Goal: Task Accomplishment & Management: Use online tool/utility

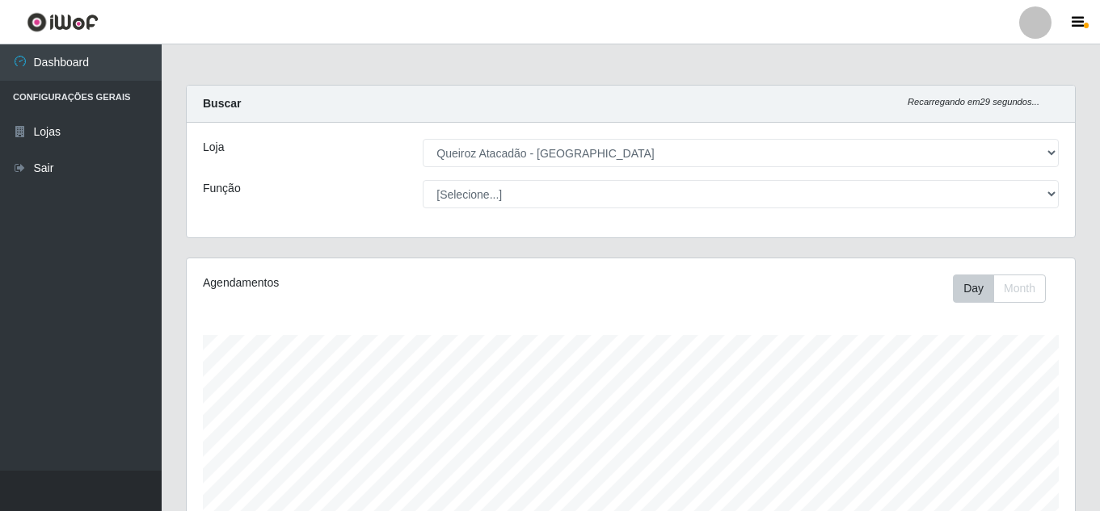
select select "225"
click at [1024, 296] on button "Month" at bounding box center [1019, 289] width 53 height 28
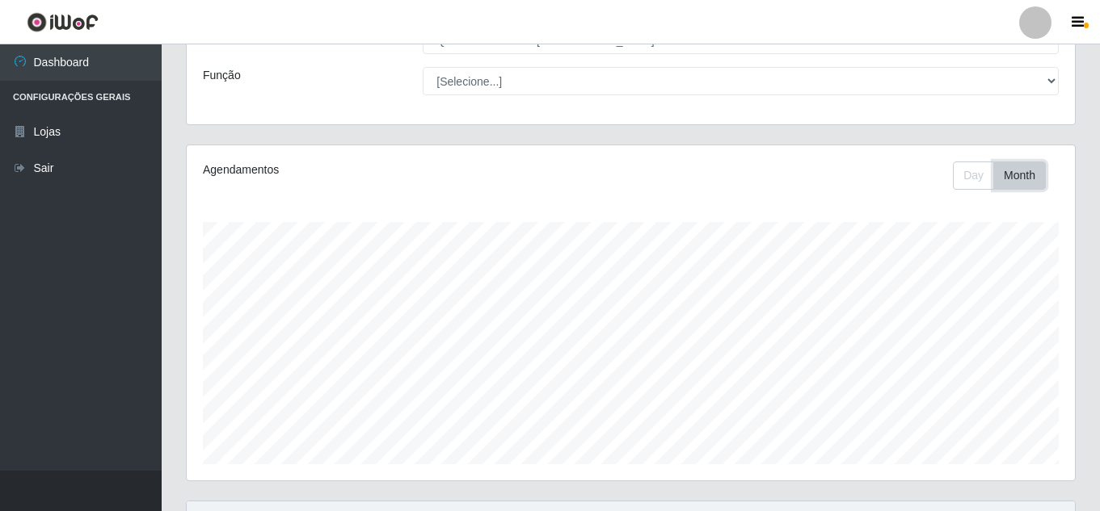
scroll to position [242, 0]
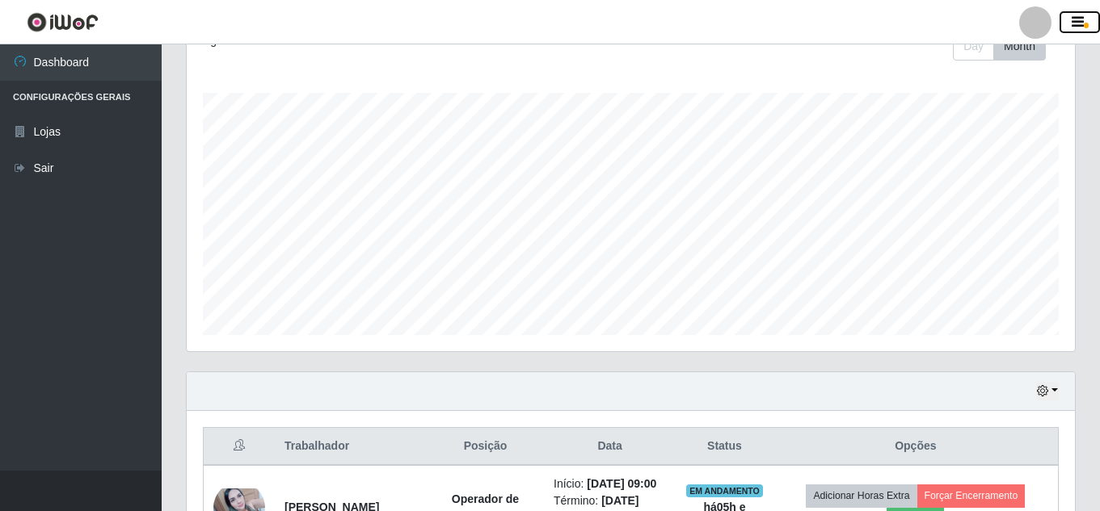
click at [1087, 29] on button "button" at bounding box center [1079, 22] width 40 height 23
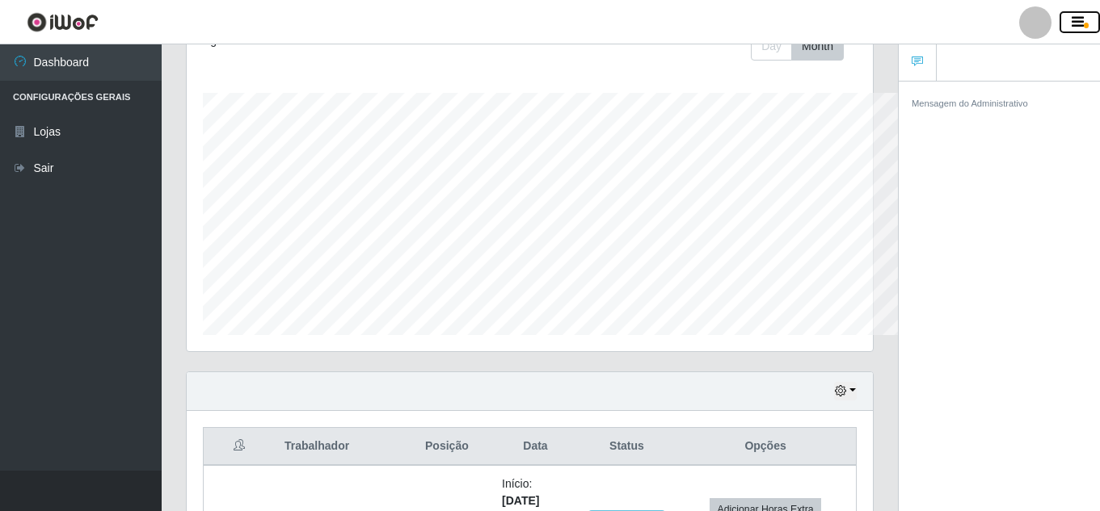
scroll to position [807544, 807193]
click at [1085, 29] on button "button" at bounding box center [1079, 22] width 40 height 23
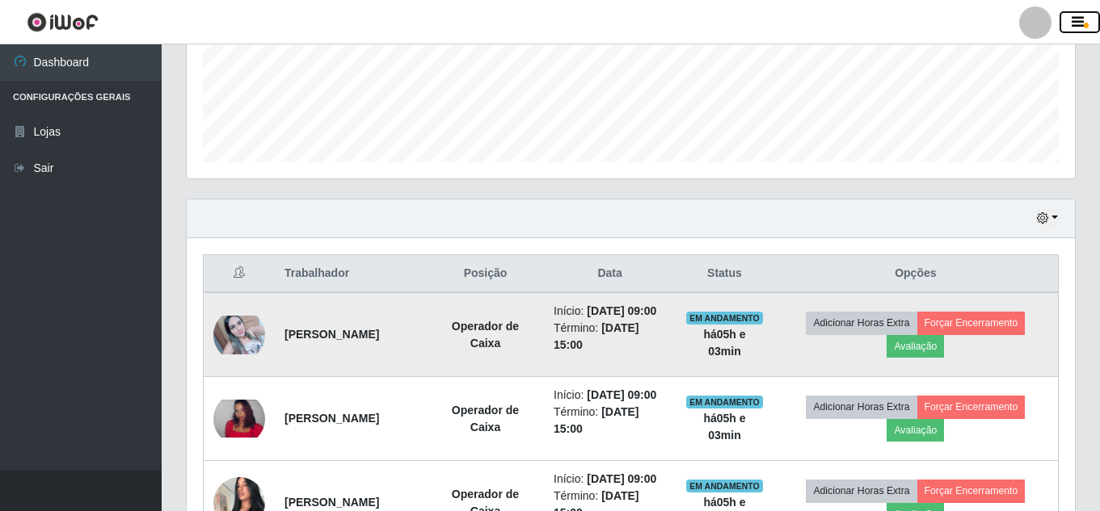
scroll to position [485, 0]
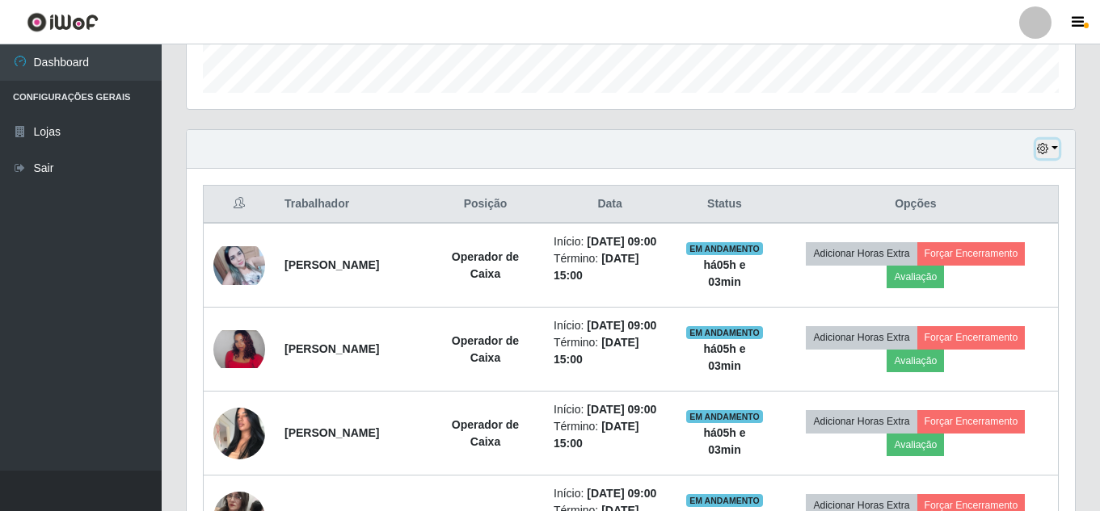
click at [1037, 149] on icon "button" at bounding box center [1042, 148] width 11 height 11
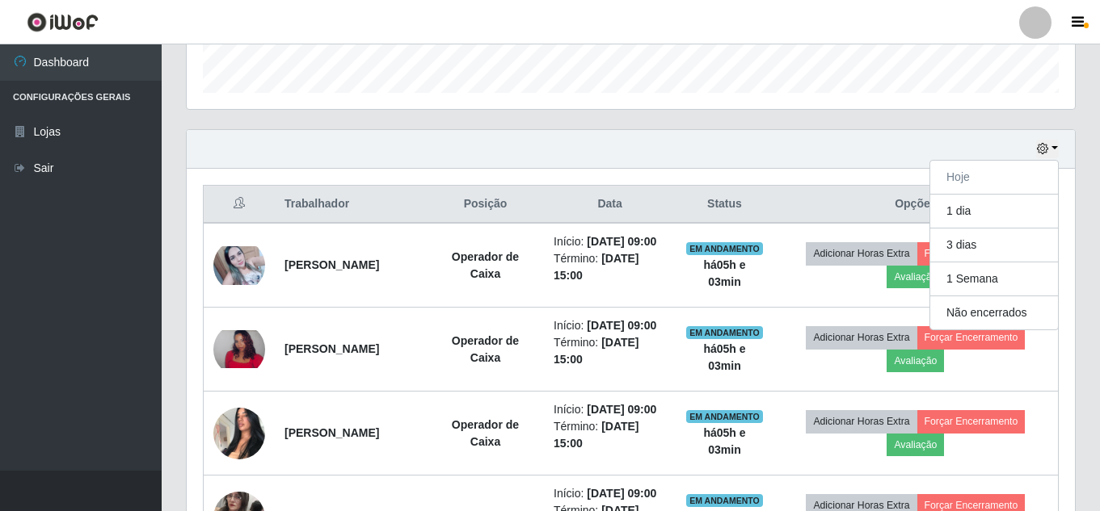
click at [986, 138] on div "Hoje 1 dia 3 dias 1 Semana Não encerrados" at bounding box center [631, 149] width 888 height 39
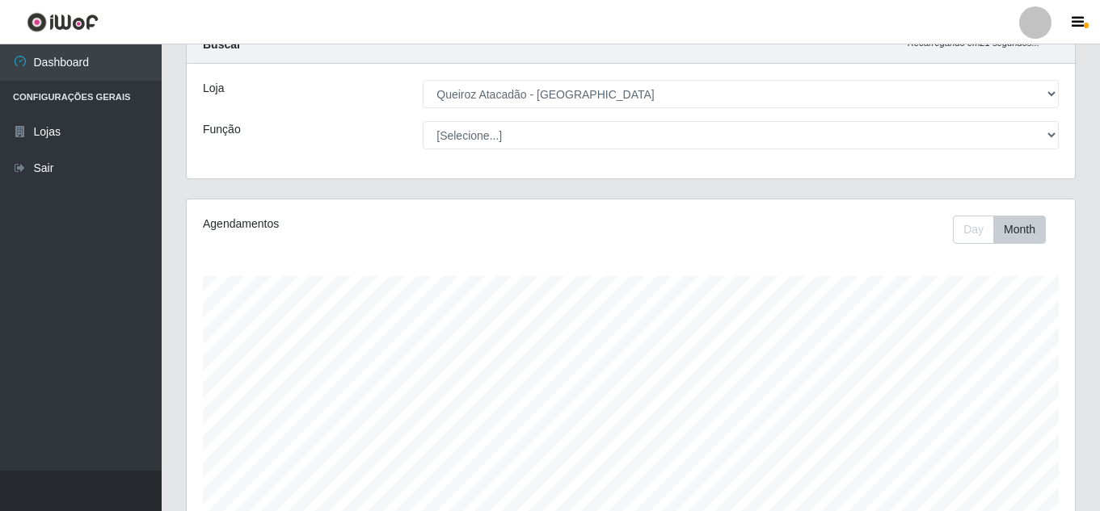
scroll to position [0, 0]
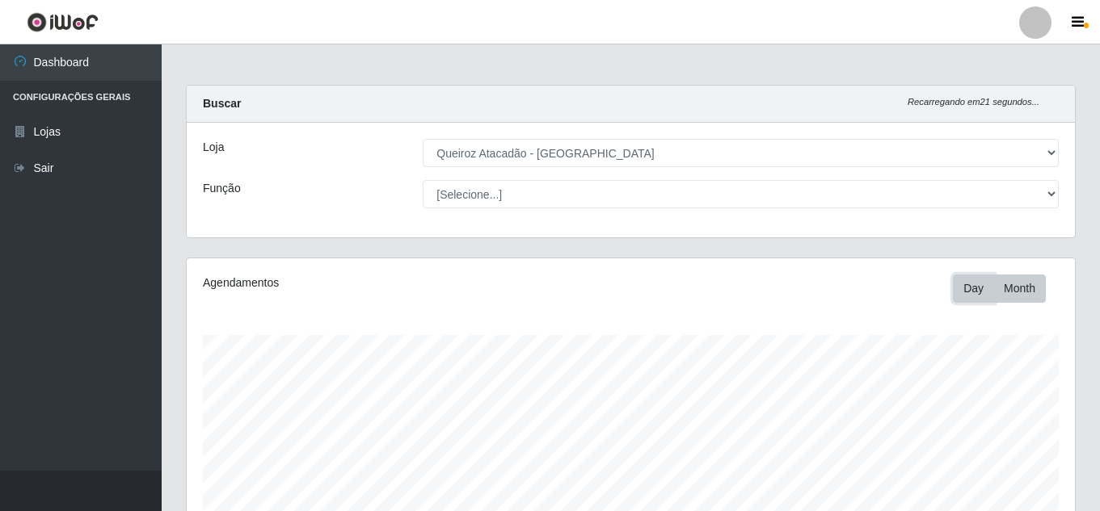
click at [977, 283] on button "Day" at bounding box center [972, 289] width 41 height 28
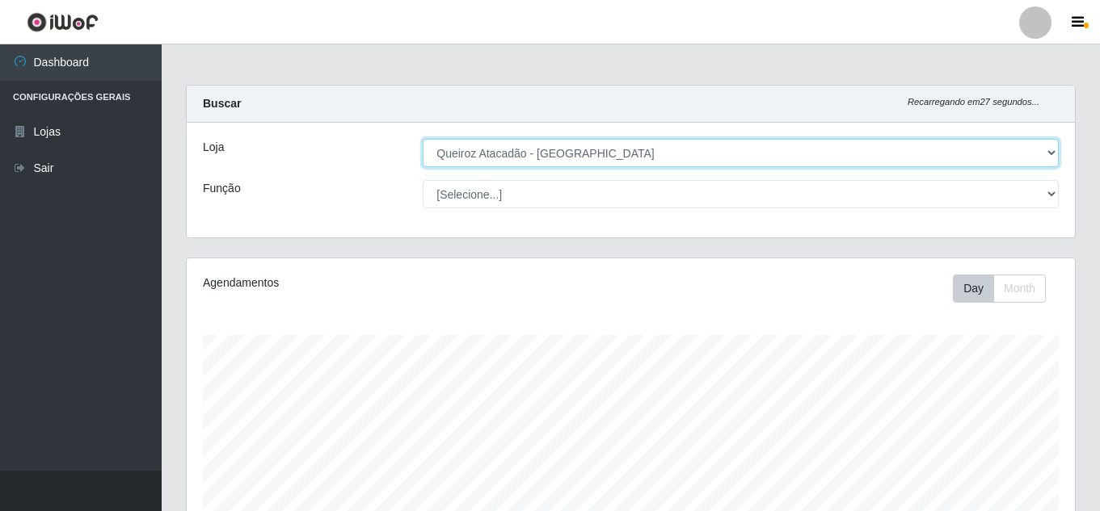
click at [972, 149] on select "[Selecione...] Queiroz Atacadão - [GEOGRAPHIC_DATA]" at bounding box center [741, 153] width 636 height 28
click at [423, 139] on select "[Selecione...] Queiroz Atacadão - [GEOGRAPHIC_DATA]" at bounding box center [741, 153] width 636 height 28
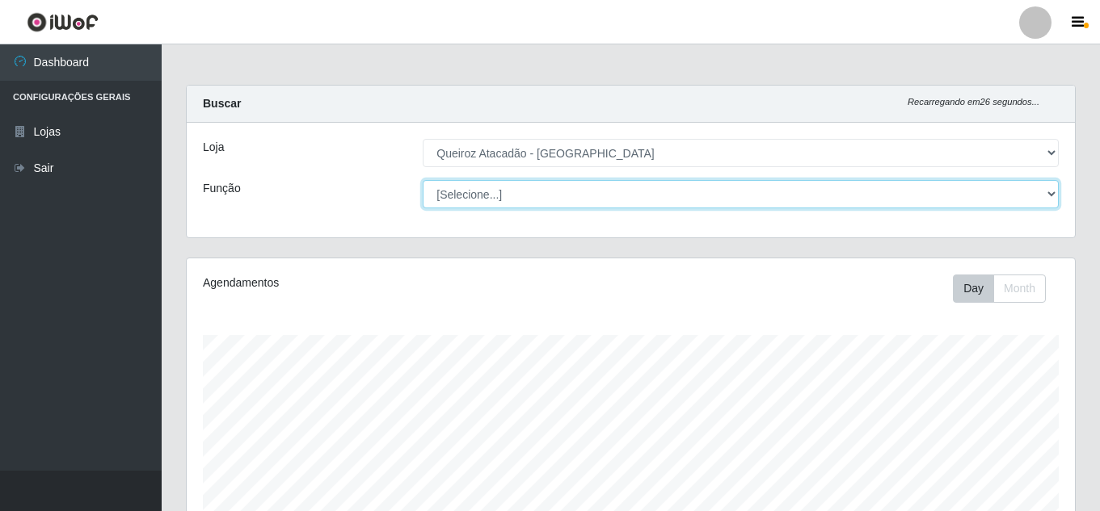
click at [1050, 184] on select "[Selecione...] Auxiliar de Depósito Auxiliar de Depósito + Auxiliar de Depósito…" at bounding box center [741, 194] width 636 height 28
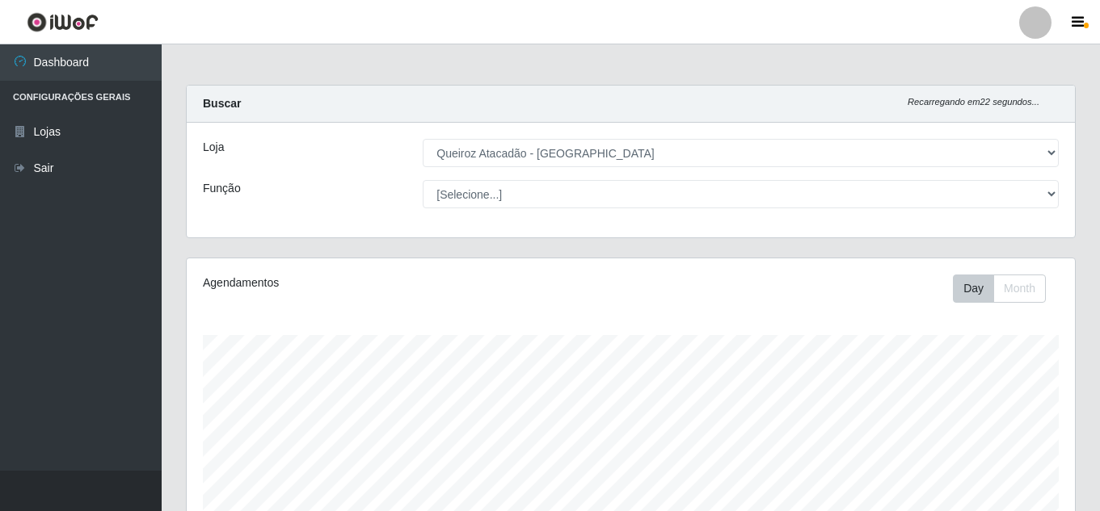
click at [674, 179] on div "Loja [Selecione...] Queiroz Atacadão - Mossoró Função [Selecione...] Auxiliar d…" at bounding box center [631, 180] width 888 height 115
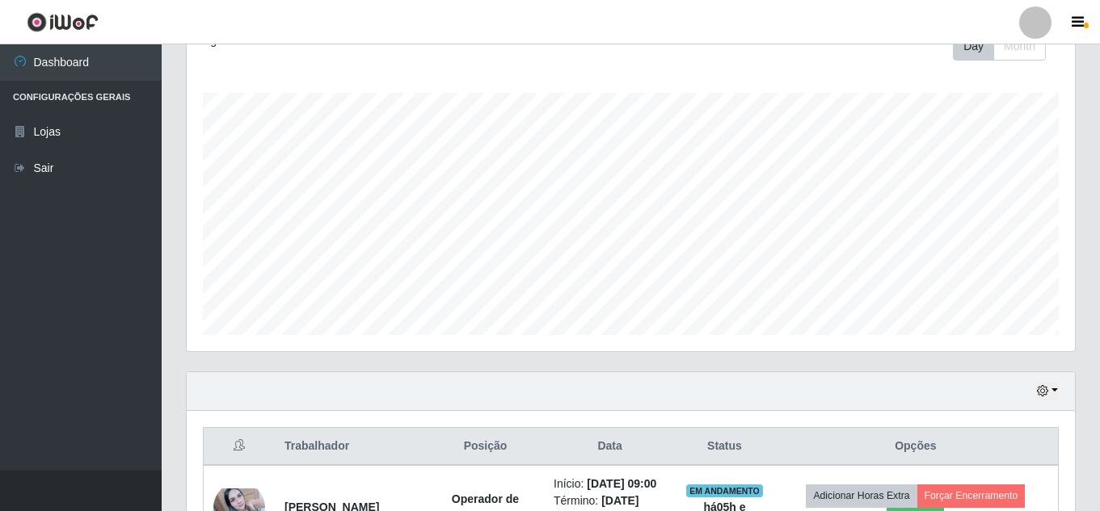
scroll to position [485, 0]
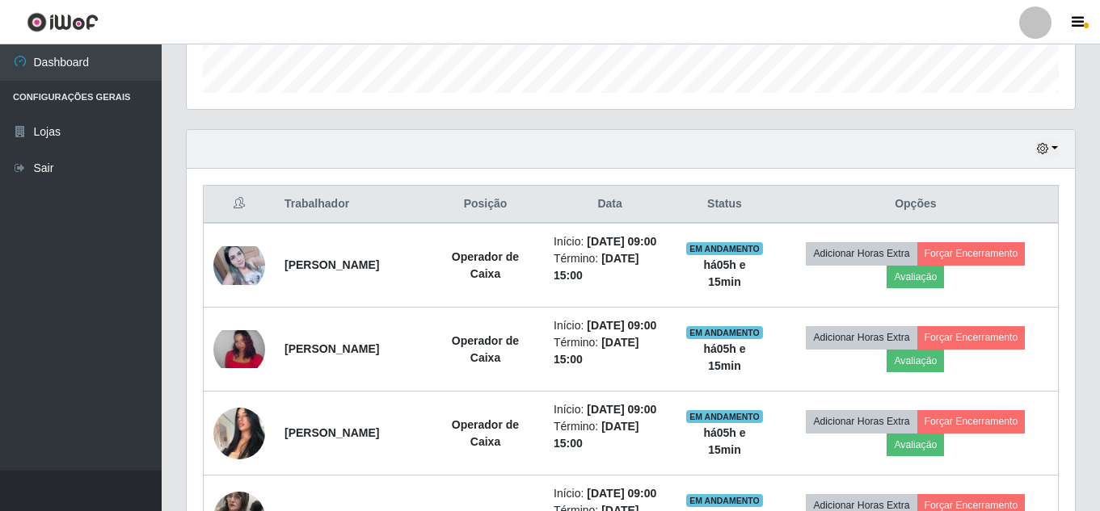
click at [940, 203] on th "Opções" at bounding box center [915, 205] width 285 height 38
click at [1051, 150] on button "button" at bounding box center [1047, 149] width 23 height 19
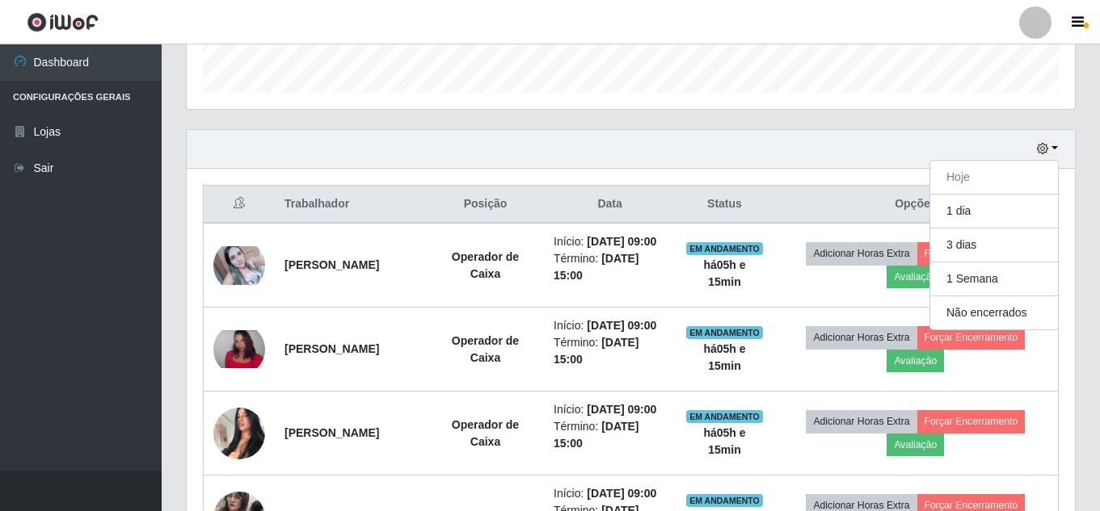
click at [931, 141] on div "Hoje 1 dia 3 dias 1 Semana Não encerrados" at bounding box center [631, 149] width 888 height 39
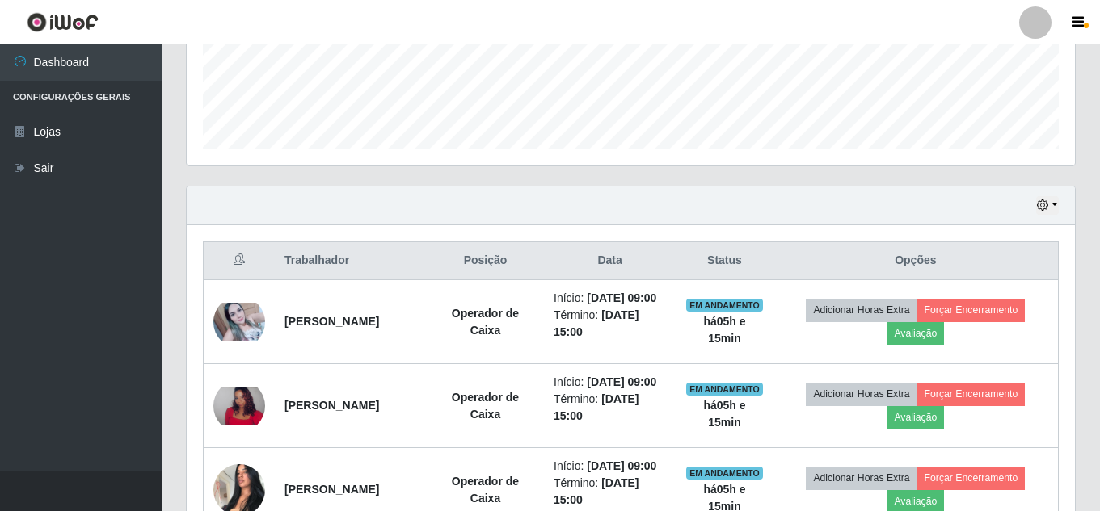
scroll to position [395, 0]
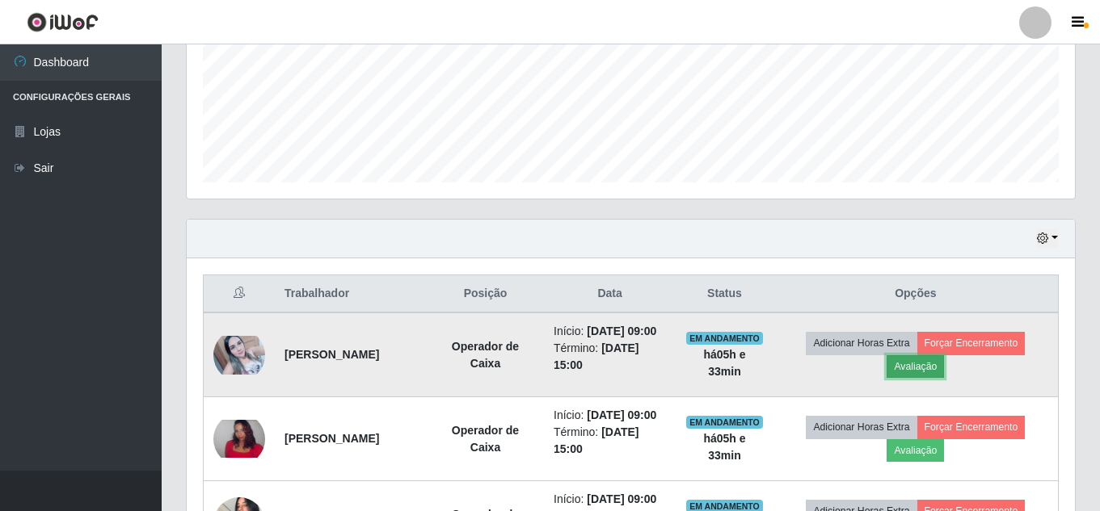
click at [921, 378] on button "Avaliação" at bounding box center [914, 366] width 57 height 23
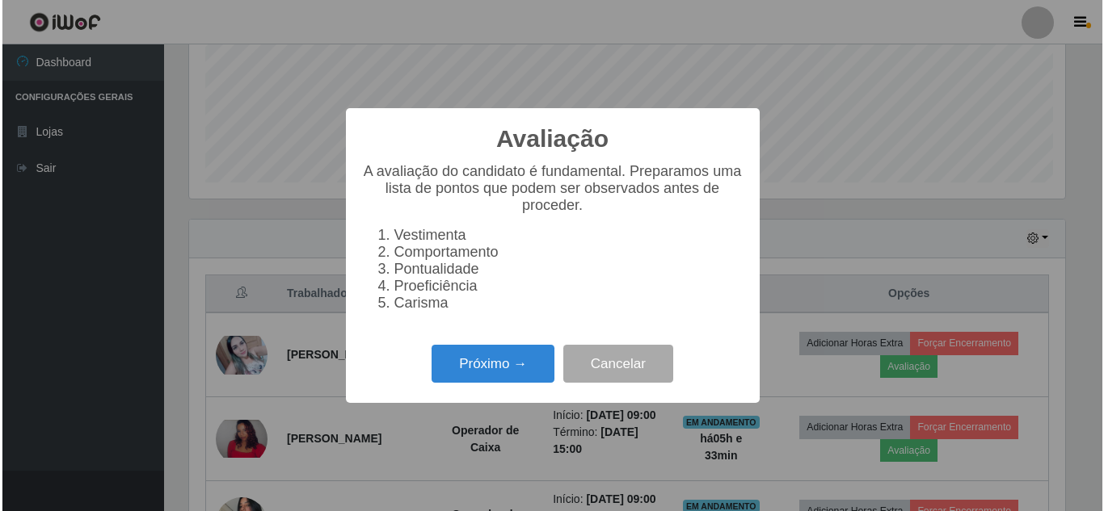
scroll to position [335, 880]
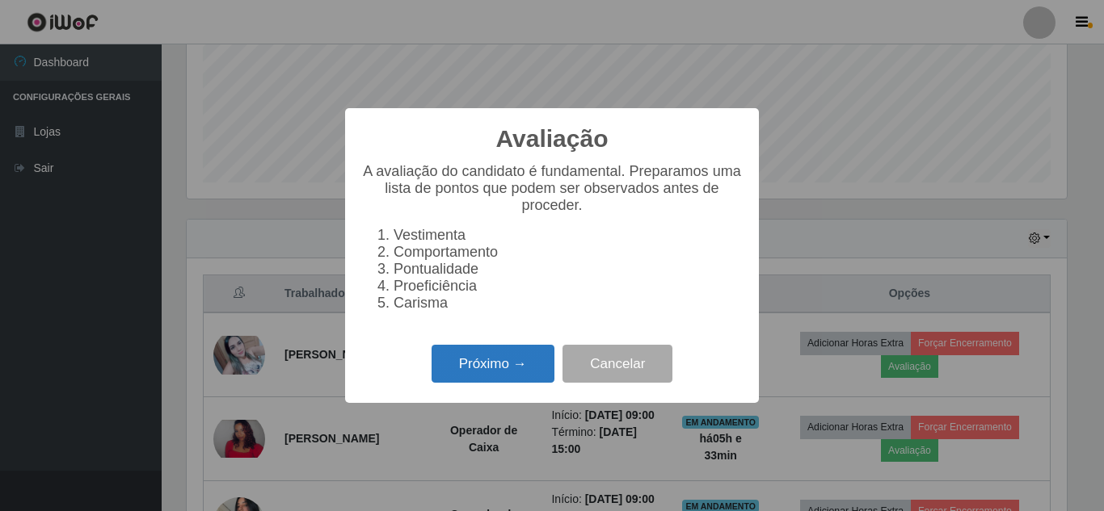
click at [511, 371] on button "Próximo →" at bounding box center [492, 364] width 123 height 38
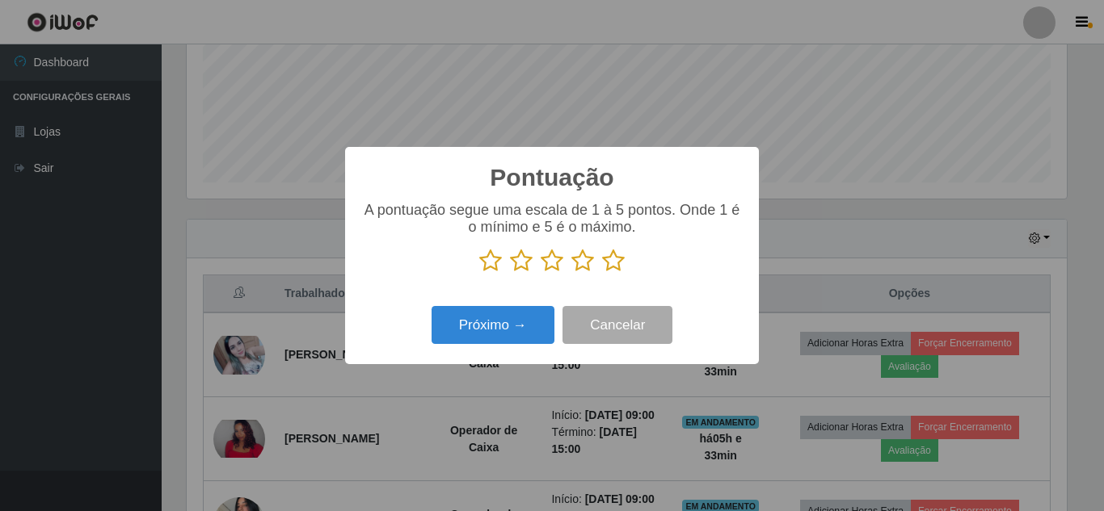
scroll to position [807544, 806999]
click at [618, 262] on icon at bounding box center [613, 261] width 23 height 24
click at [602, 273] on input "radio" at bounding box center [602, 273] width 0 height 0
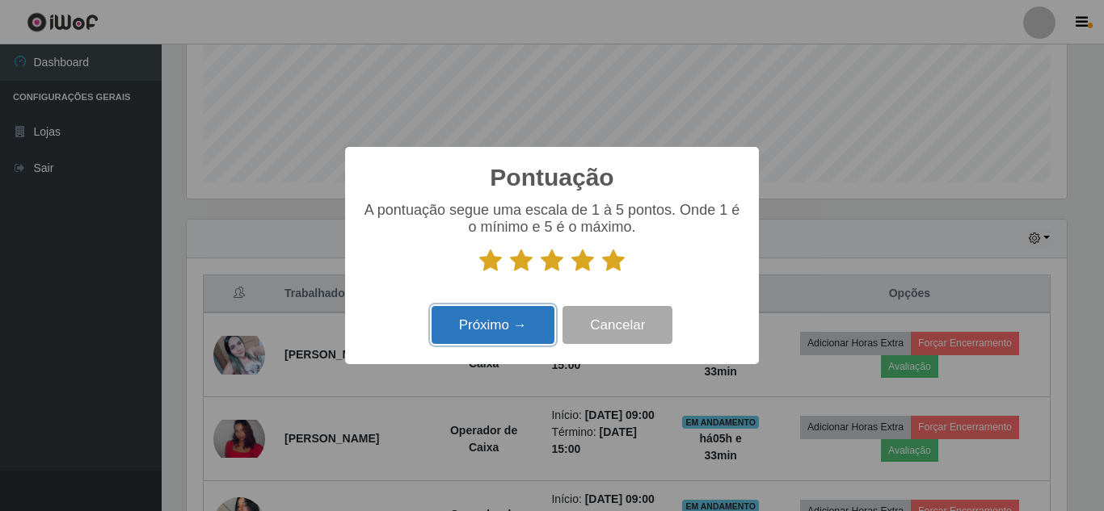
click at [490, 329] on button "Próximo →" at bounding box center [492, 325] width 123 height 38
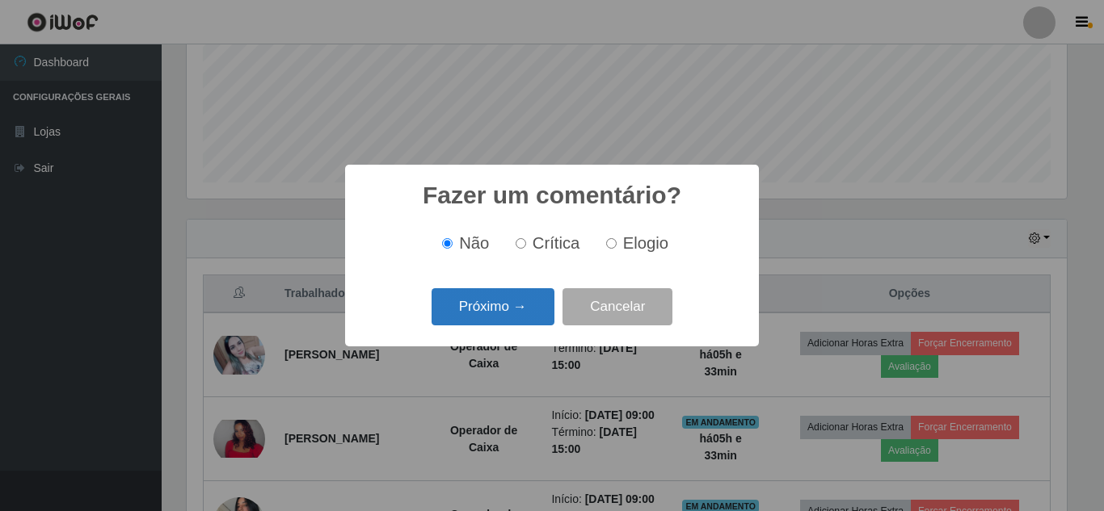
click at [508, 307] on button "Próximo →" at bounding box center [492, 307] width 123 height 38
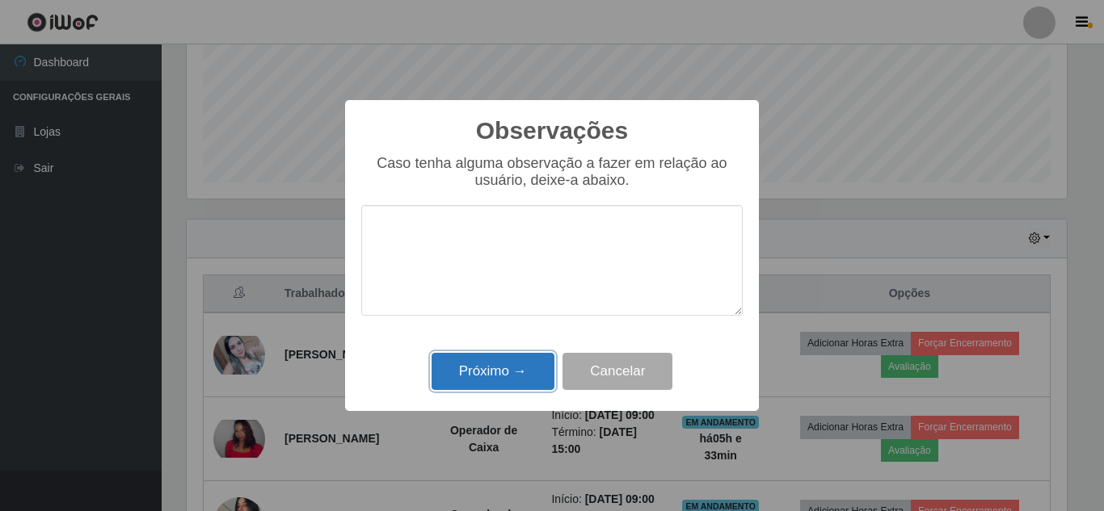
click at [490, 374] on button "Próximo →" at bounding box center [492, 372] width 123 height 38
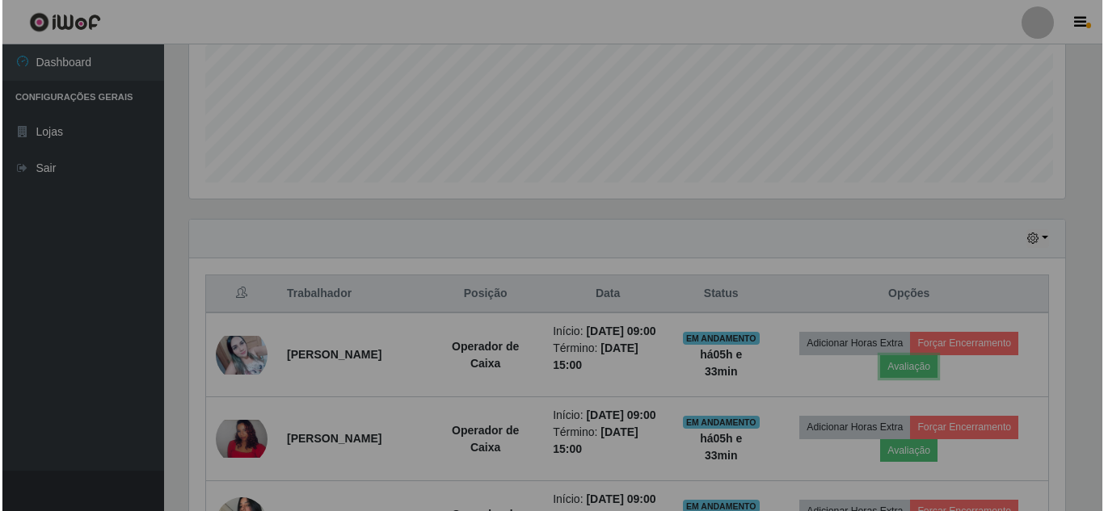
scroll to position [335, 888]
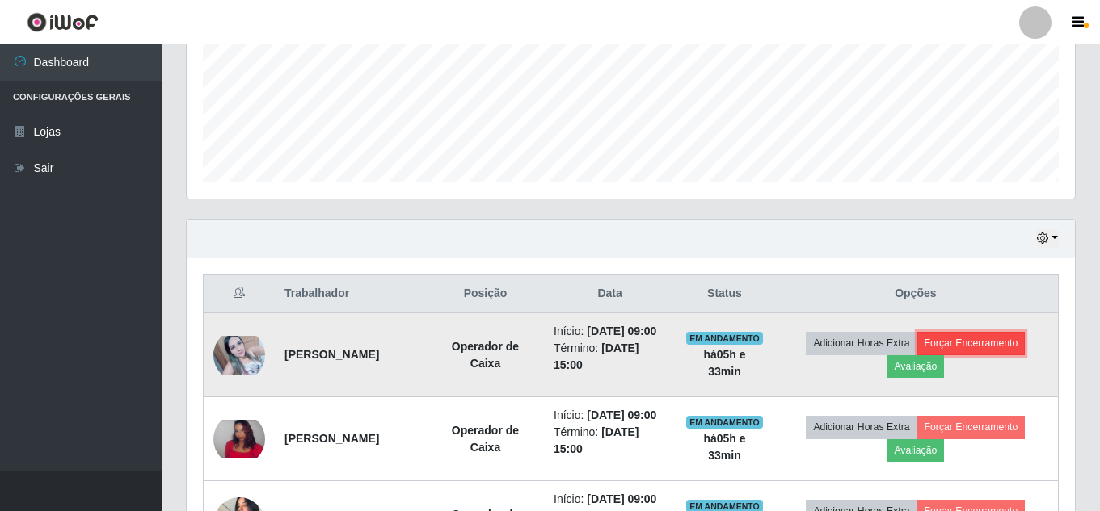
click at [1007, 353] on button "Forçar Encerramento" at bounding box center [971, 343] width 108 height 23
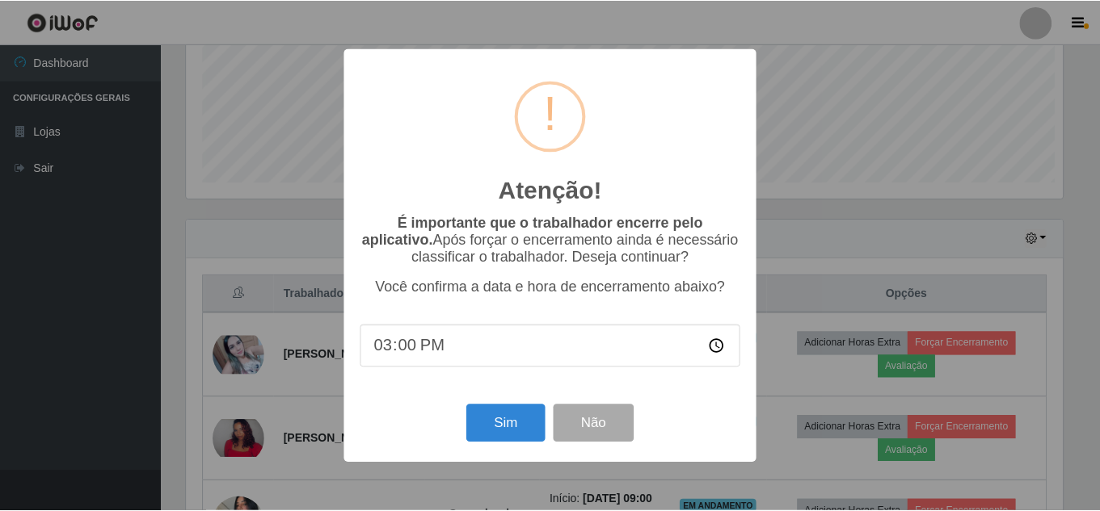
scroll to position [335, 880]
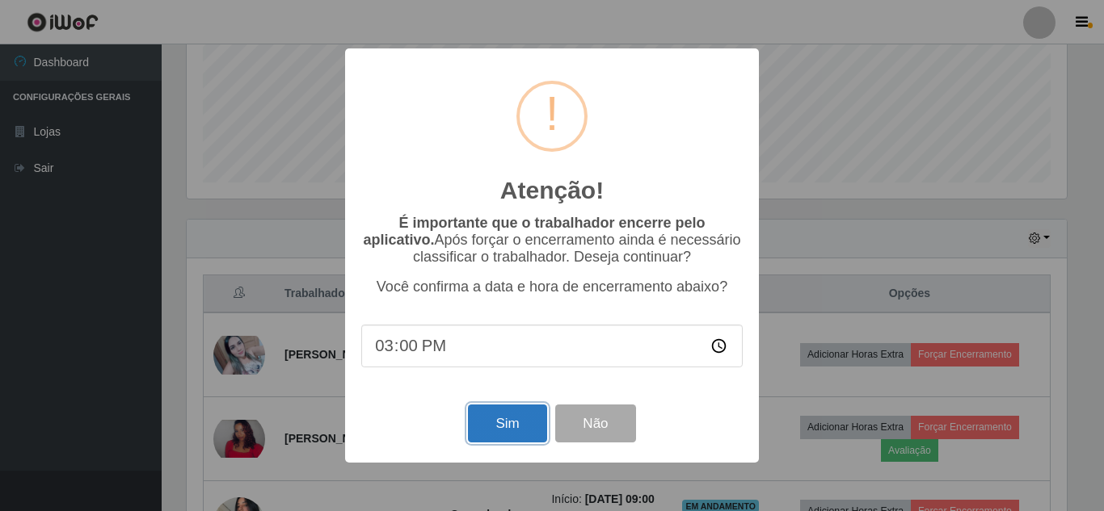
click at [476, 426] on button "Sim" at bounding box center [507, 424] width 78 height 38
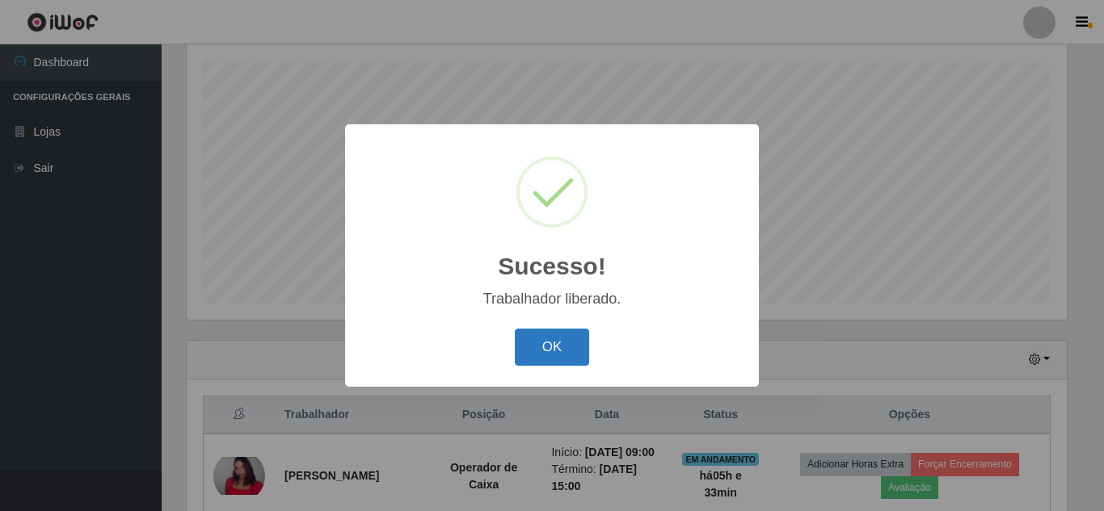
click at [556, 351] on button "OK" at bounding box center [552, 348] width 75 height 38
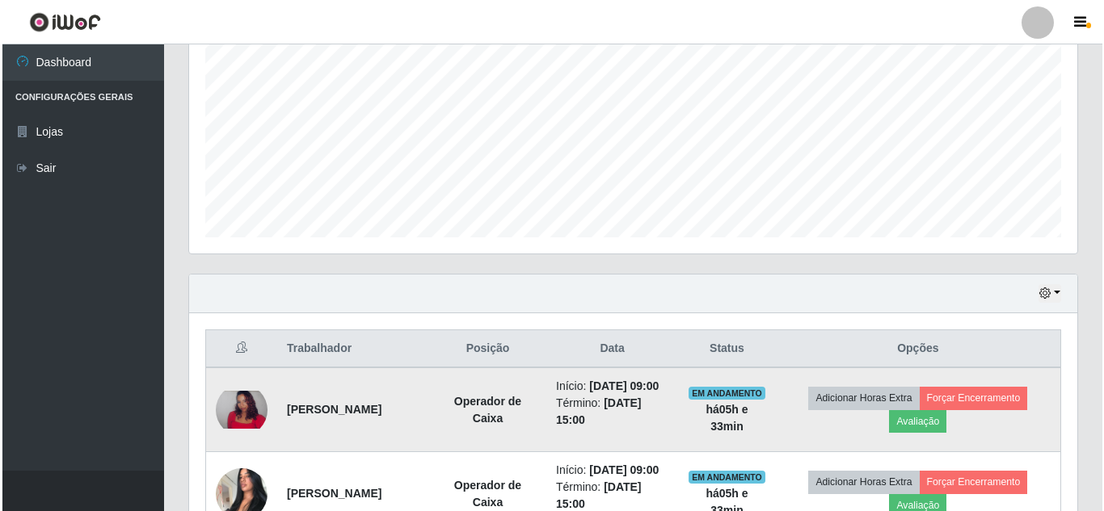
scroll to position [435, 0]
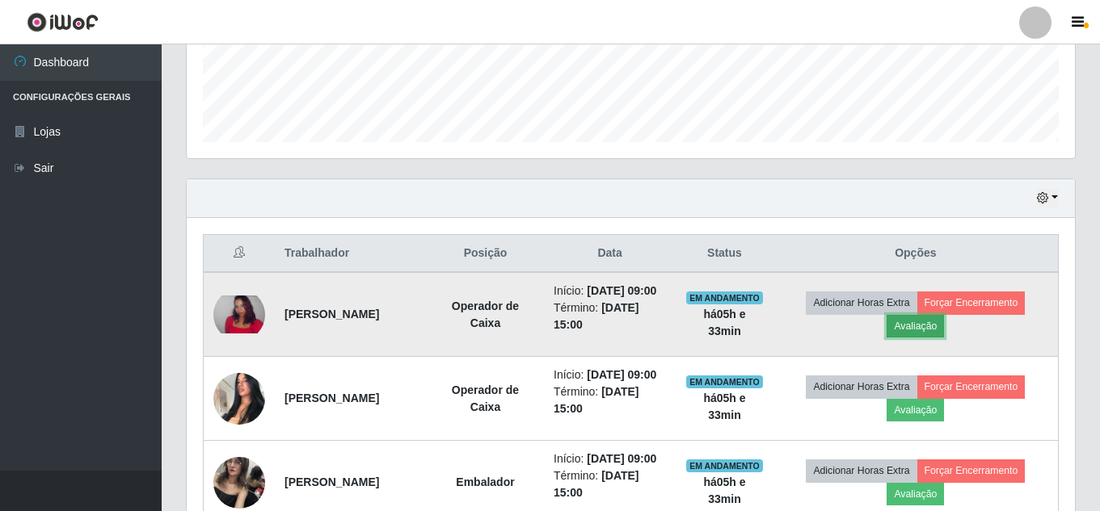
click at [938, 338] on button "Avaliação" at bounding box center [914, 326] width 57 height 23
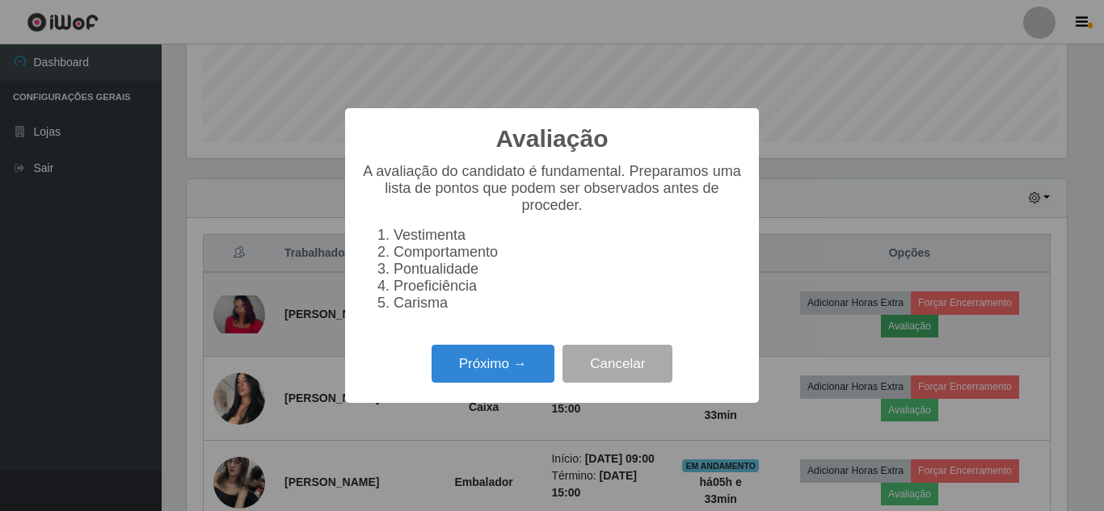
scroll to position [335, 880]
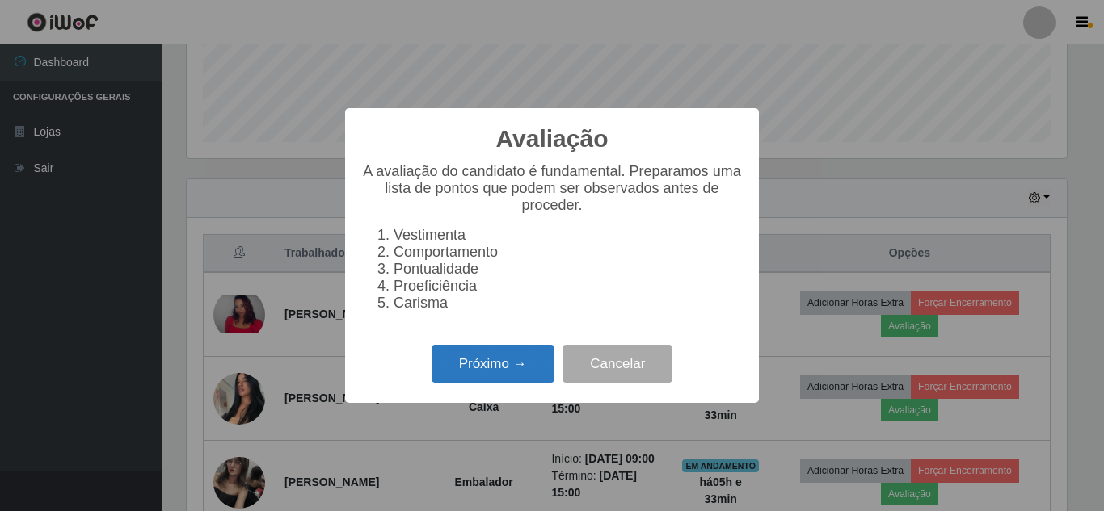
click at [486, 383] on button "Próximo →" at bounding box center [492, 364] width 123 height 38
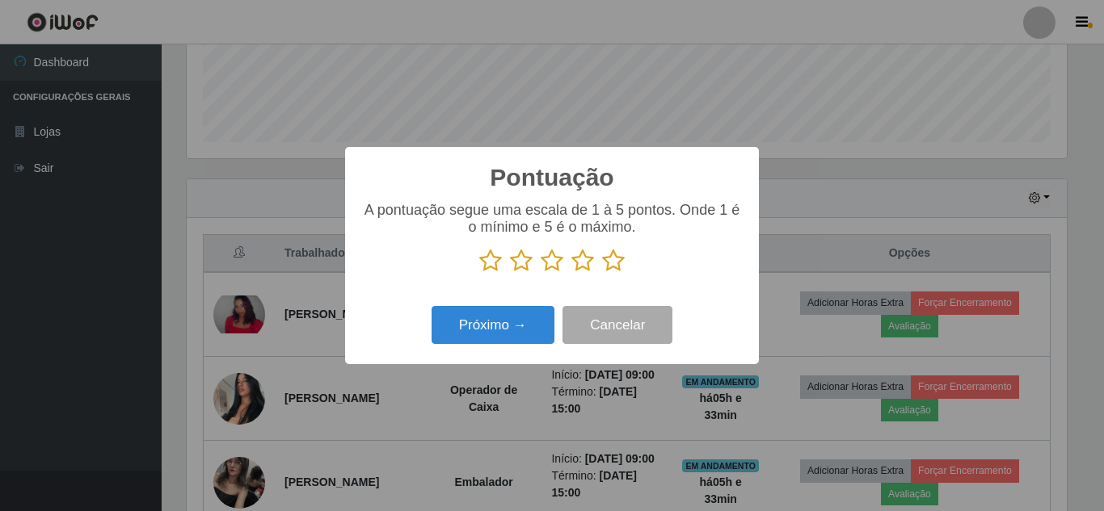
scroll to position [807544, 806999]
click at [618, 263] on icon at bounding box center [613, 261] width 23 height 24
click at [602, 273] on input "radio" at bounding box center [602, 273] width 0 height 0
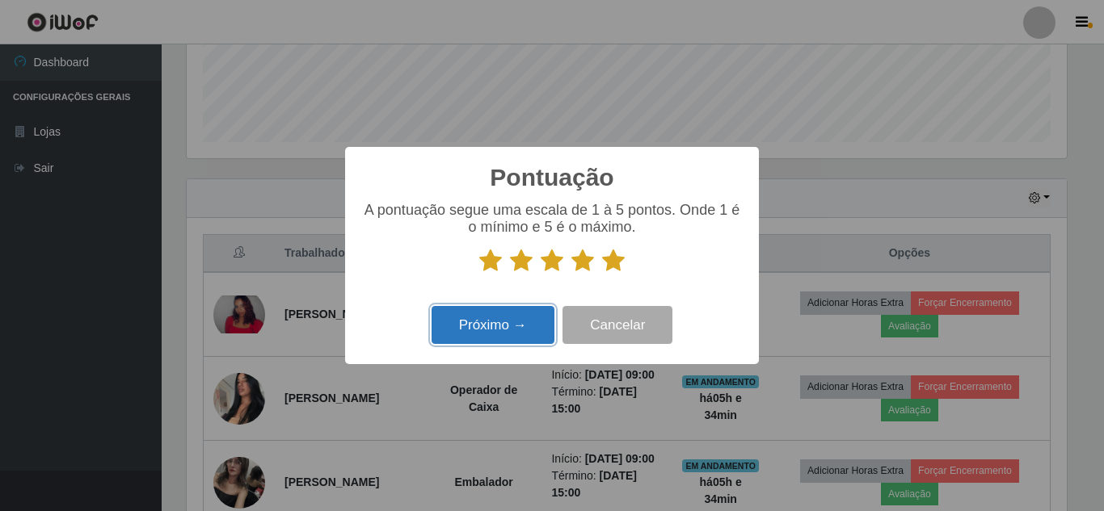
click at [508, 322] on button "Próximo →" at bounding box center [492, 325] width 123 height 38
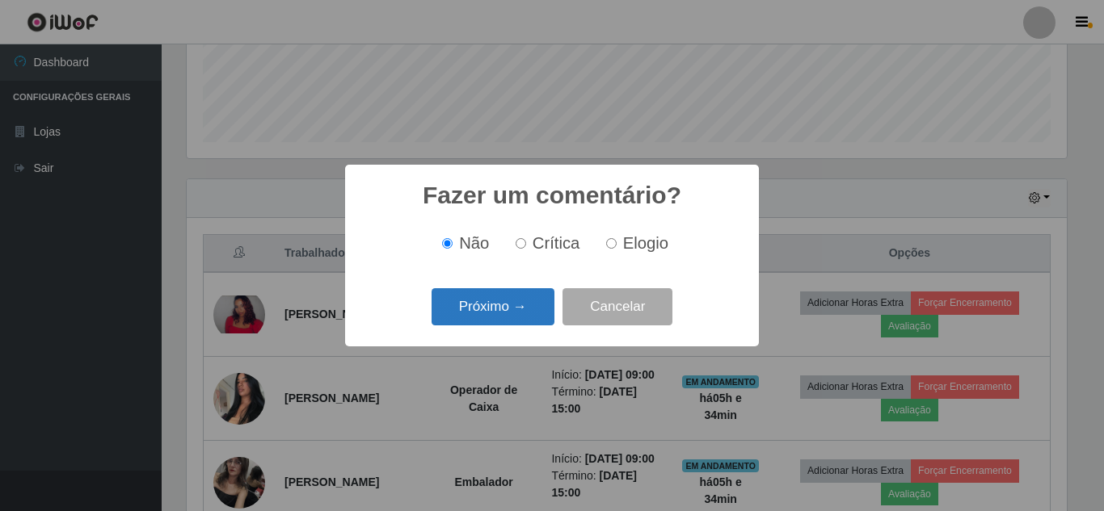
click at [512, 313] on button "Próximo →" at bounding box center [492, 307] width 123 height 38
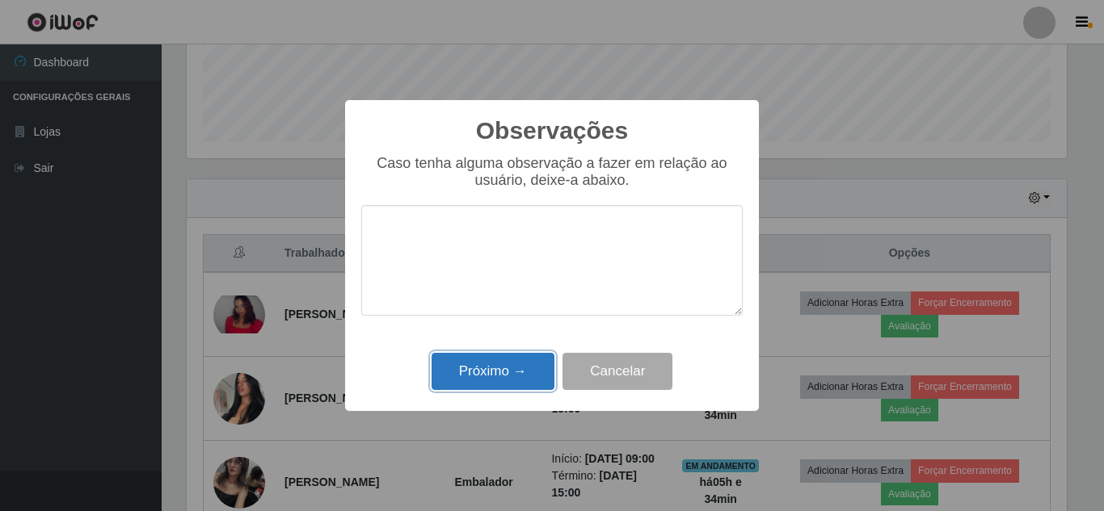
click at [503, 369] on button "Próximo →" at bounding box center [492, 372] width 123 height 38
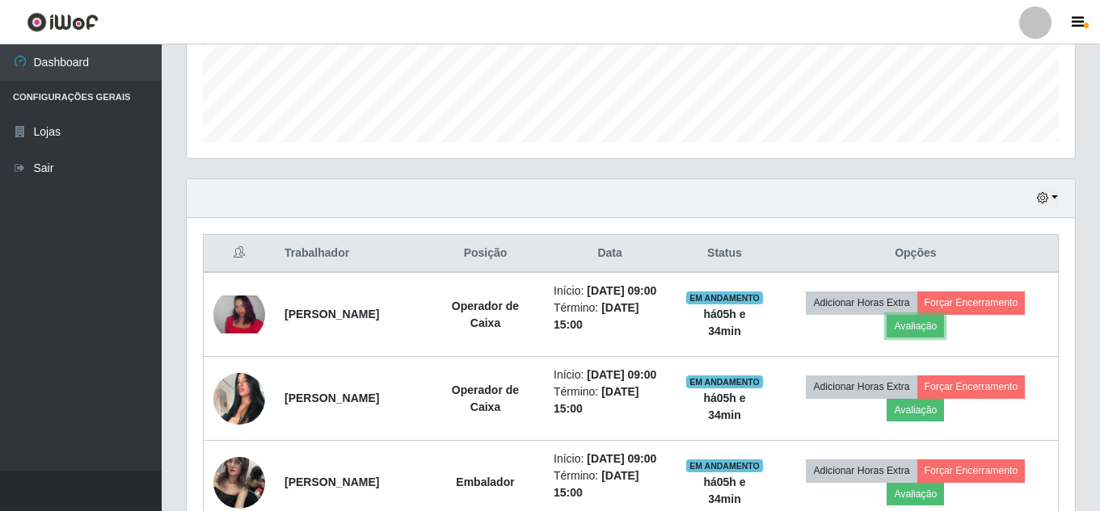
scroll to position [335, 888]
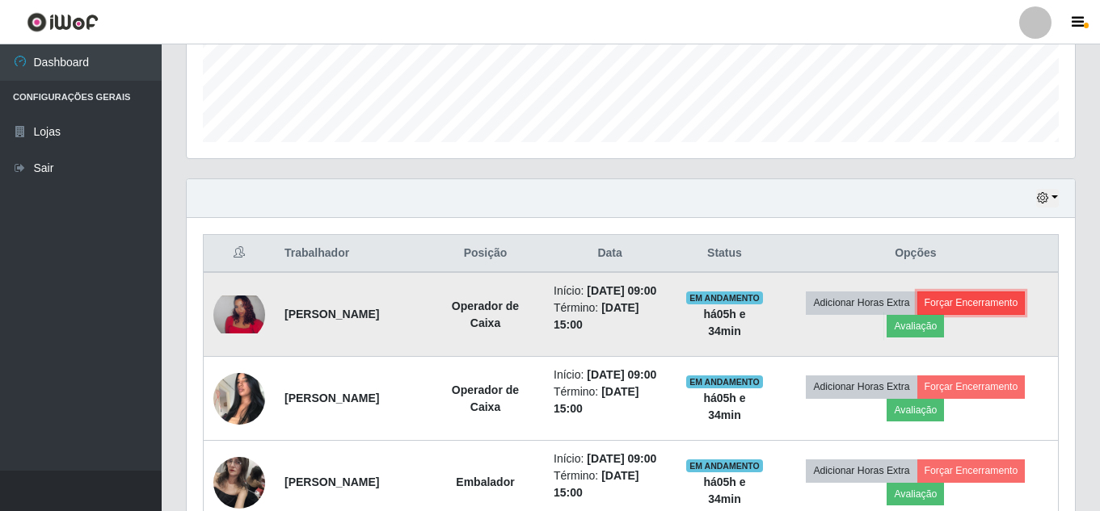
click at [1001, 313] on button "Forçar Encerramento" at bounding box center [971, 303] width 108 height 23
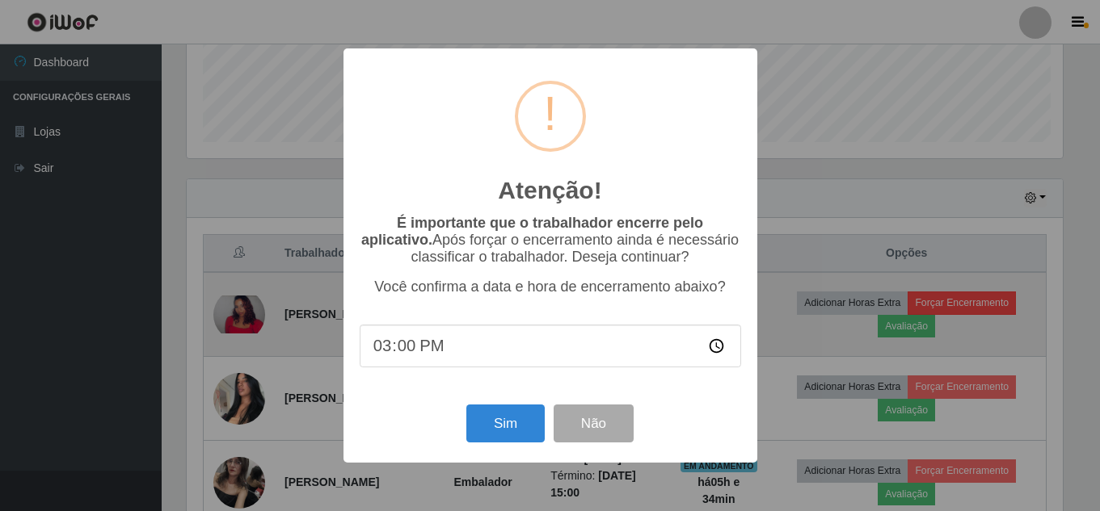
scroll to position [335, 880]
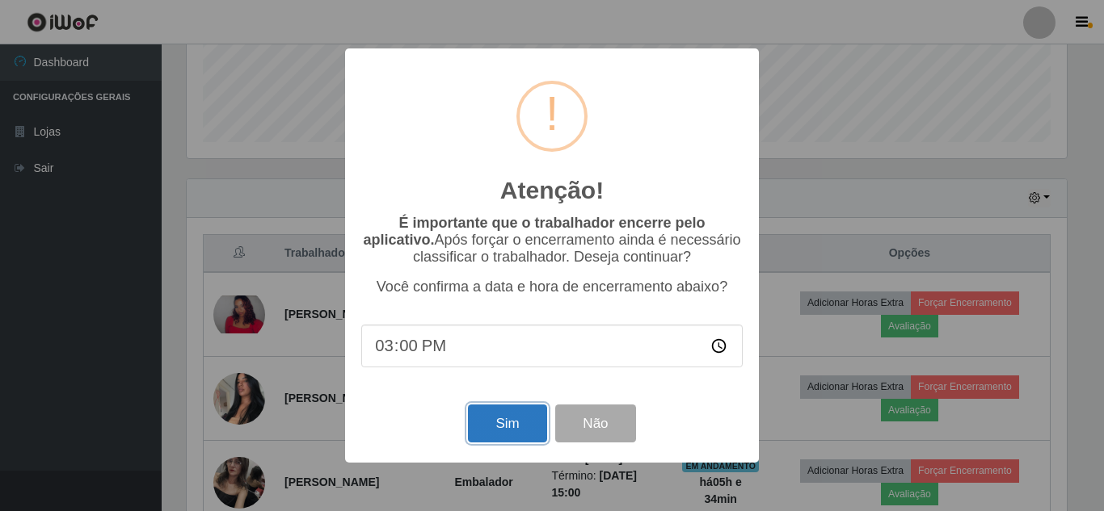
click at [500, 432] on button "Sim" at bounding box center [507, 424] width 78 height 38
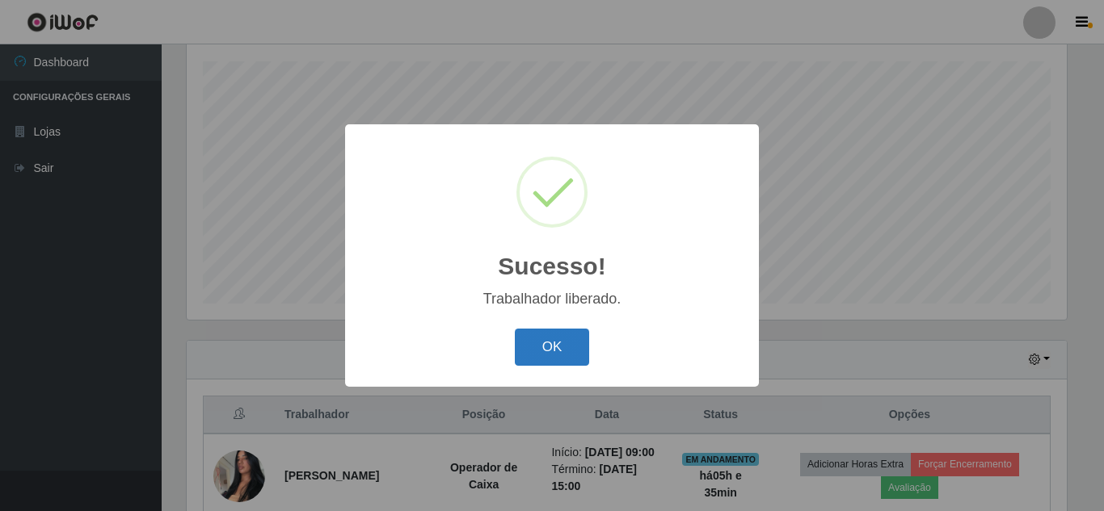
click at [561, 345] on button "OK" at bounding box center [552, 348] width 75 height 38
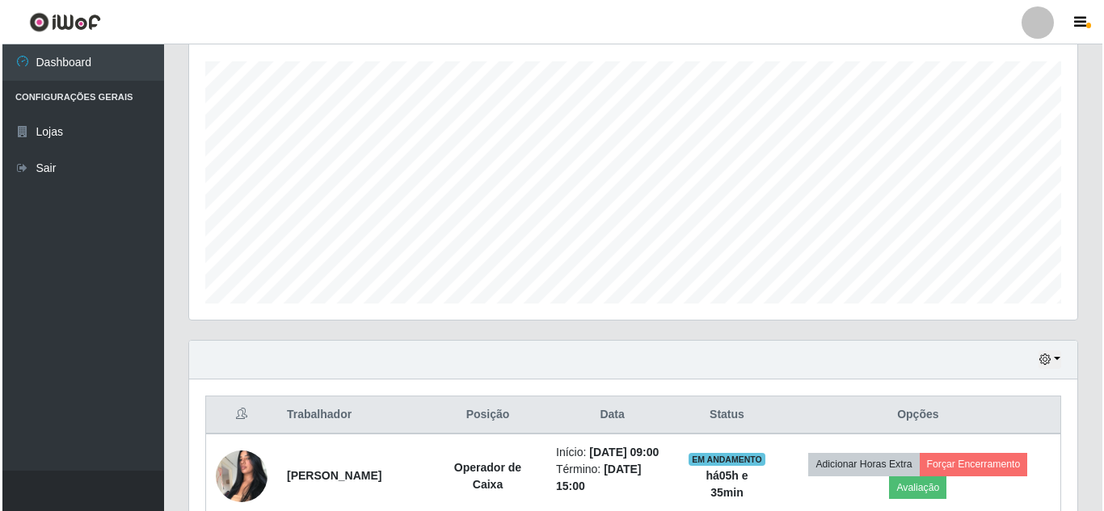
scroll to position [435, 0]
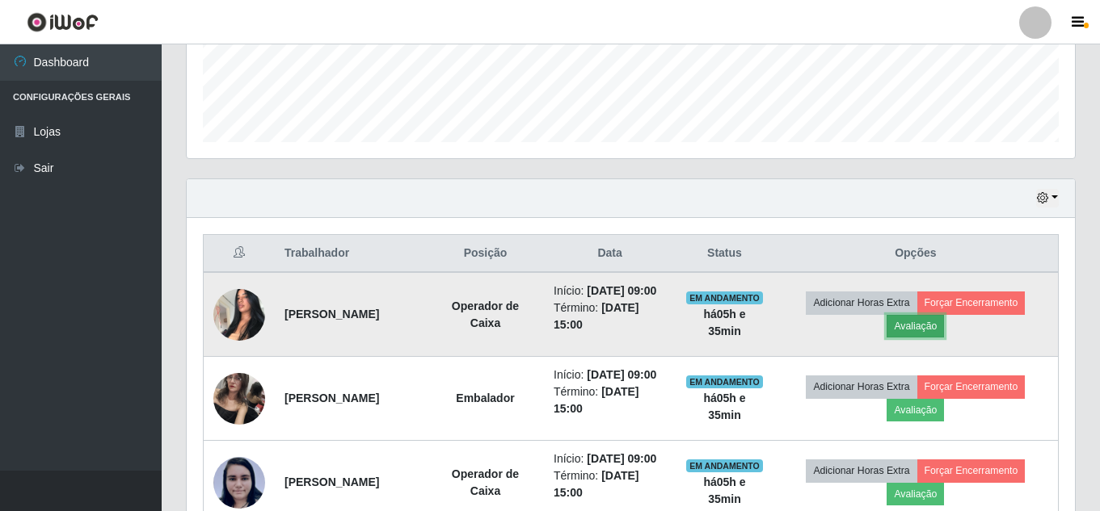
click at [929, 338] on button "Avaliação" at bounding box center [914, 326] width 57 height 23
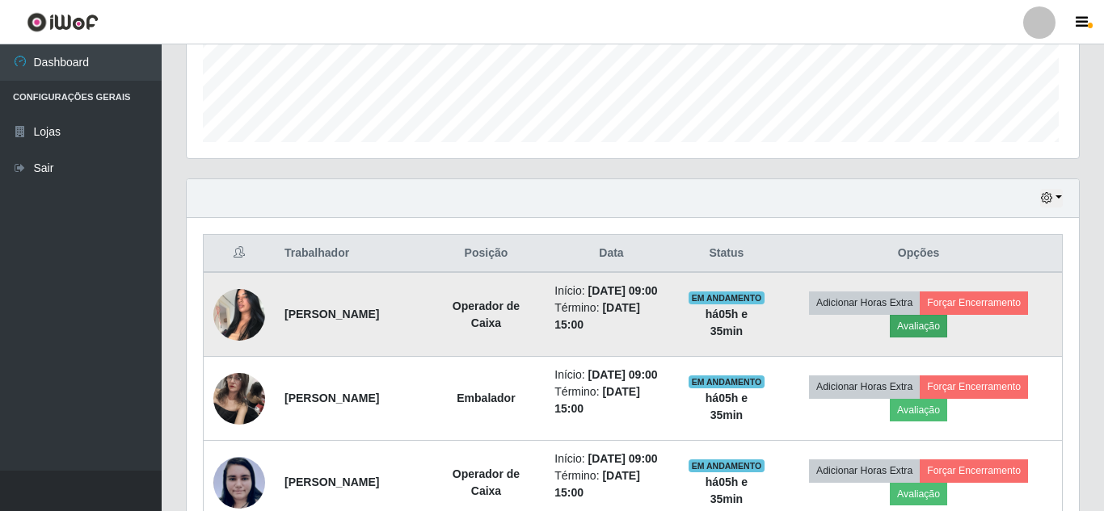
scroll to position [335, 880]
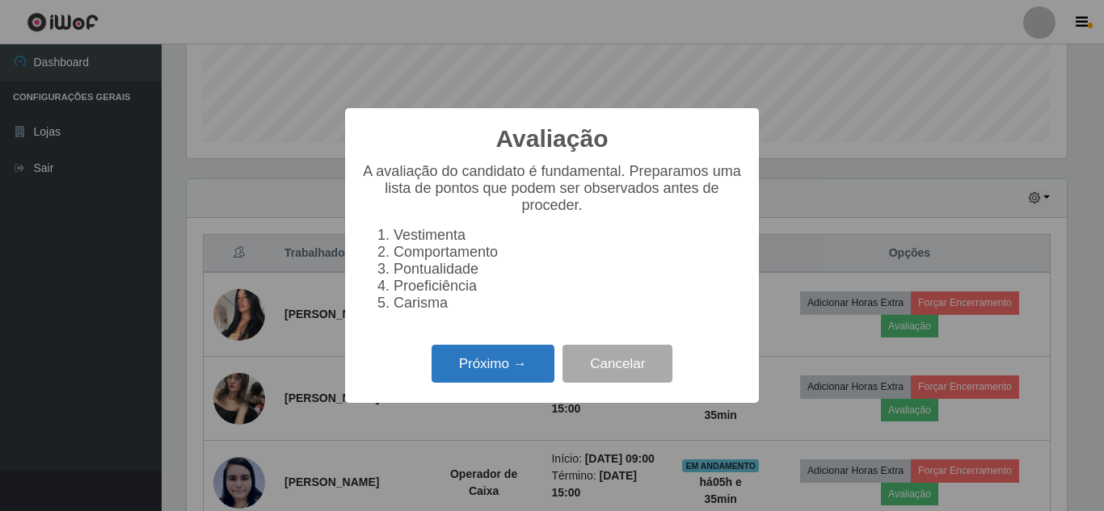
click at [494, 373] on button "Próximo →" at bounding box center [492, 364] width 123 height 38
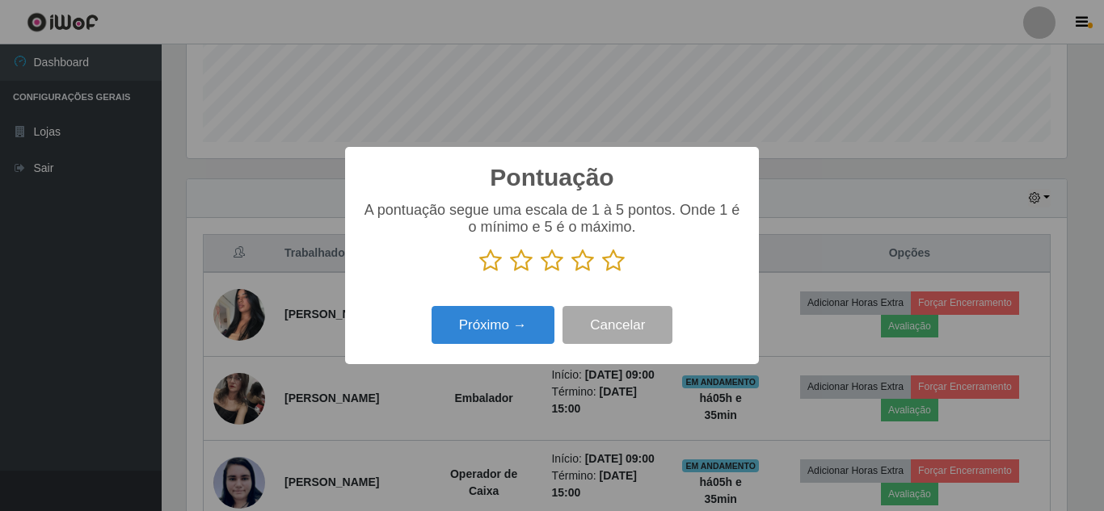
click at [608, 271] on icon at bounding box center [613, 261] width 23 height 24
click at [602, 273] on input "radio" at bounding box center [602, 273] width 0 height 0
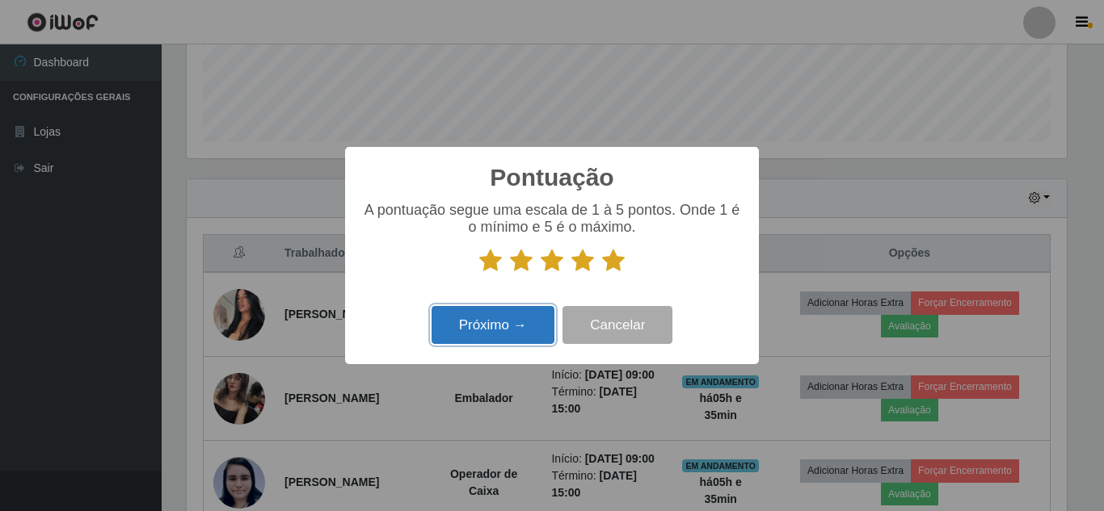
click at [496, 339] on button "Próximo →" at bounding box center [492, 325] width 123 height 38
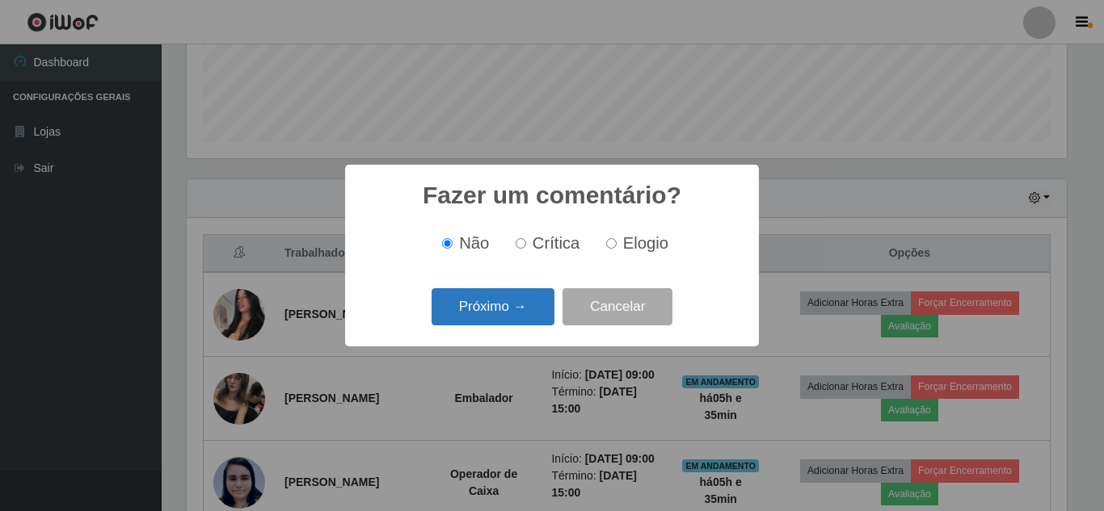
click at [498, 326] on button "Próximo →" at bounding box center [492, 307] width 123 height 38
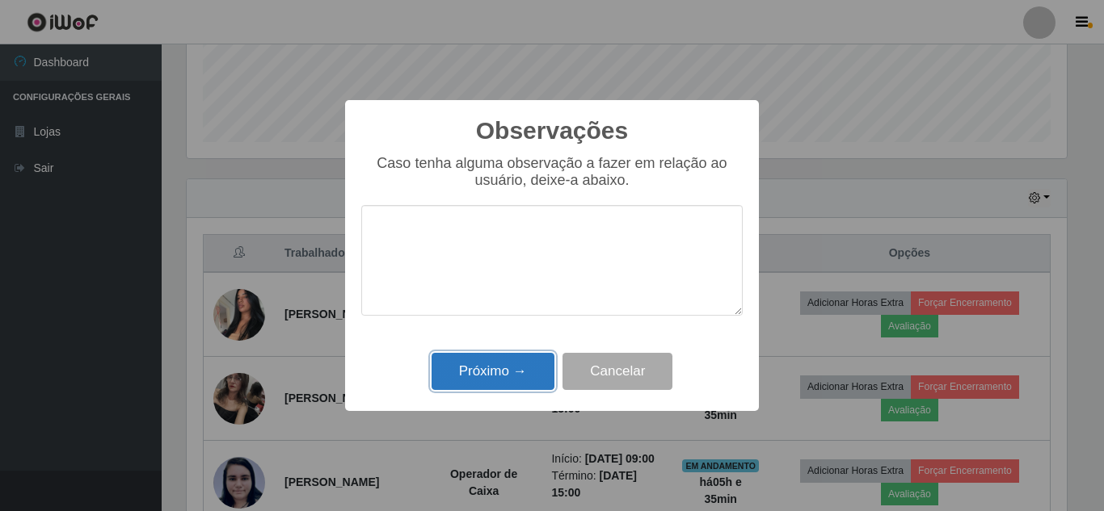
click at [483, 376] on button "Próximo →" at bounding box center [492, 372] width 123 height 38
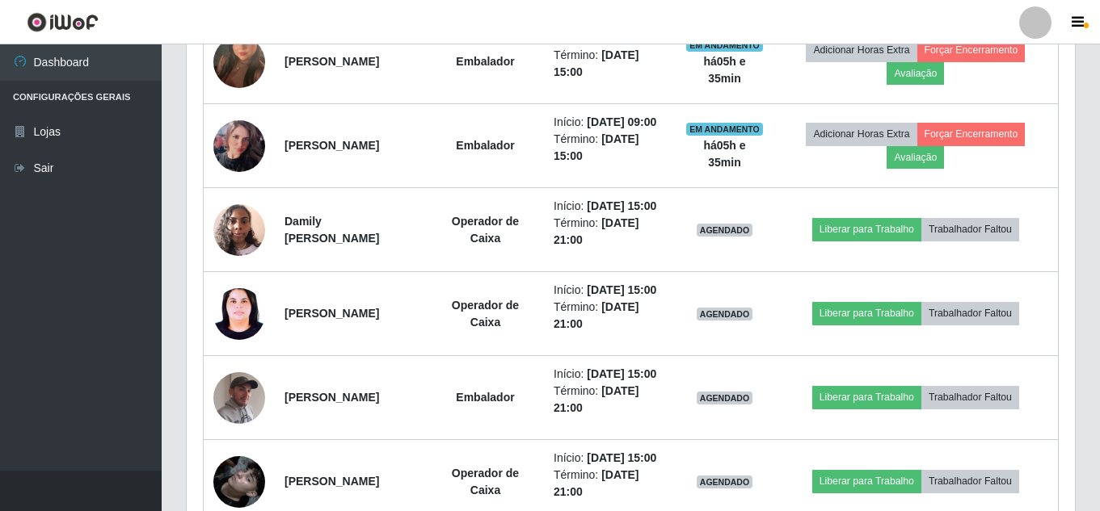
scroll to position [1001, 0]
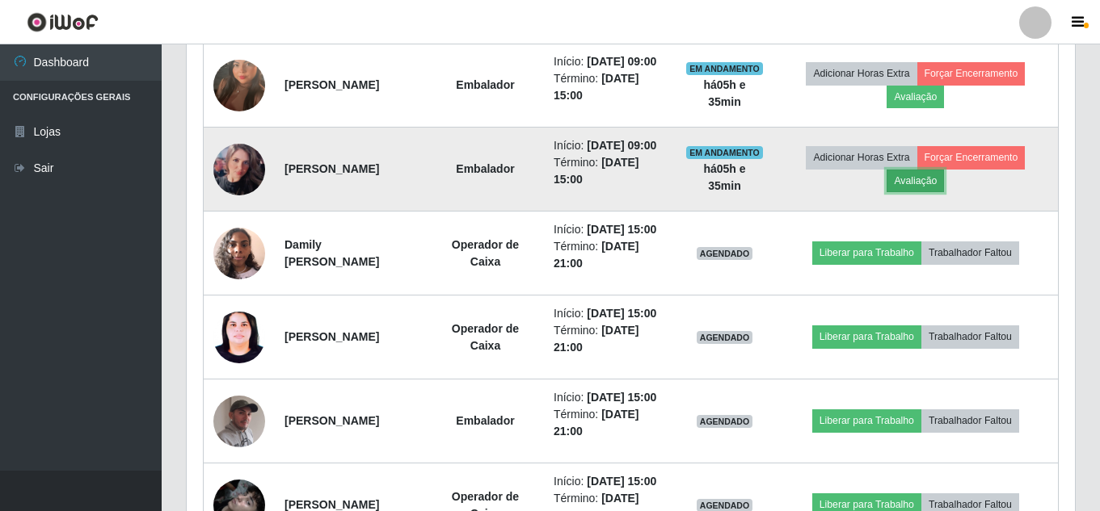
click at [936, 192] on button "Avaliação" at bounding box center [914, 181] width 57 height 23
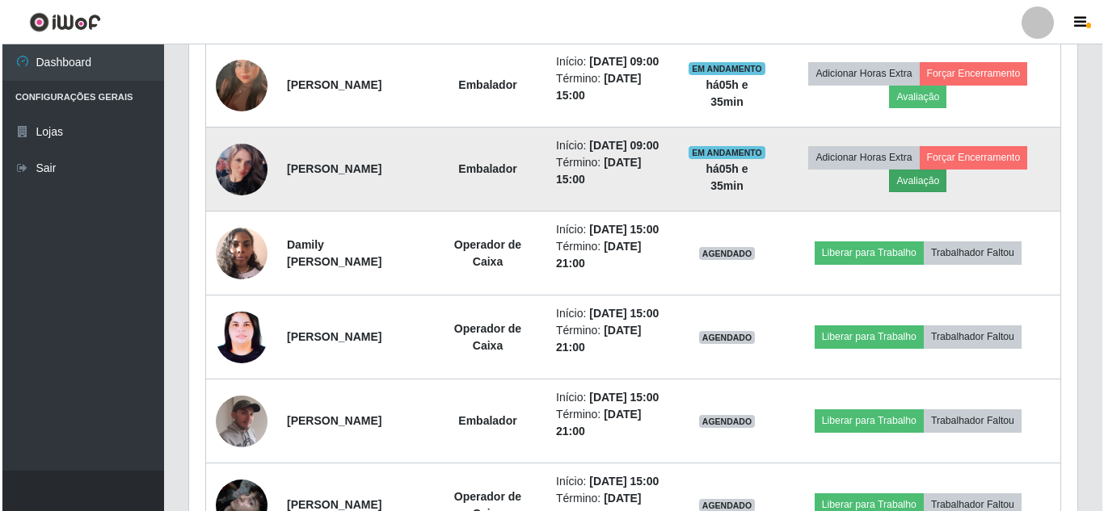
scroll to position [335, 880]
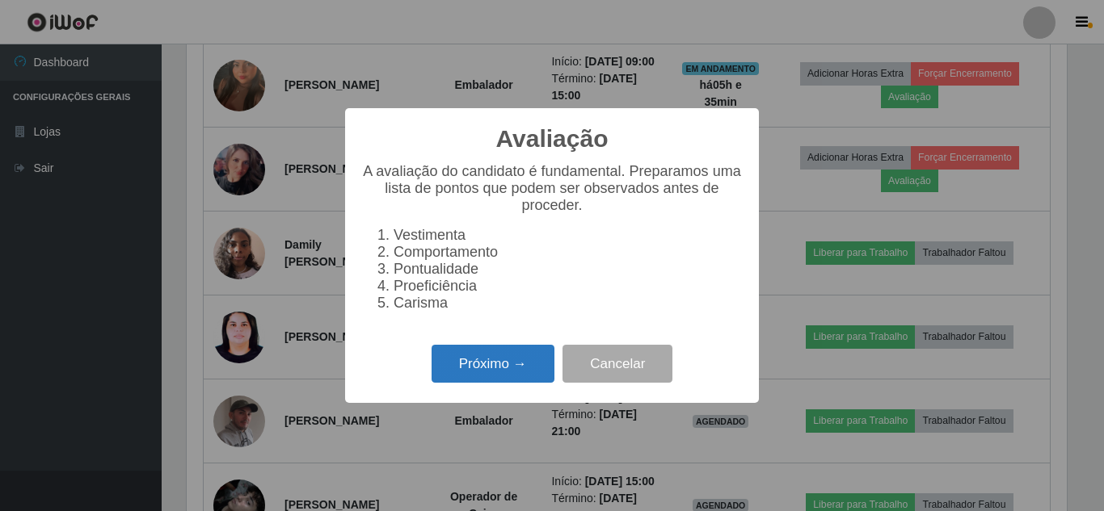
click at [503, 381] on button "Próximo →" at bounding box center [492, 364] width 123 height 38
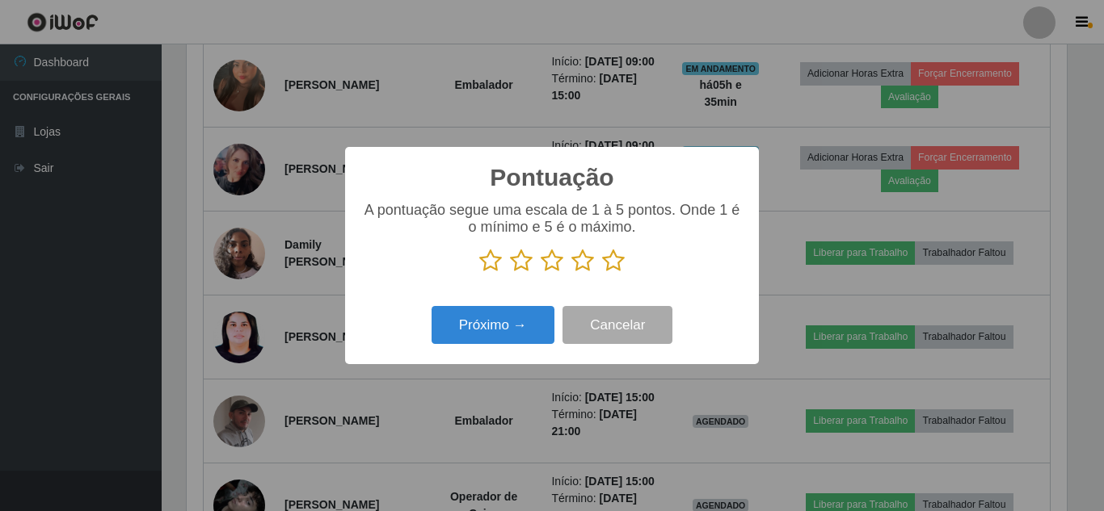
scroll to position [807544, 806999]
click at [616, 267] on icon at bounding box center [613, 261] width 23 height 24
click at [602, 273] on input "radio" at bounding box center [602, 273] width 0 height 0
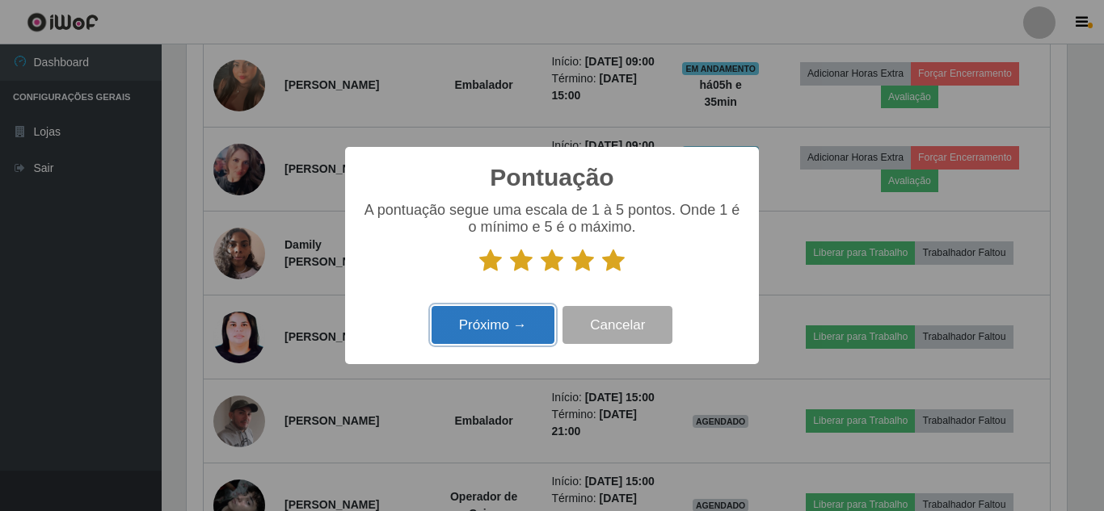
click at [481, 334] on button "Próximo →" at bounding box center [492, 325] width 123 height 38
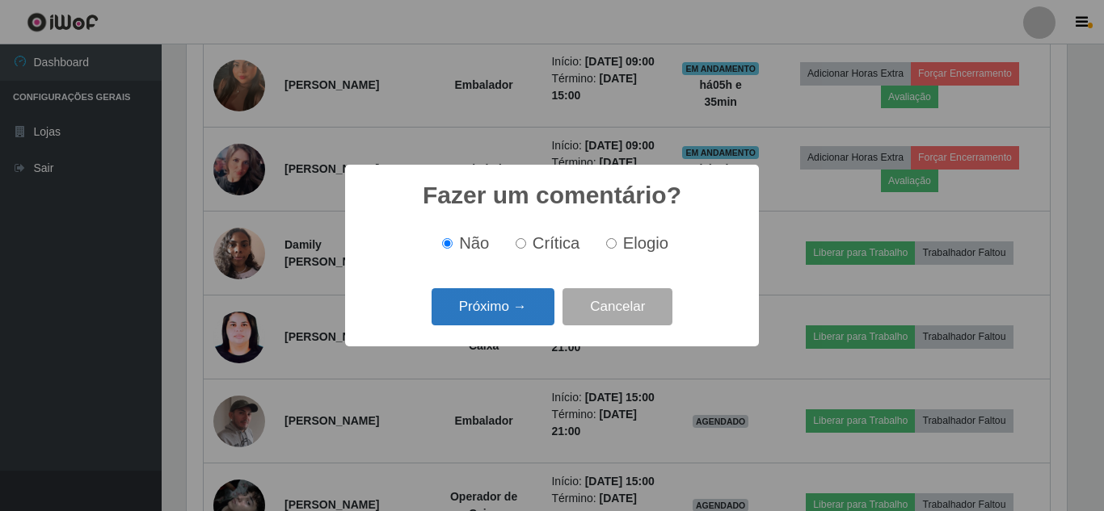
click at [496, 321] on button "Próximo →" at bounding box center [492, 307] width 123 height 38
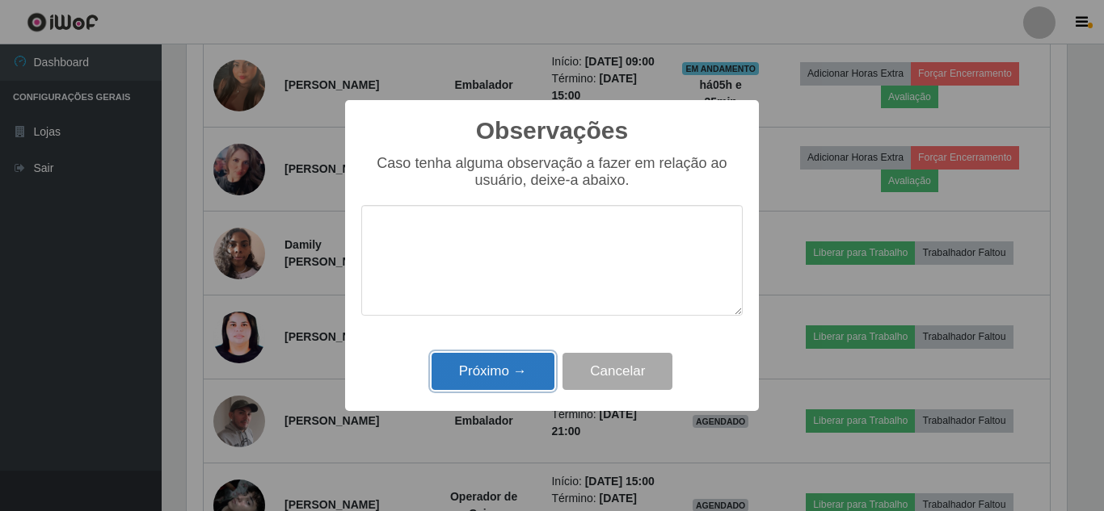
click at [487, 368] on button "Próximo →" at bounding box center [492, 372] width 123 height 38
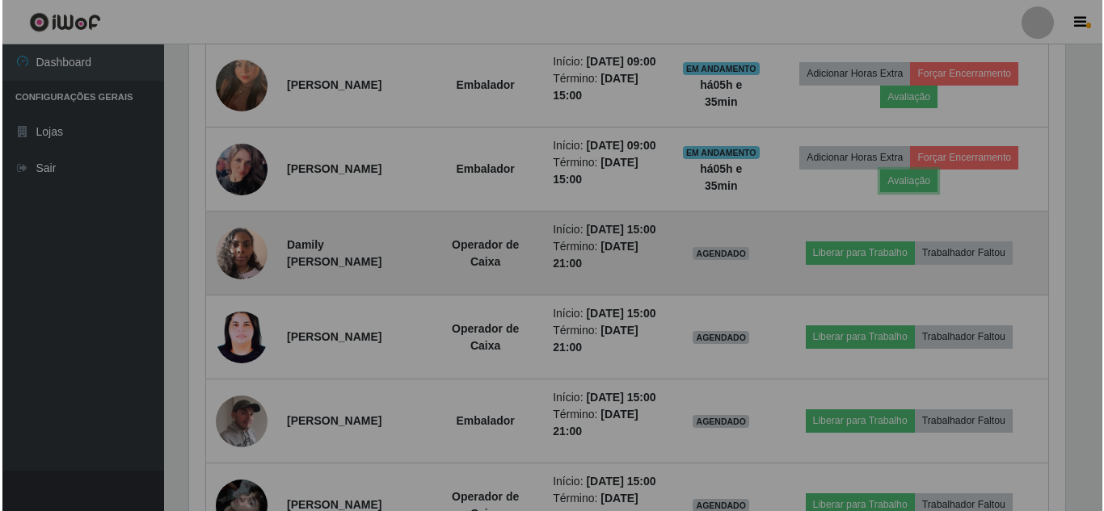
scroll to position [335, 888]
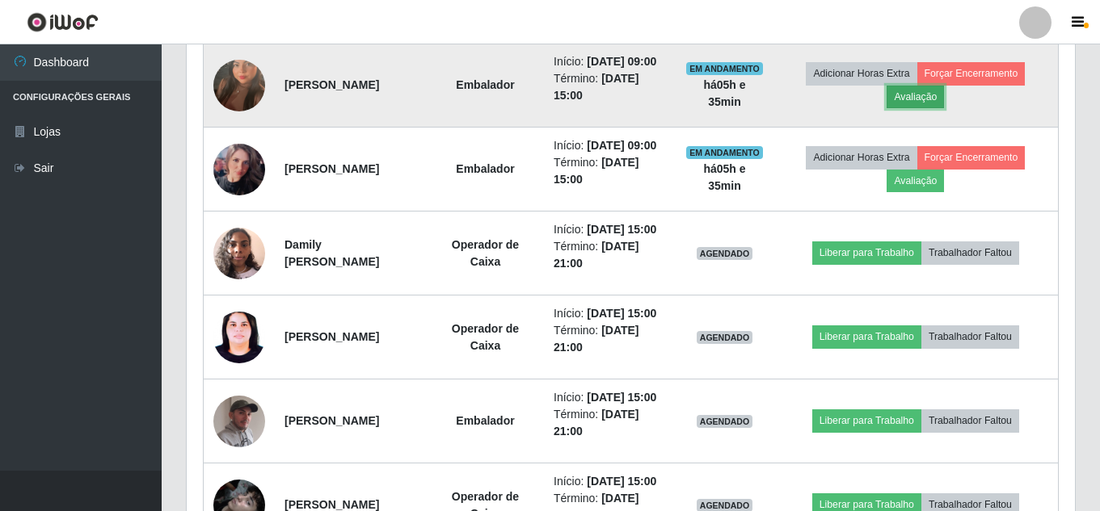
click at [928, 108] on button "Avaliação" at bounding box center [914, 97] width 57 height 23
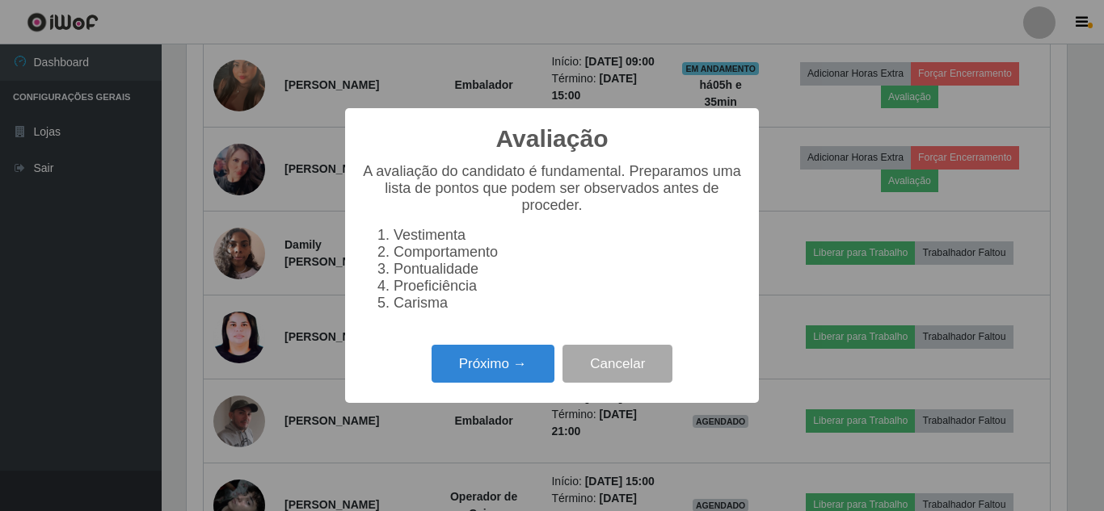
scroll to position [335, 880]
click at [508, 372] on button "Próximo →" at bounding box center [492, 364] width 123 height 38
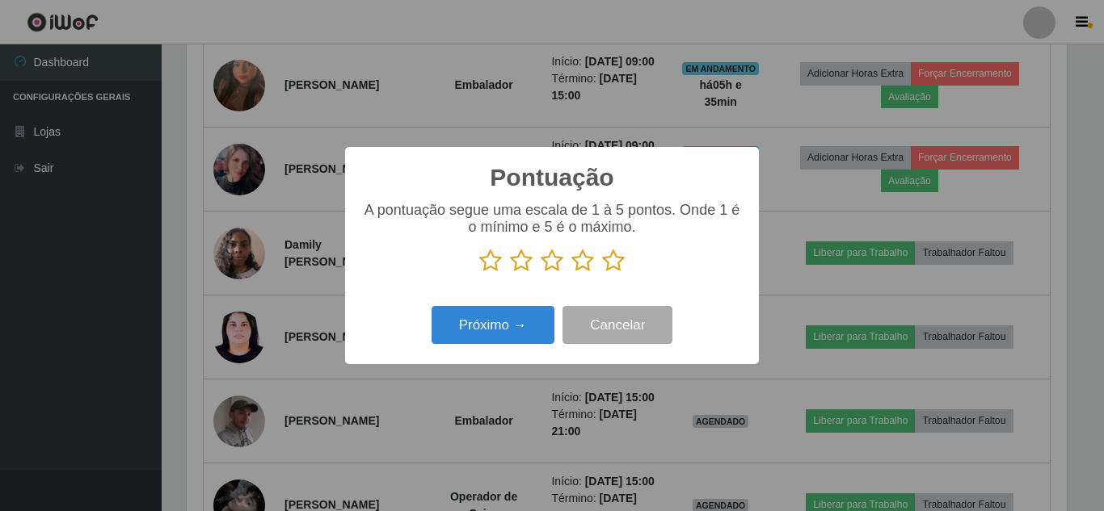
scroll to position [0, 0]
click at [615, 267] on icon at bounding box center [613, 261] width 23 height 24
click at [602, 273] on input "radio" at bounding box center [602, 273] width 0 height 0
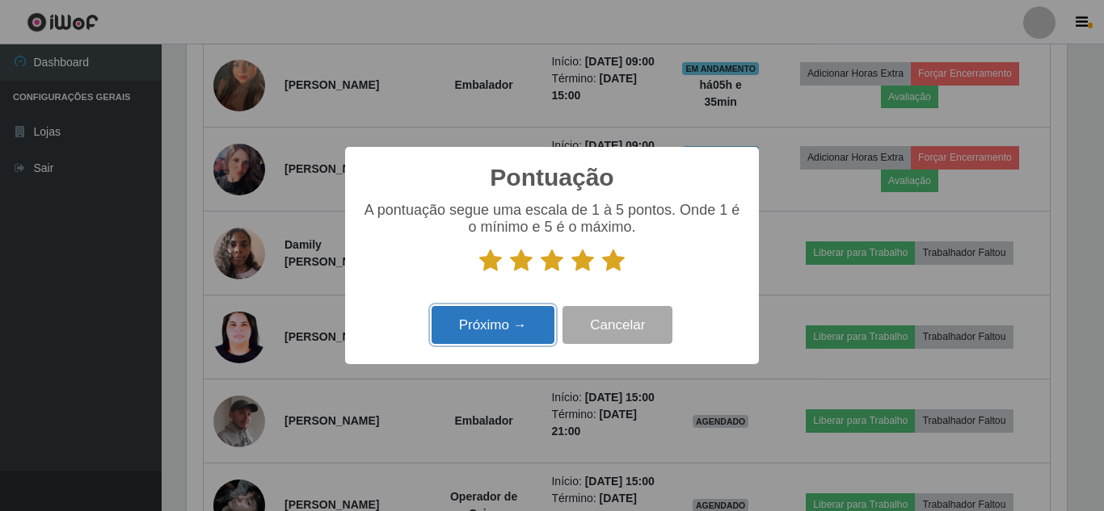
click at [533, 324] on button "Próximo →" at bounding box center [492, 325] width 123 height 38
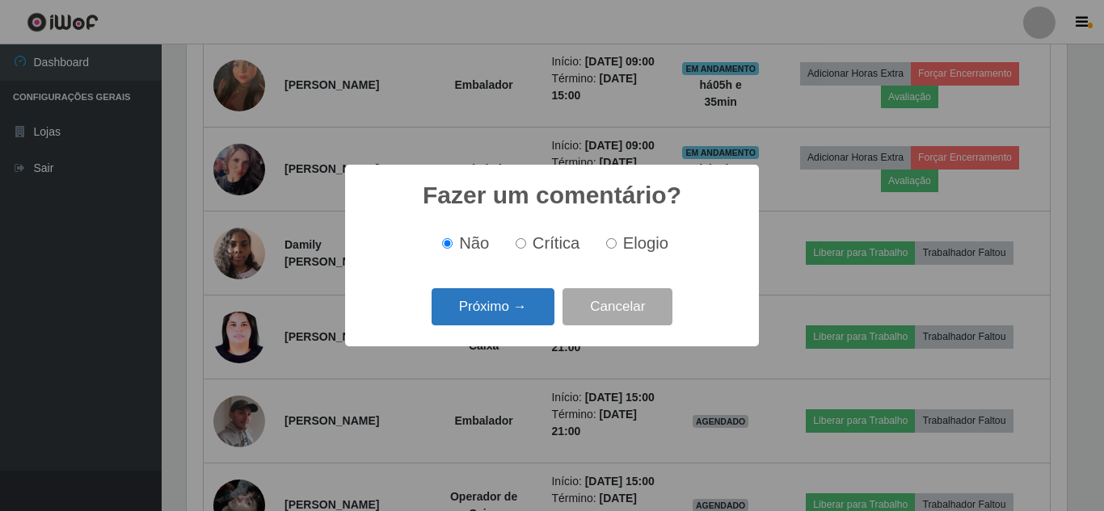
click at [531, 319] on button "Próximo →" at bounding box center [492, 307] width 123 height 38
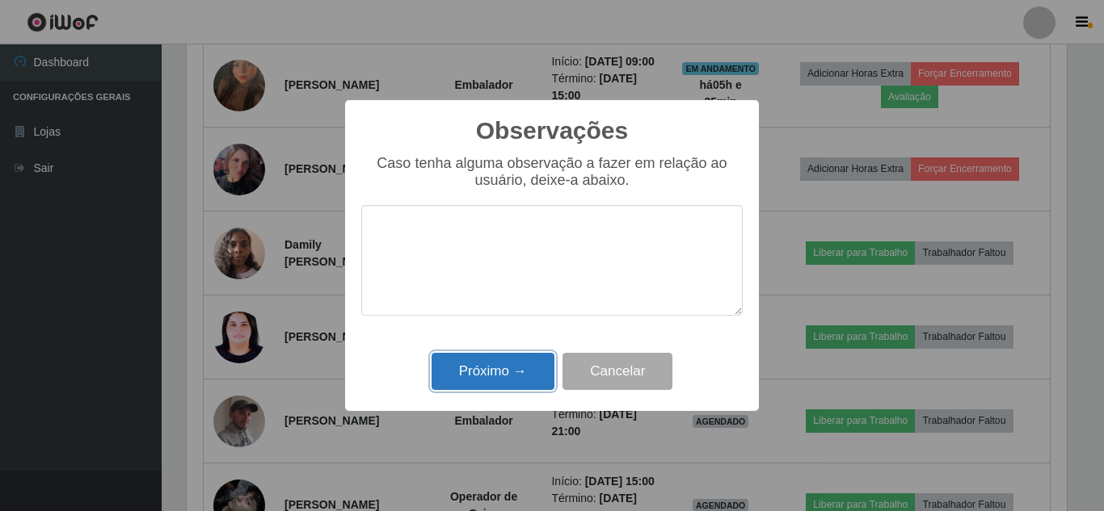
click at [499, 371] on button "Próximo →" at bounding box center [492, 372] width 123 height 38
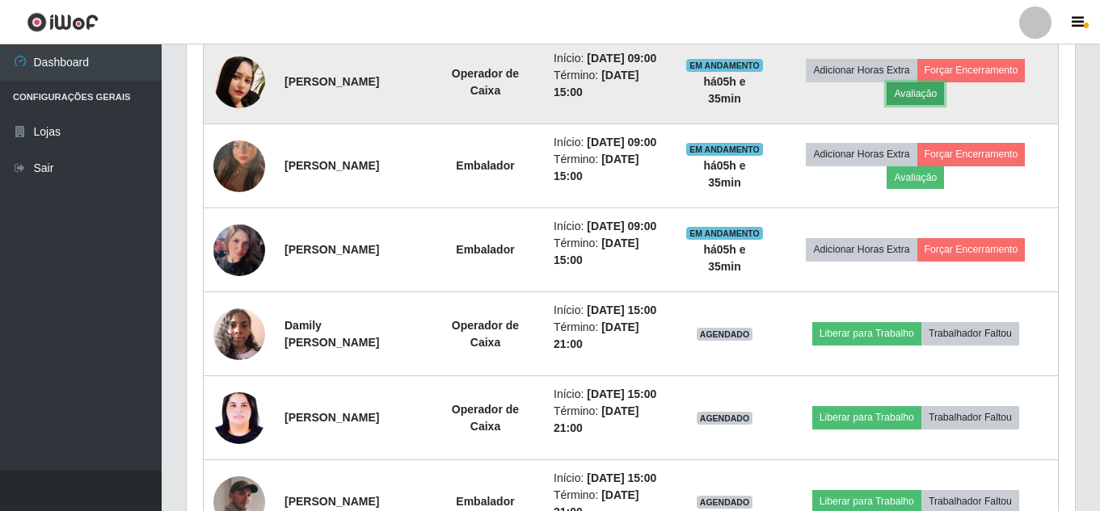
click at [931, 105] on button "Avaliação" at bounding box center [914, 93] width 57 height 23
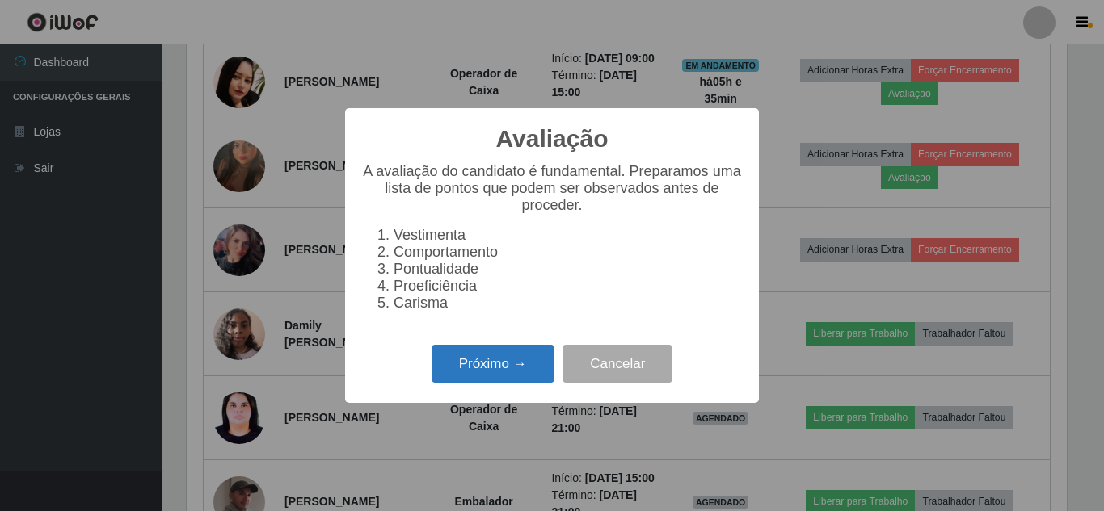
click at [519, 371] on button "Próximo →" at bounding box center [492, 364] width 123 height 38
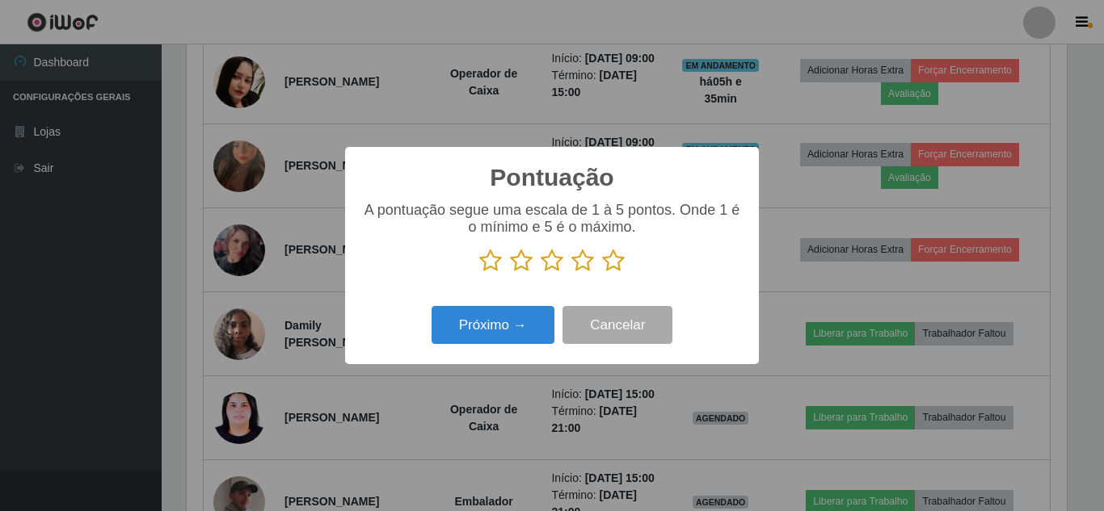
click at [618, 260] on icon at bounding box center [613, 261] width 23 height 24
click at [602, 273] on input "radio" at bounding box center [602, 273] width 0 height 0
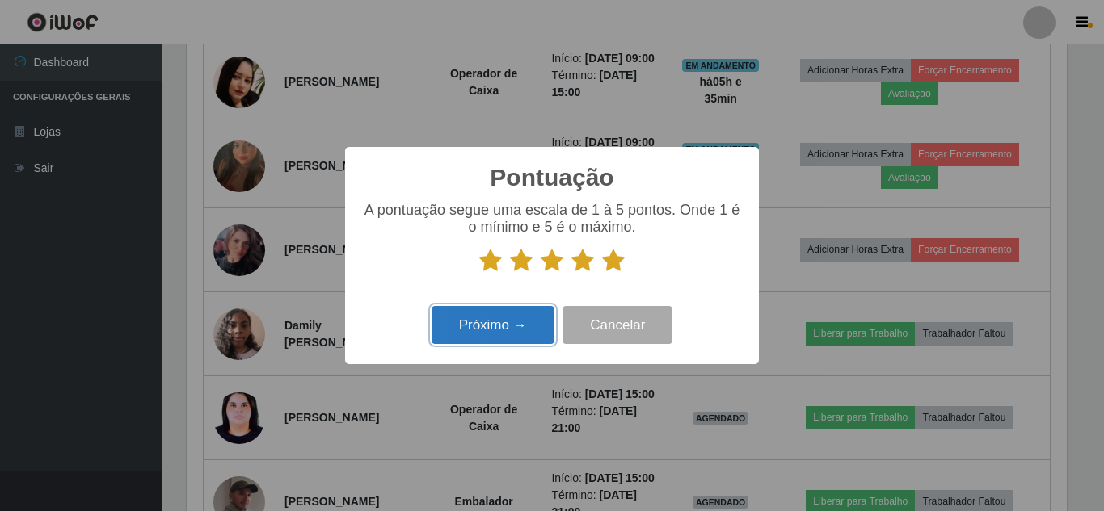
click at [477, 334] on button "Próximo →" at bounding box center [492, 325] width 123 height 38
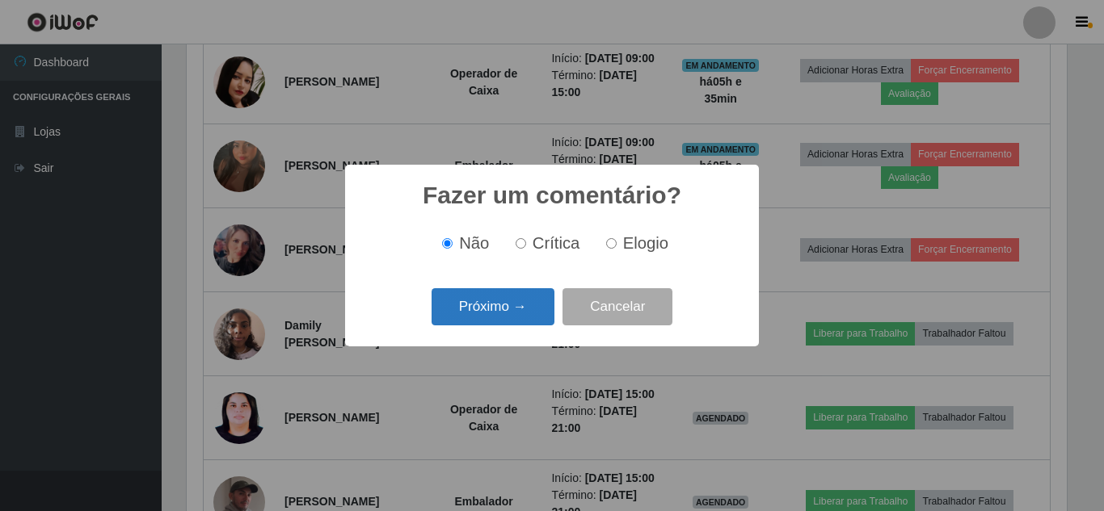
click at [524, 301] on button "Próximo →" at bounding box center [492, 307] width 123 height 38
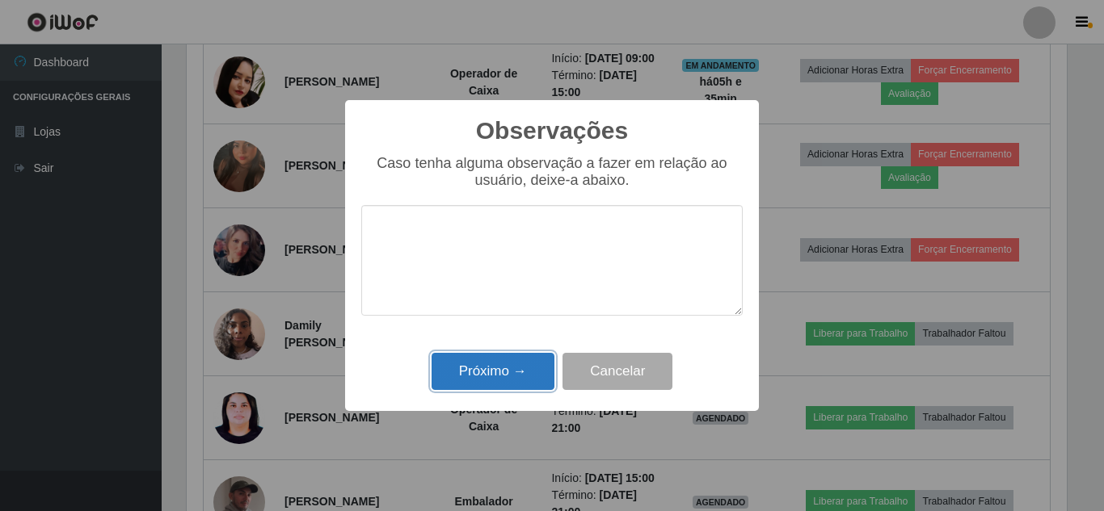
click at [488, 381] on button "Próximo →" at bounding box center [492, 372] width 123 height 38
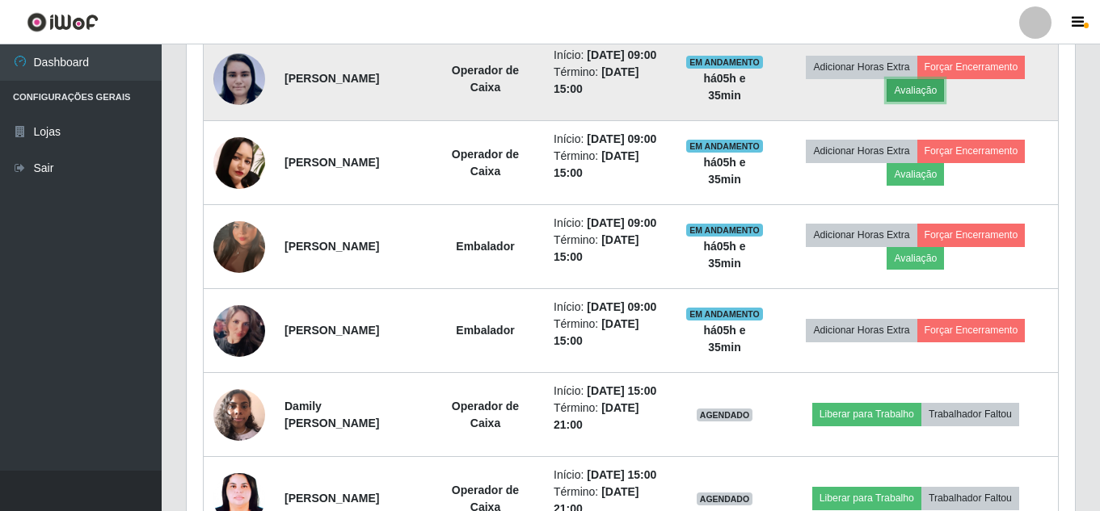
drag, startPoint x: 925, startPoint y: 135, endPoint x: 916, endPoint y: 141, distance: 11.0
click at [916, 102] on button "Avaliação" at bounding box center [914, 90] width 57 height 23
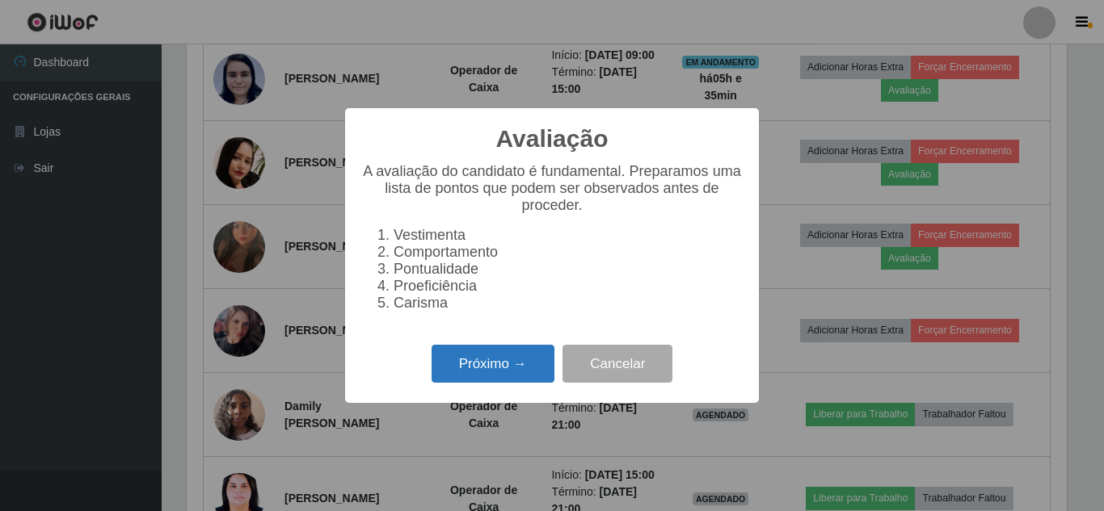
click at [504, 379] on button "Próximo →" at bounding box center [492, 364] width 123 height 38
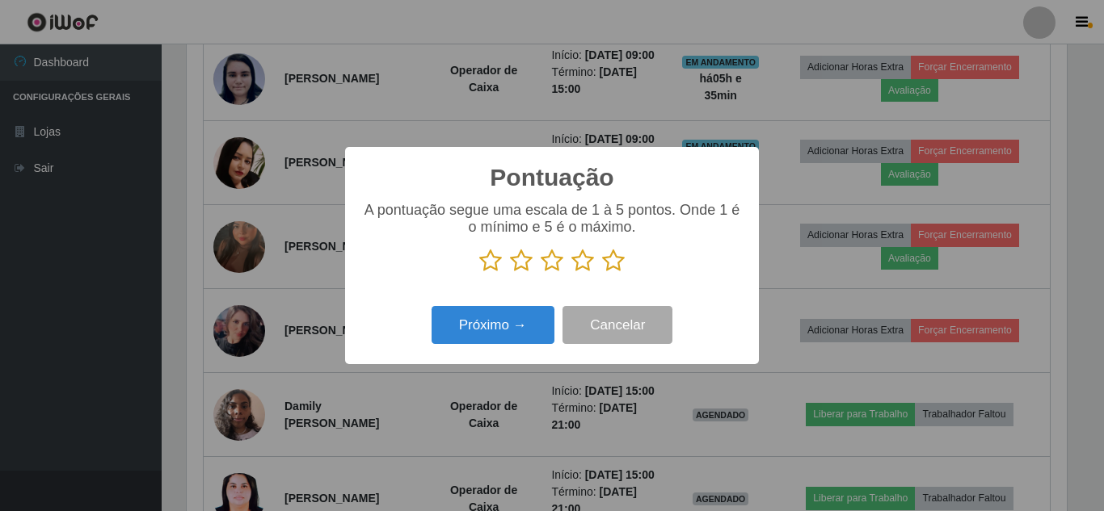
click at [614, 263] on icon at bounding box center [613, 261] width 23 height 24
click at [602, 273] on input "radio" at bounding box center [602, 273] width 0 height 0
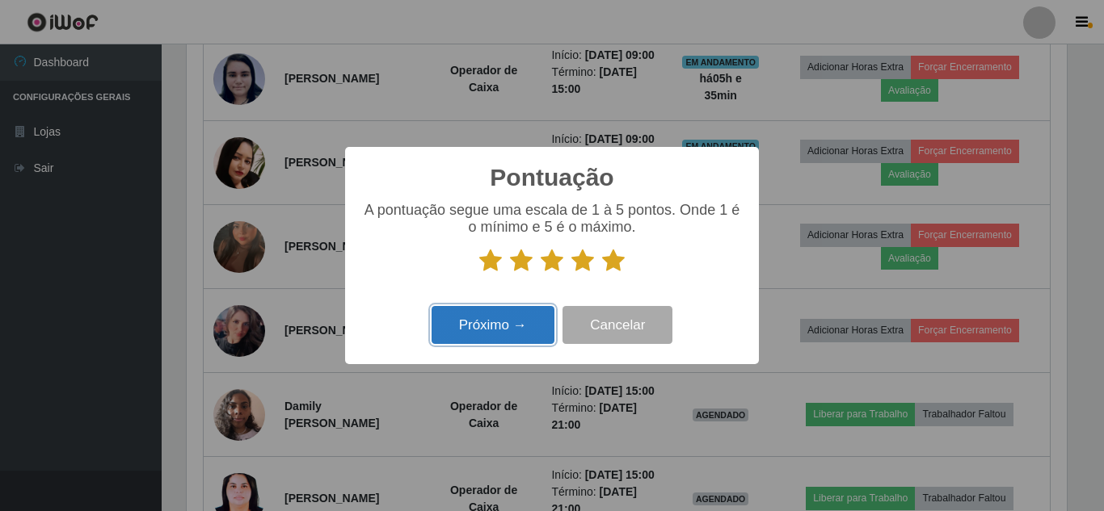
click at [490, 330] on button "Próximo →" at bounding box center [492, 325] width 123 height 38
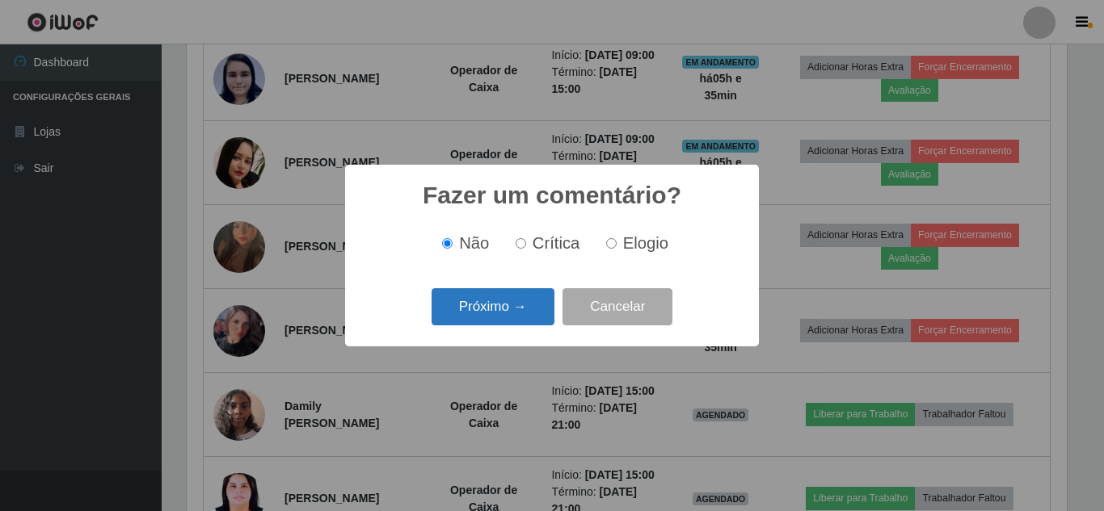
click at [503, 308] on button "Próximo →" at bounding box center [492, 307] width 123 height 38
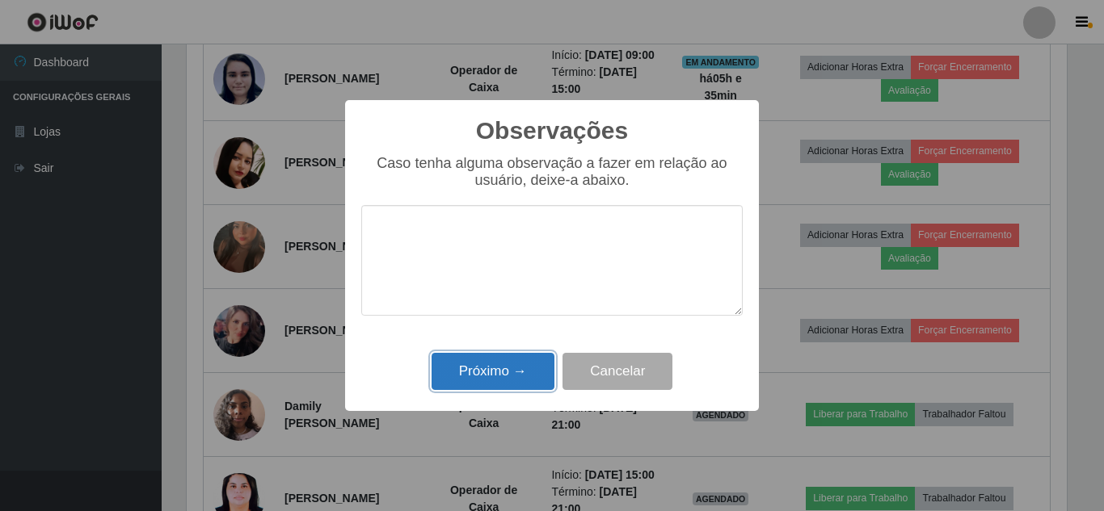
click at [496, 369] on button "Próximo →" at bounding box center [492, 372] width 123 height 38
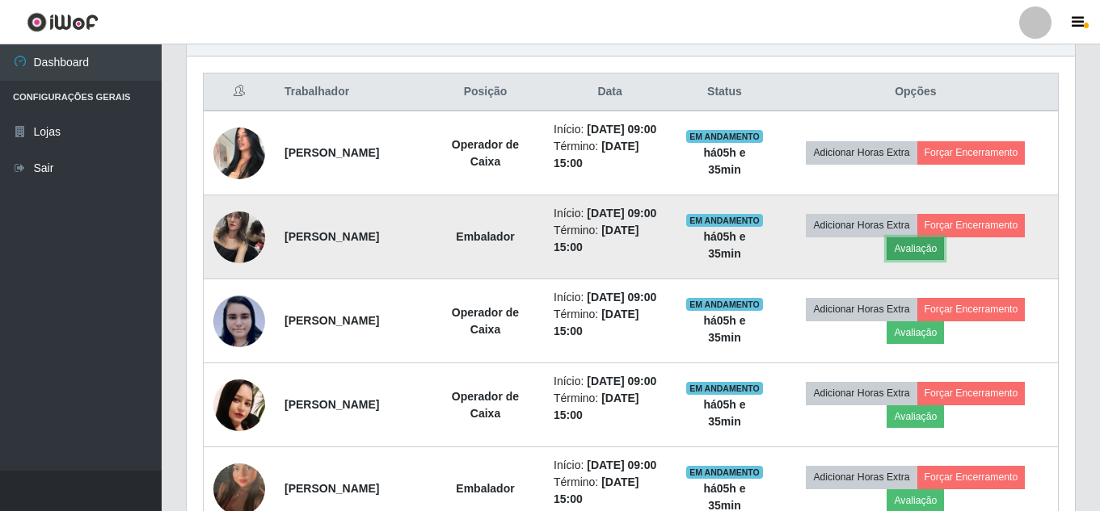
click at [936, 260] on button "Avaliação" at bounding box center [914, 249] width 57 height 23
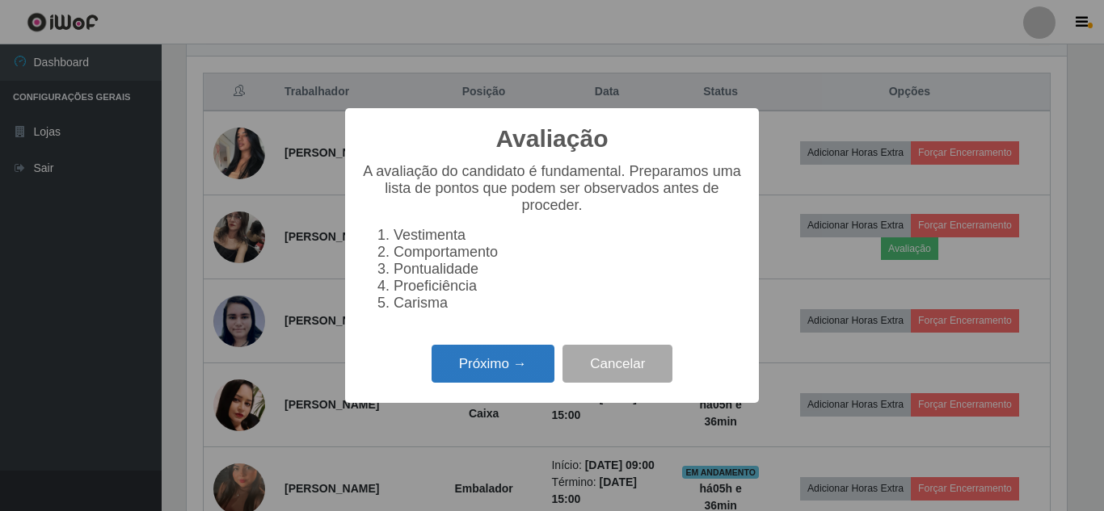
click at [505, 372] on button "Próximo →" at bounding box center [492, 364] width 123 height 38
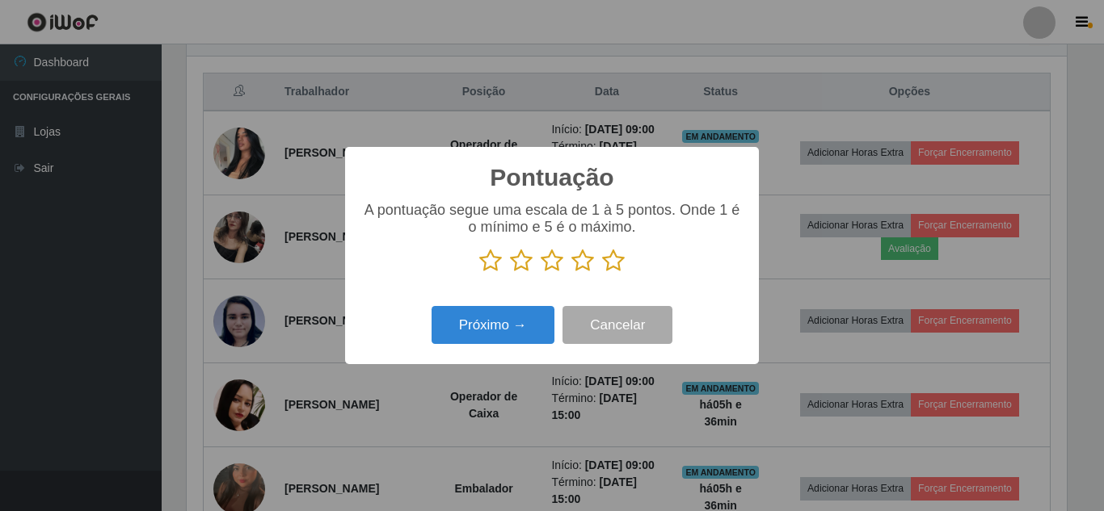
click at [614, 261] on icon at bounding box center [613, 261] width 23 height 24
click at [602, 273] on input "radio" at bounding box center [602, 273] width 0 height 0
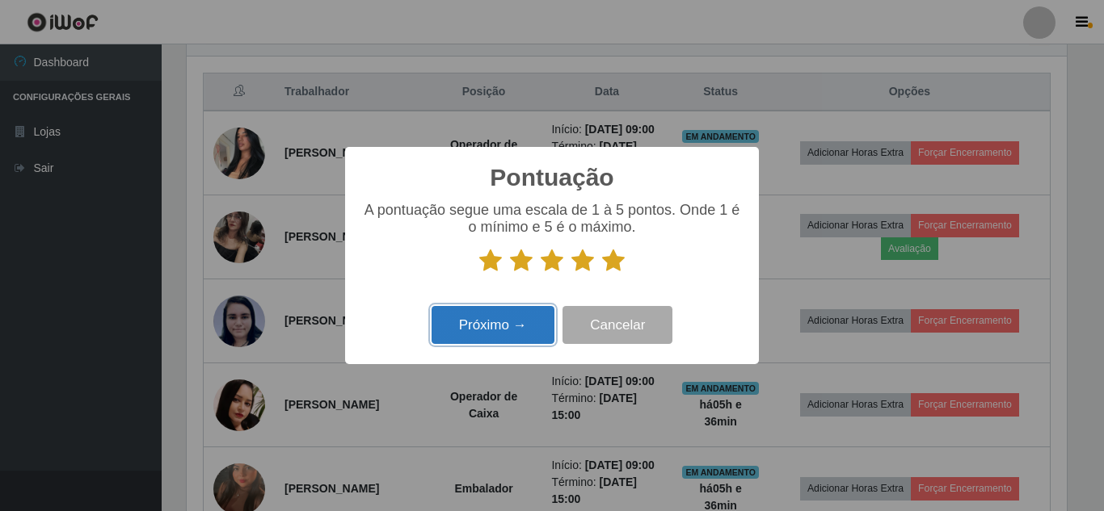
click at [498, 330] on button "Próximo →" at bounding box center [492, 325] width 123 height 38
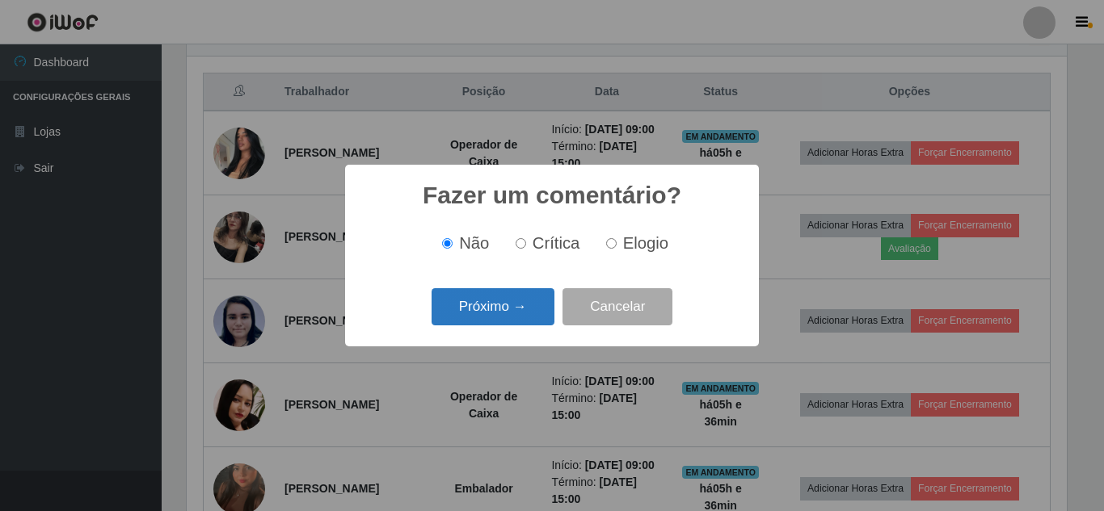
click at [509, 305] on button "Próximo →" at bounding box center [492, 307] width 123 height 38
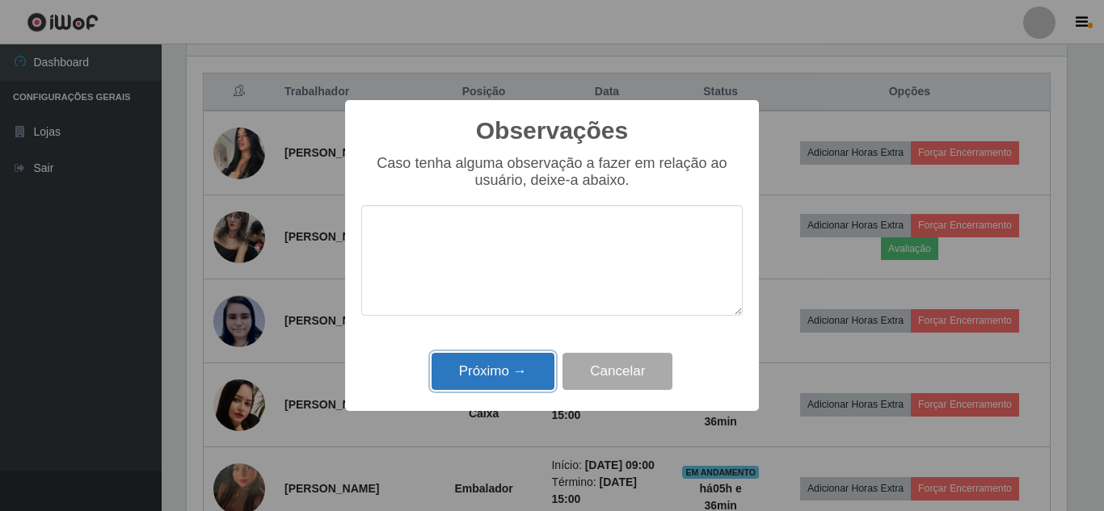
click at [466, 385] on button "Próximo →" at bounding box center [492, 372] width 123 height 38
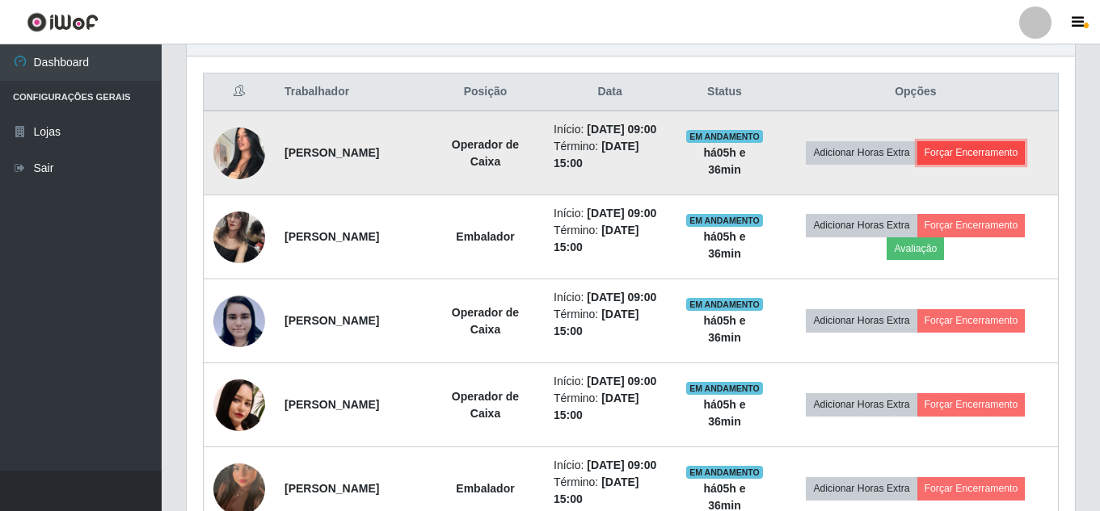
click at [1009, 162] on button "Forçar Encerramento" at bounding box center [971, 152] width 108 height 23
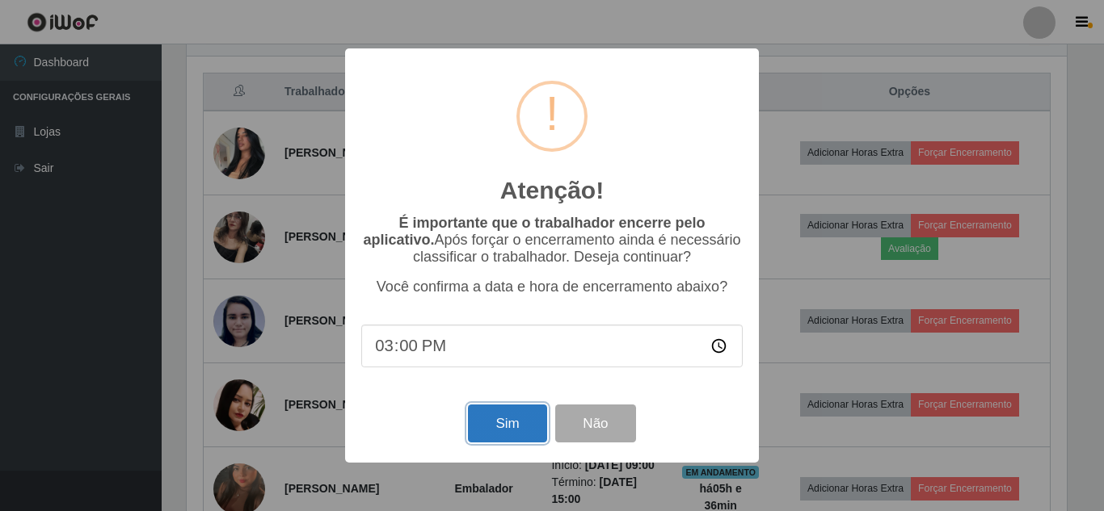
click at [503, 443] on button "Sim" at bounding box center [507, 424] width 78 height 38
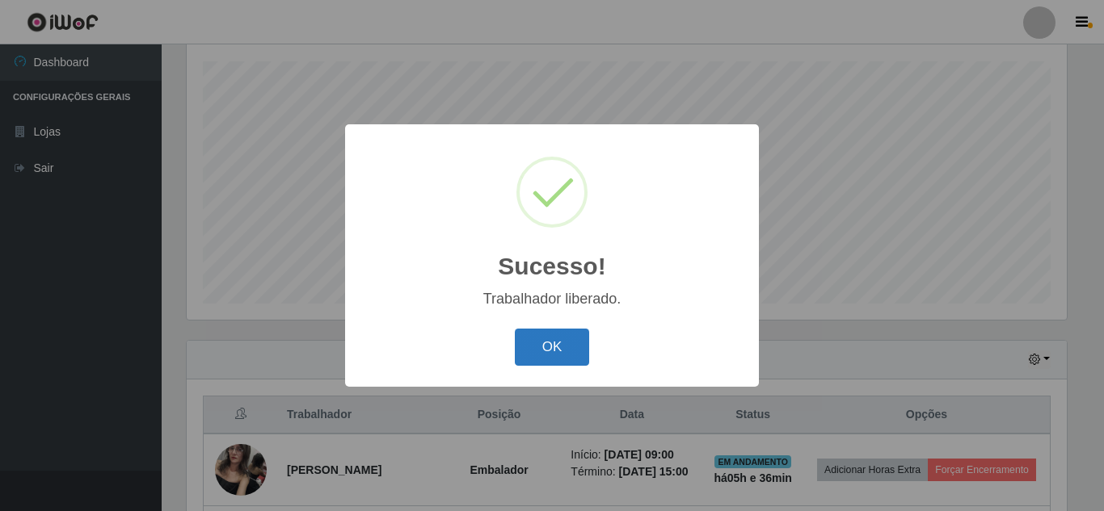
click at [561, 361] on button "OK" at bounding box center [552, 348] width 75 height 38
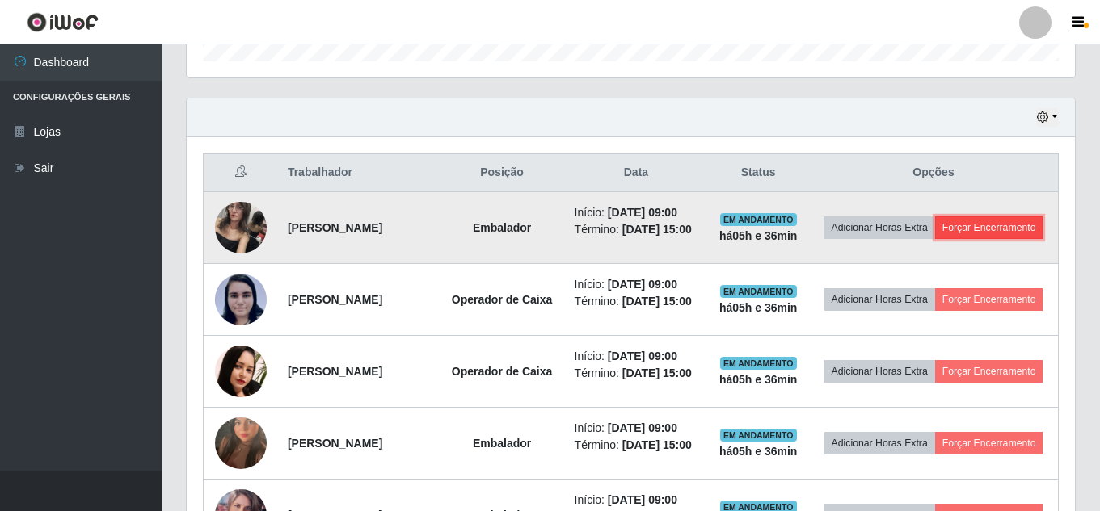
click at [949, 239] on button "Forçar Encerramento" at bounding box center [989, 228] width 108 height 23
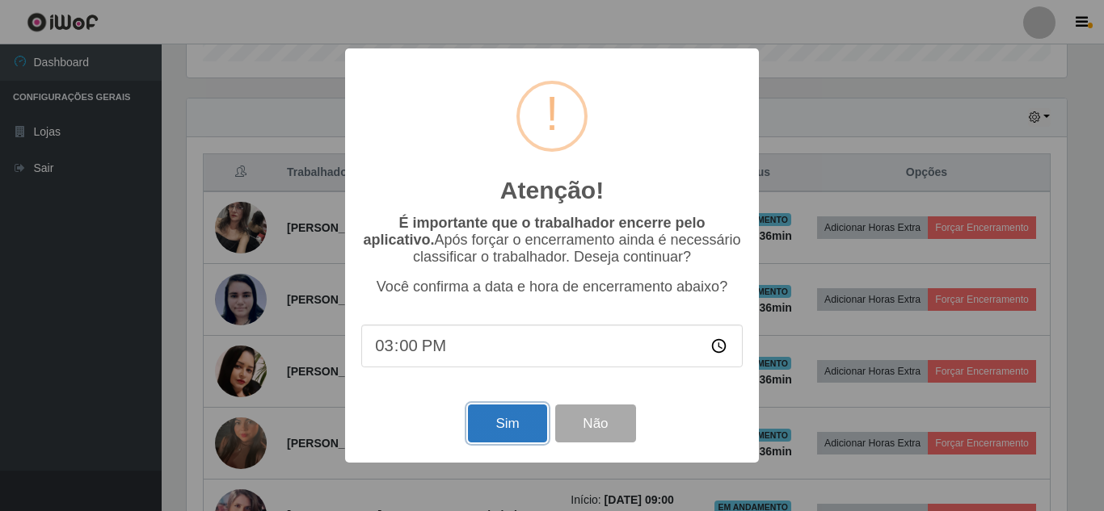
click at [502, 425] on button "Sim" at bounding box center [507, 424] width 78 height 38
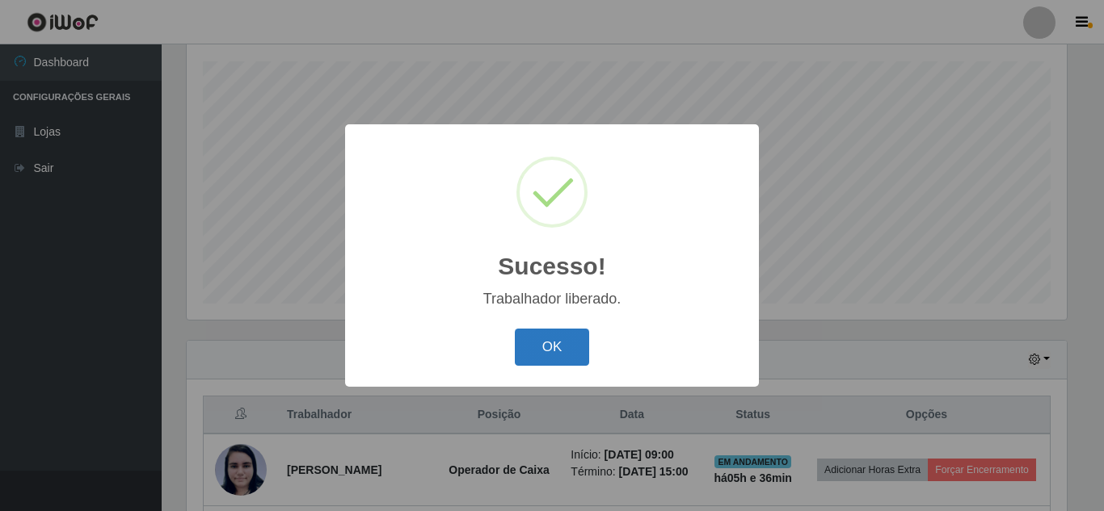
click at [545, 354] on button "OK" at bounding box center [552, 348] width 75 height 38
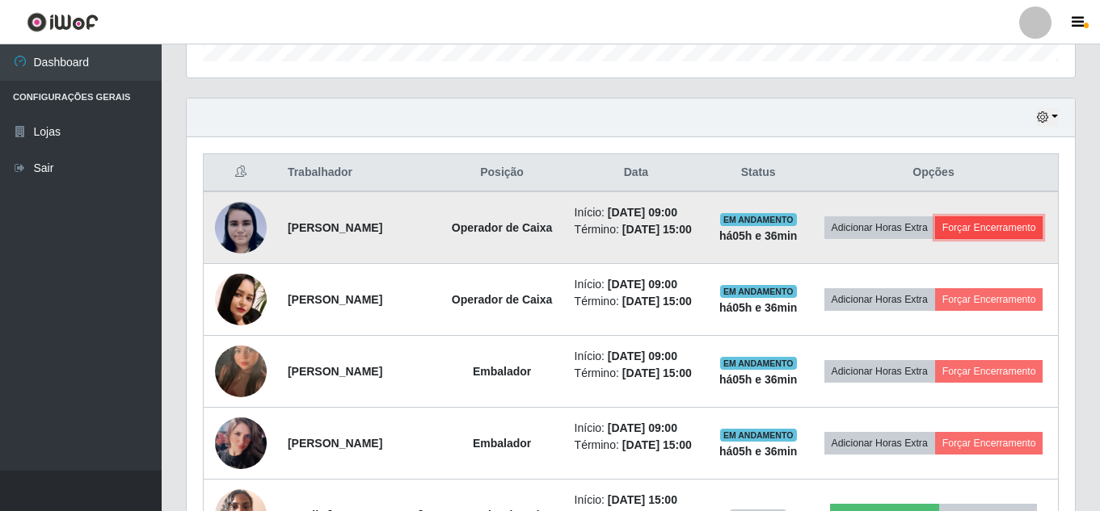
click at [935, 239] on button "Forçar Encerramento" at bounding box center [989, 228] width 108 height 23
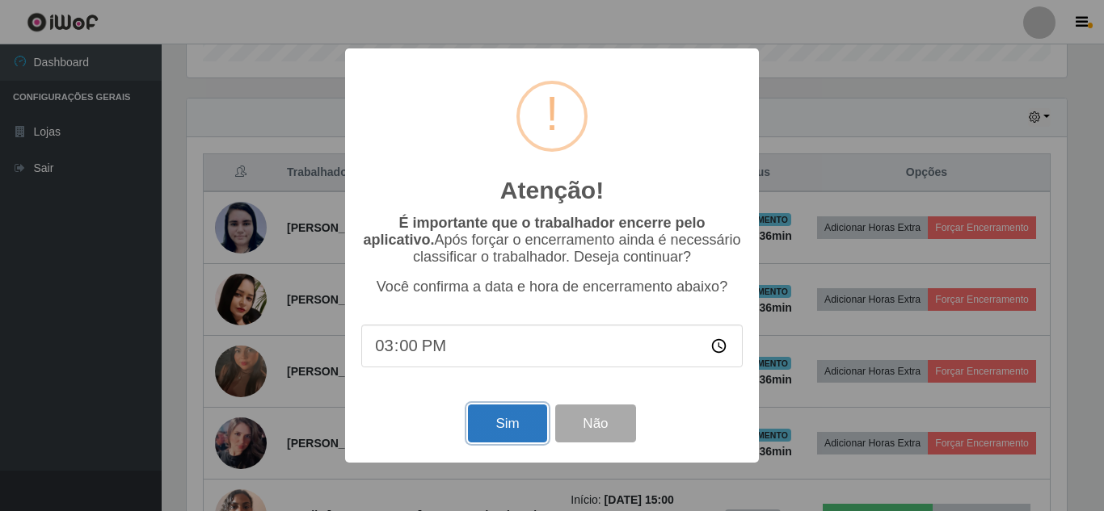
click at [526, 431] on button "Sim" at bounding box center [507, 424] width 78 height 38
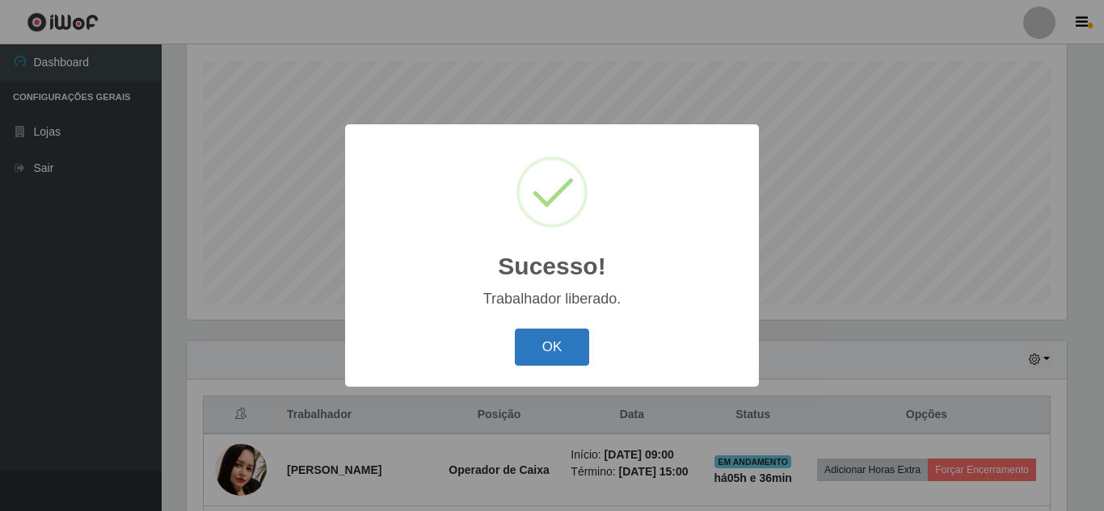
click at [549, 350] on button "OK" at bounding box center [552, 348] width 75 height 38
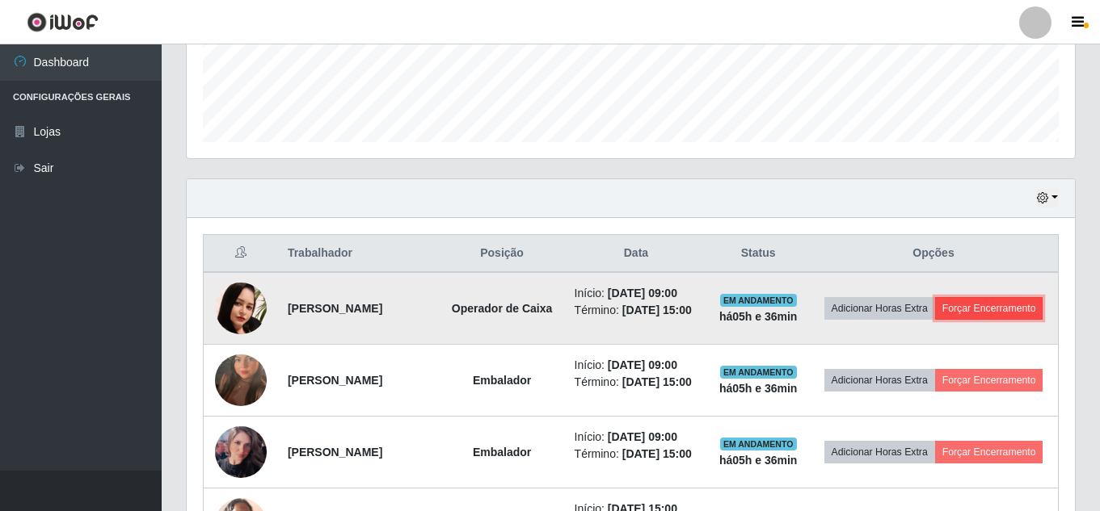
click at [935, 320] on button "Forçar Encerramento" at bounding box center [989, 308] width 108 height 23
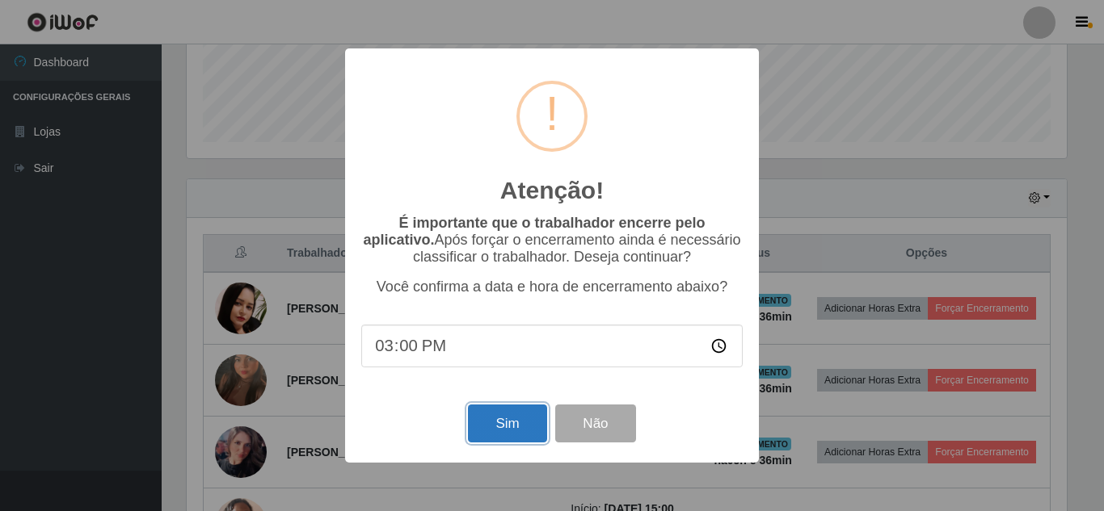
click at [508, 428] on button "Sim" at bounding box center [507, 424] width 78 height 38
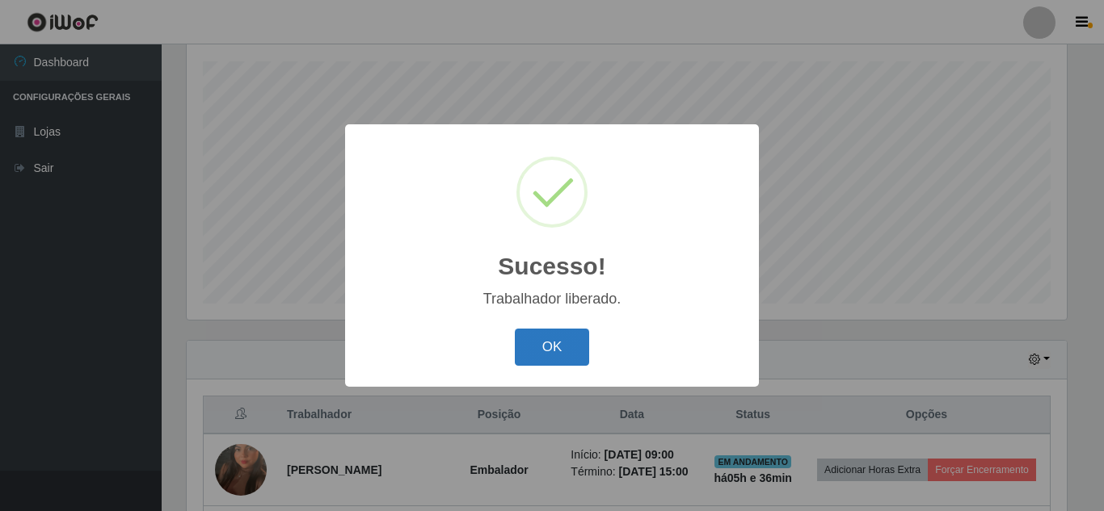
click at [557, 334] on button "OK" at bounding box center [552, 348] width 75 height 38
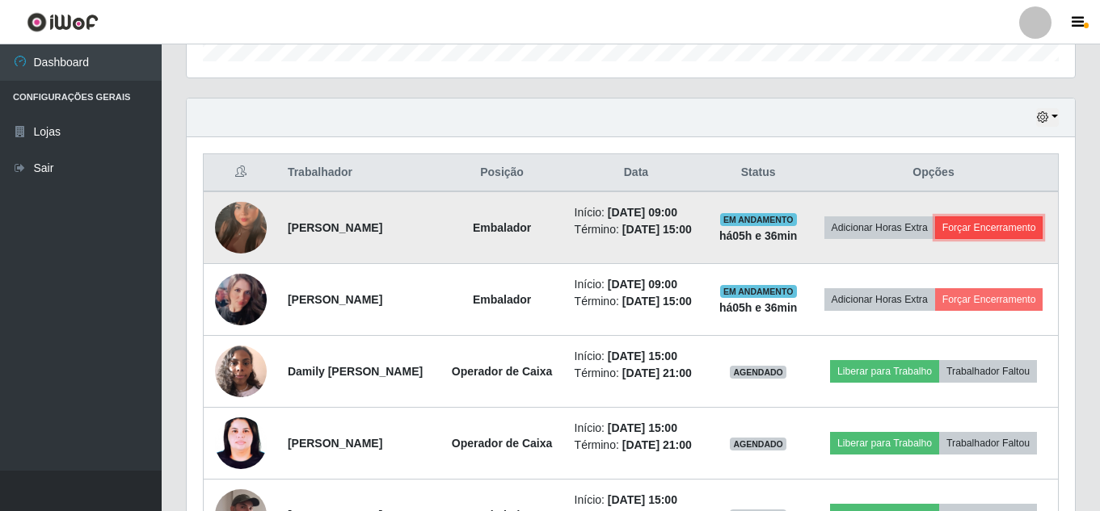
click at [944, 239] on button "Forçar Encerramento" at bounding box center [989, 228] width 108 height 23
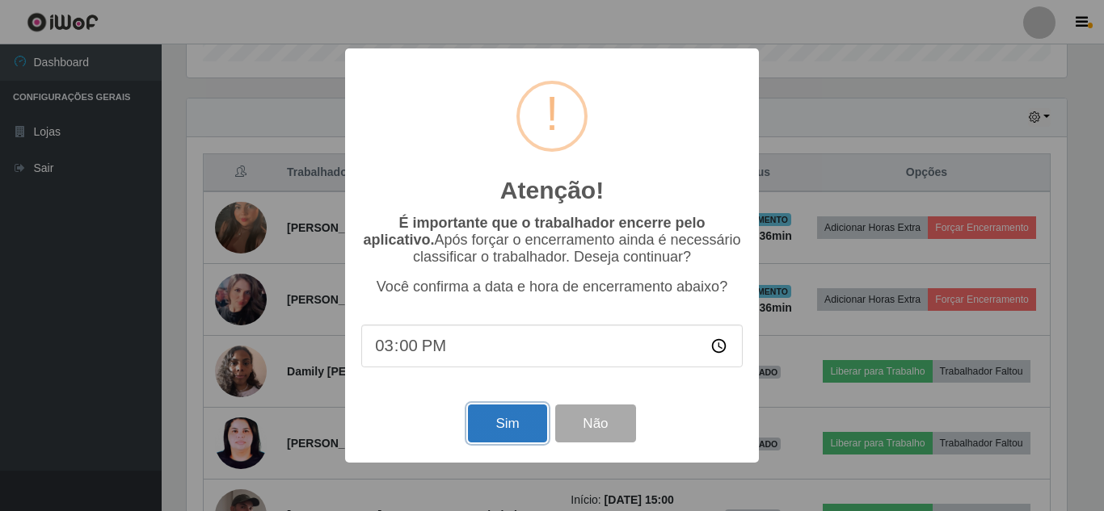
click at [508, 431] on button "Sim" at bounding box center [507, 424] width 78 height 38
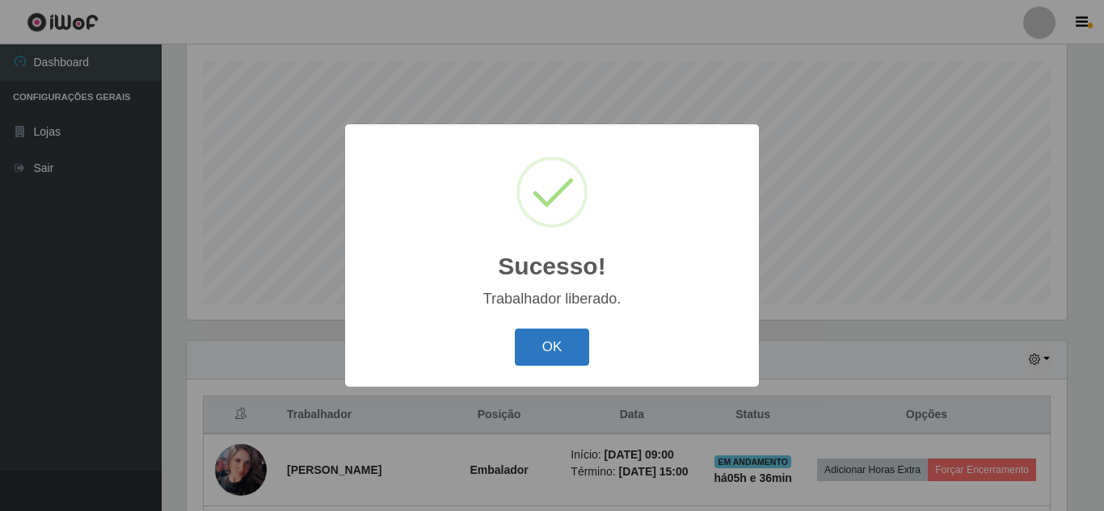
click at [553, 351] on button "OK" at bounding box center [552, 348] width 75 height 38
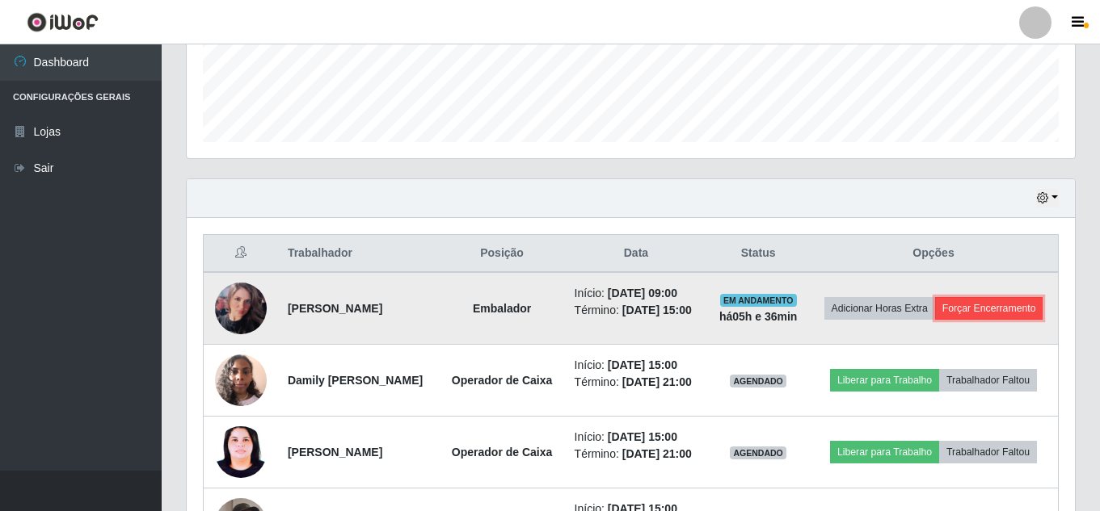
click at [940, 320] on button "Forçar Encerramento" at bounding box center [989, 308] width 108 height 23
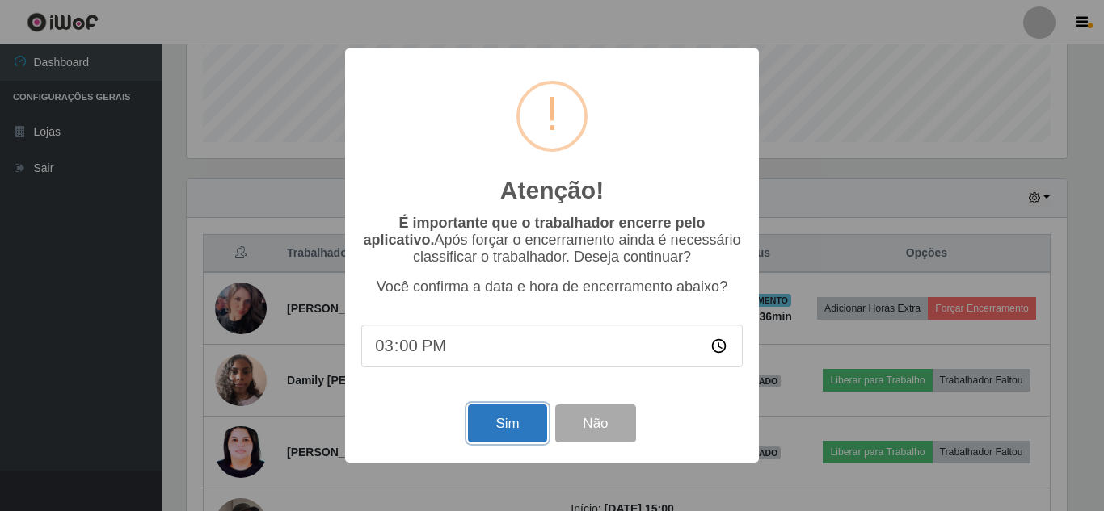
click at [507, 427] on button "Sim" at bounding box center [507, 424] width 78 height 38
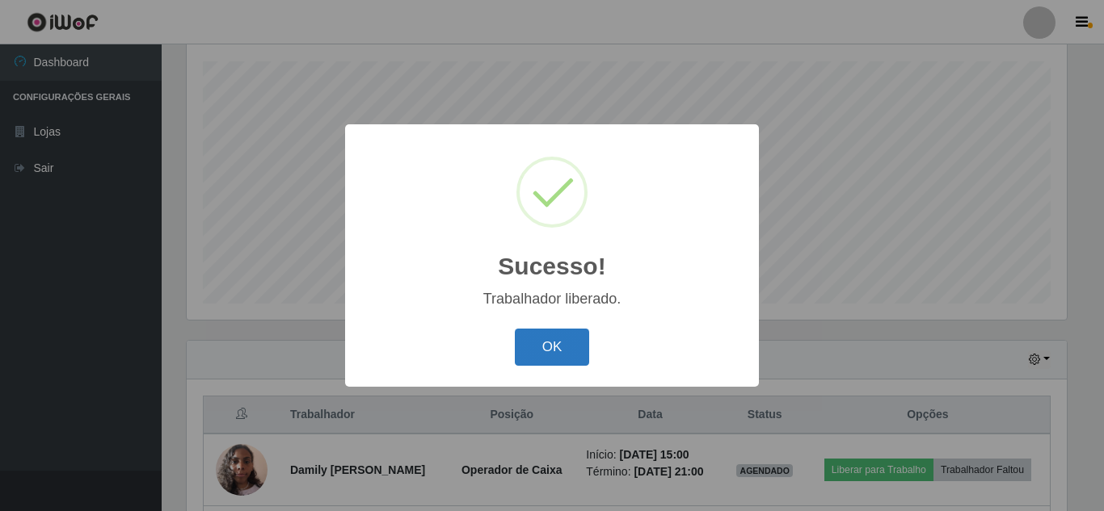
click at [530, 342] on button "OK" at bounding box center [552, 348] width 75 height 38
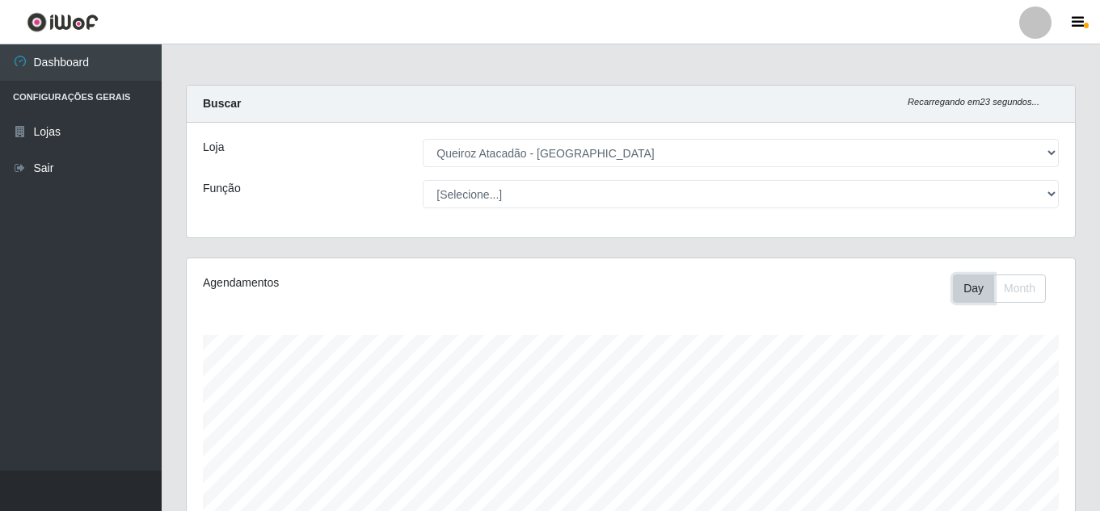
click at [969, 284] on button "Day" at bounding box center [972, 289] width 41 height 28
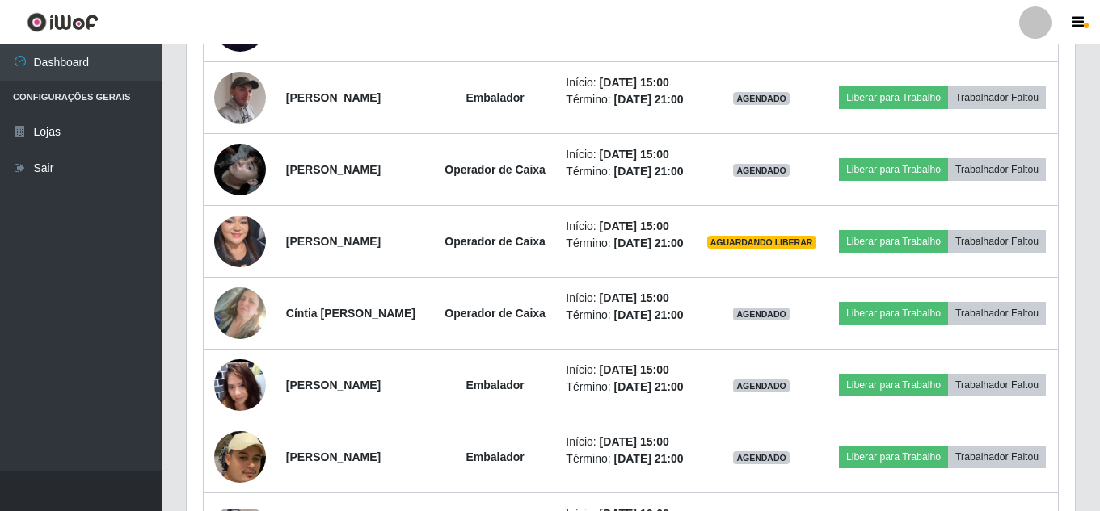
scroll to position [831, 0]
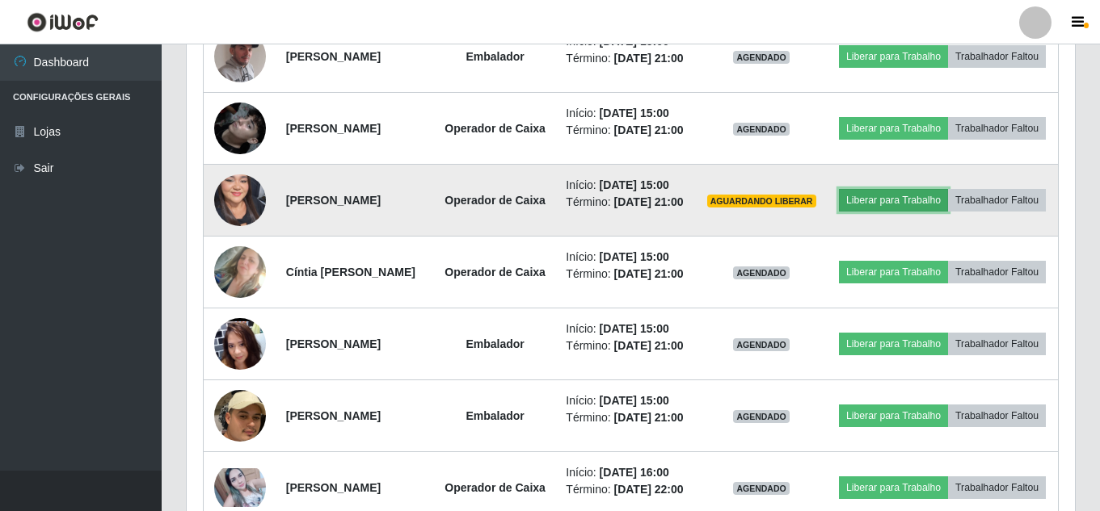
click at [948, 212] on button "Liberar para Trabalho" at bounding box center [893, 200] width 109 height 23
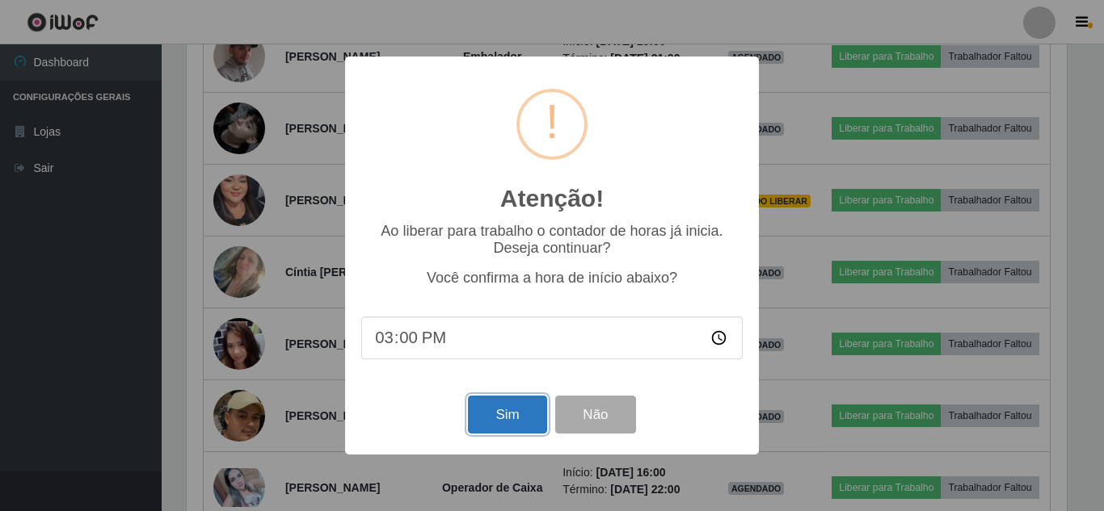
click at [532, 407] on button "Sim" at bounding box center [507, 415] width 78 height 38
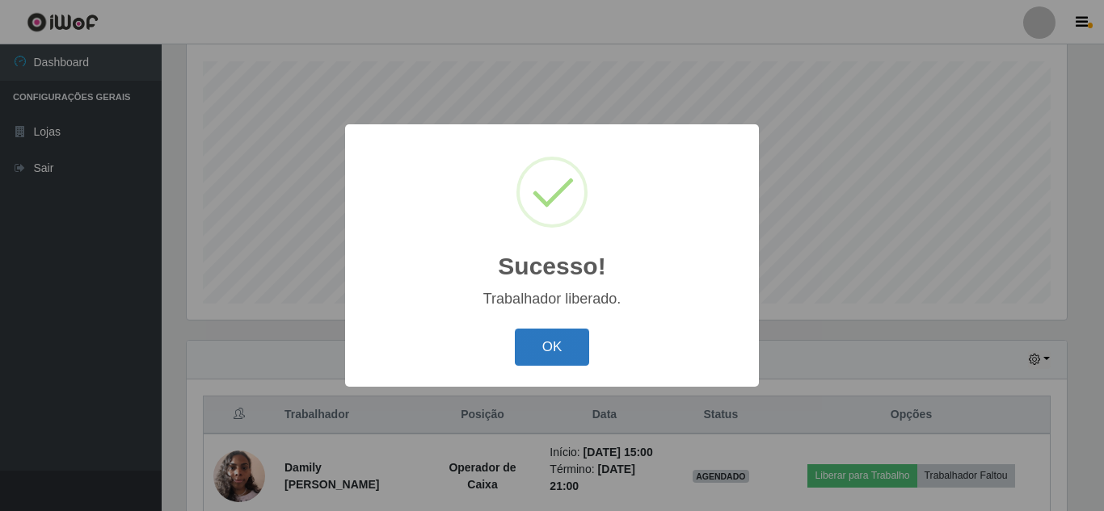
click at [553, 347] on button "OK" at bounding box center [552, 348] width 75 height 38
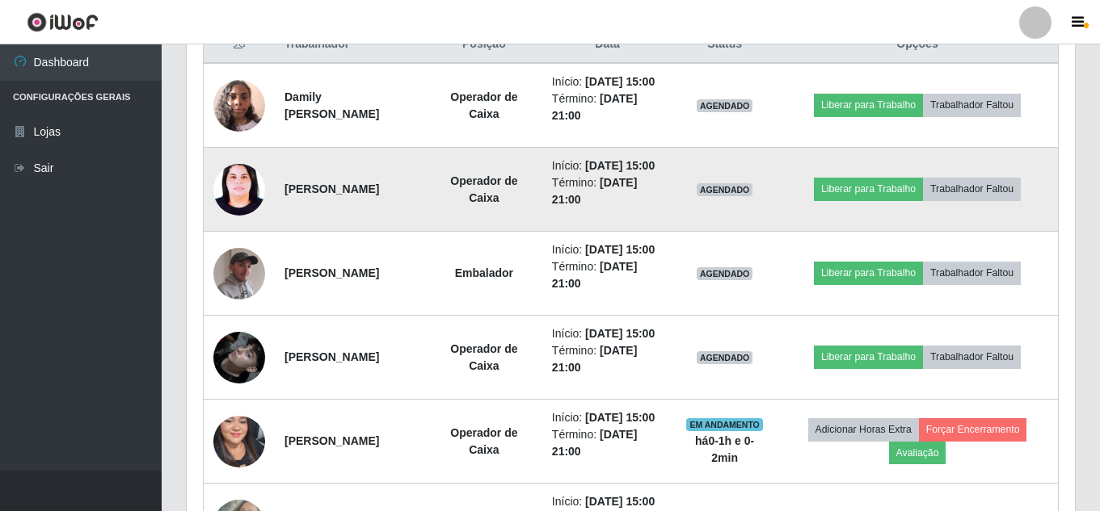
scroll to position [678, 0]
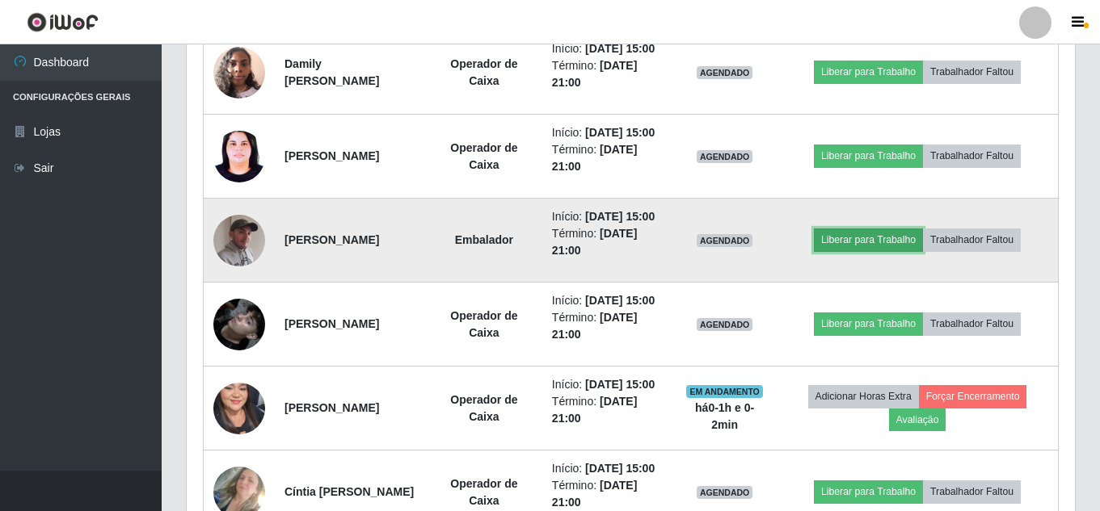
click at [877, 251] on button "Liberar para Trabalho" at bounding box center [868, 240] width 109 height 23
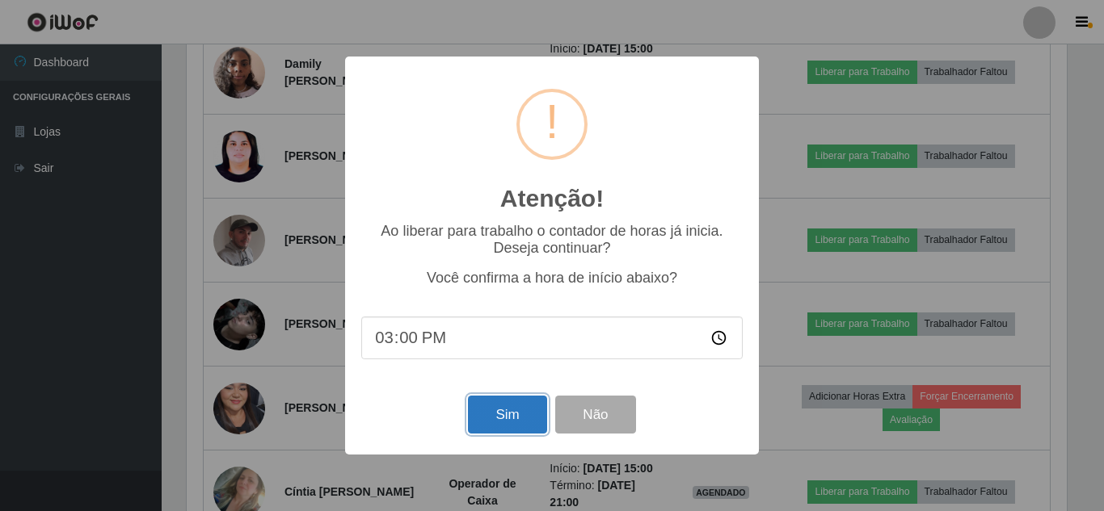
click at [494, 411] on button "Sim" at bounding box center [507, 415] width 78 height 38
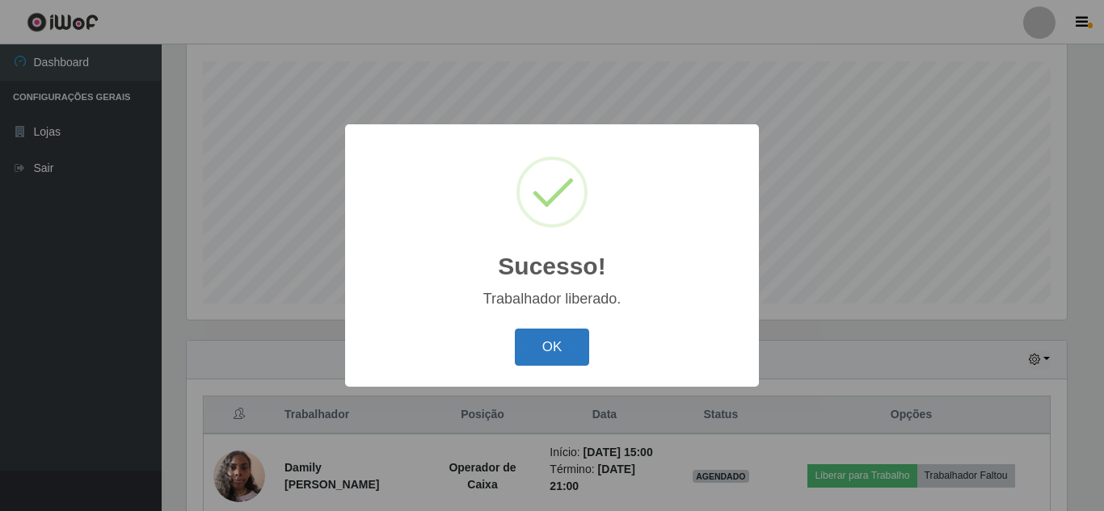
click at [579, 360] on button "OK" at bounding box center [552, 348] width 75 height 38
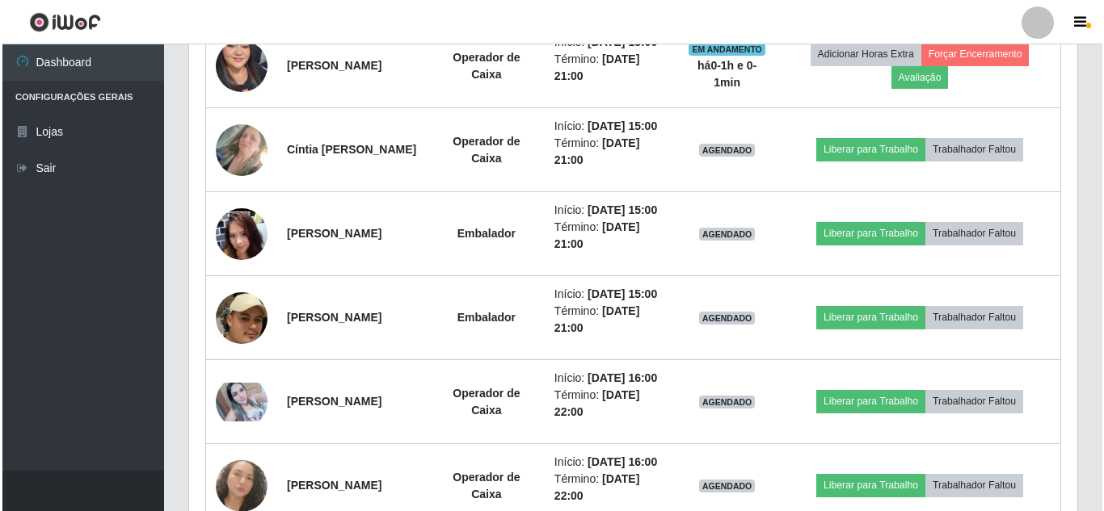
scroll to position [1082, 0]
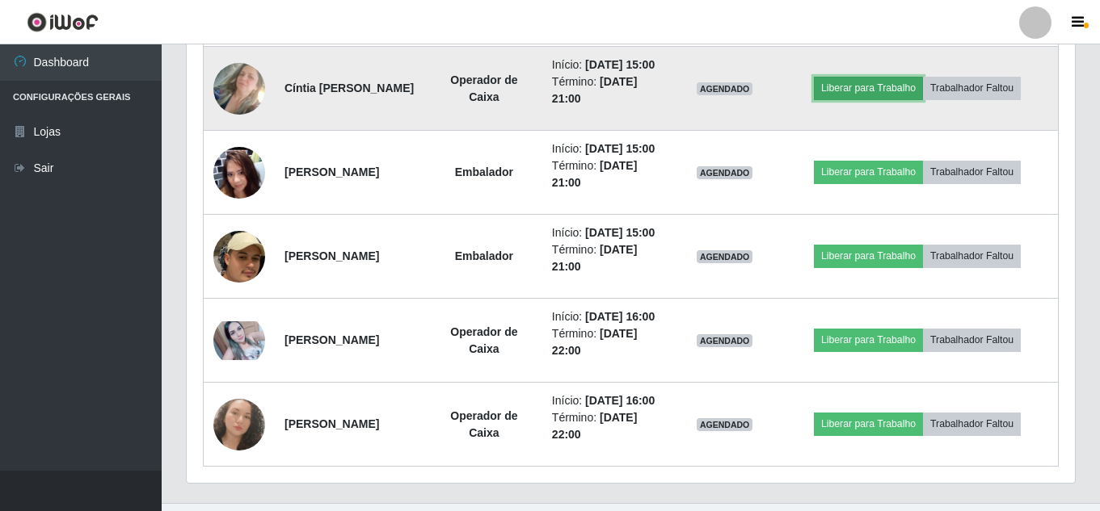
click at [875, 99] on button "Liberar para Trabalho" at bounding box center [868, 88] width 109 height 23
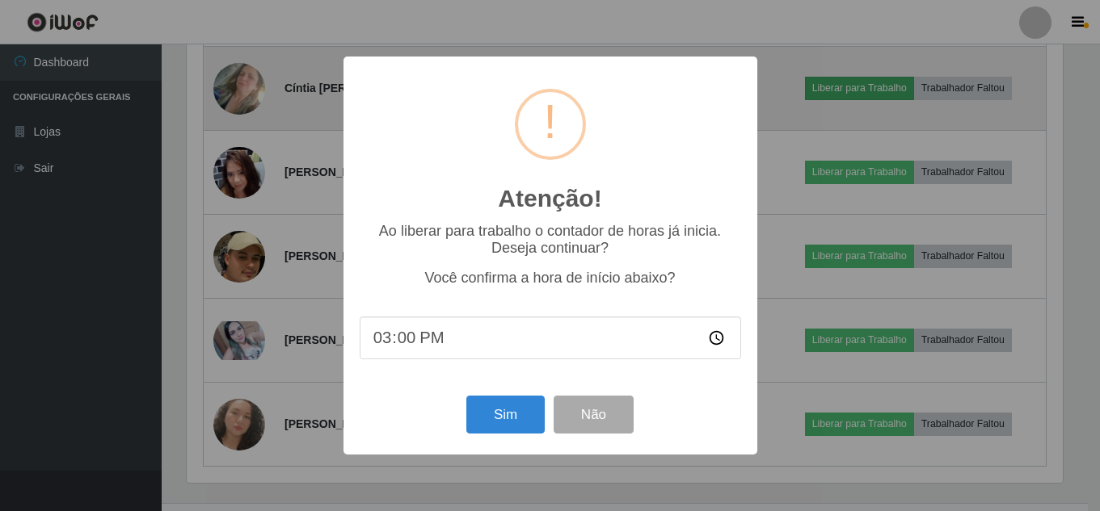
scroll to position [335, 880]
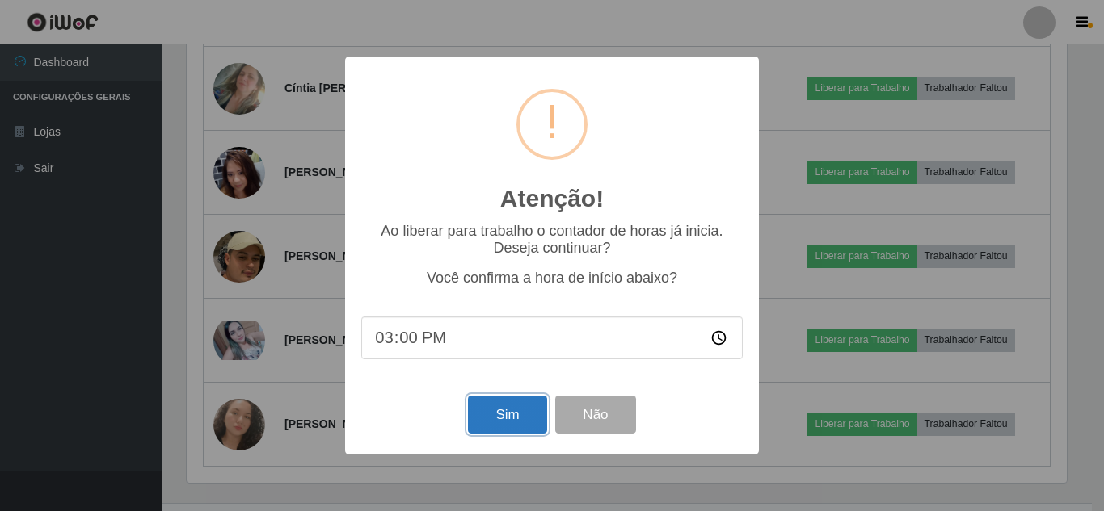
click at [498, 418] on button "Sim" at bounding box center [507, 415] width 78 height 38
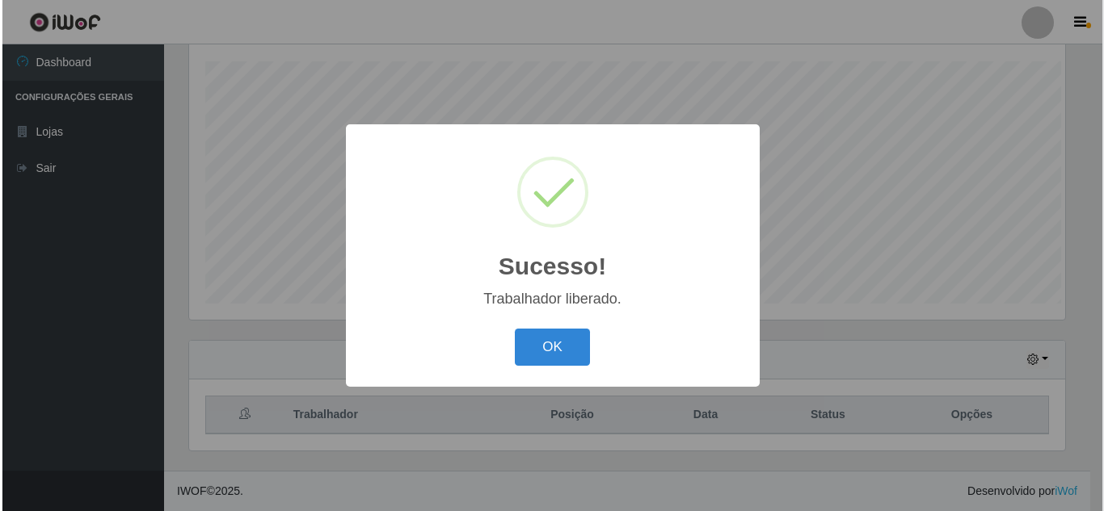
scroll to position [274, 0]
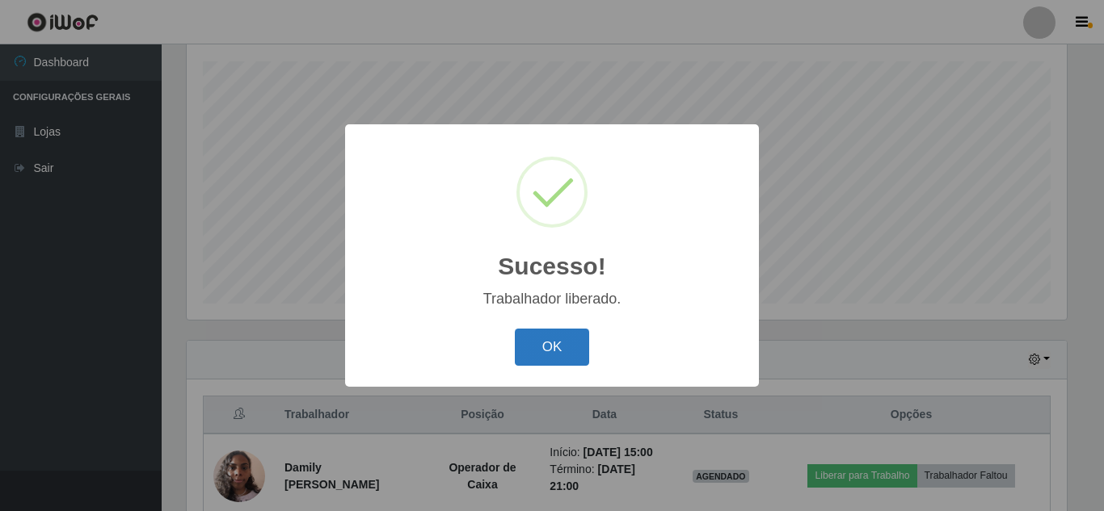
click at [545, 359] on button "OK" at bounding box center [552, 348] width 75 height 38
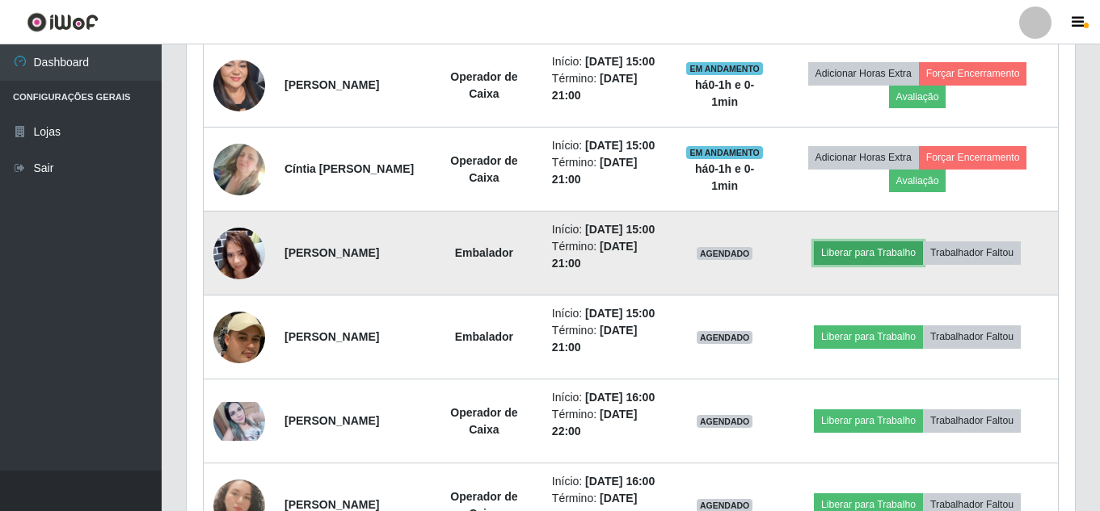
click at [902, 264] on button "Liberar para Trabalho" at bounding box center [868, 253] width 109 height 23
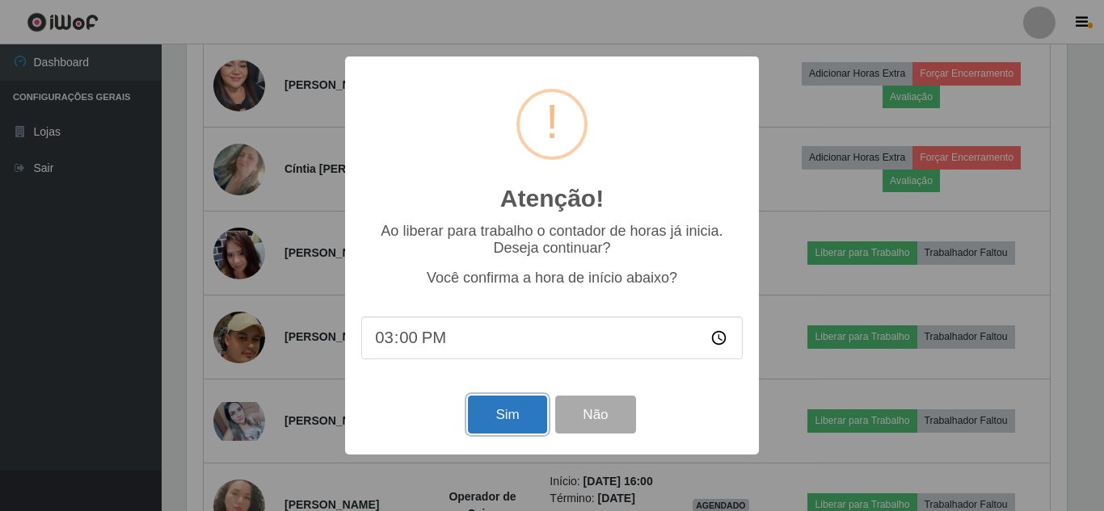
click at [513, 415] on button "Sim" at bounding box center [507, 415] width 78 height 38
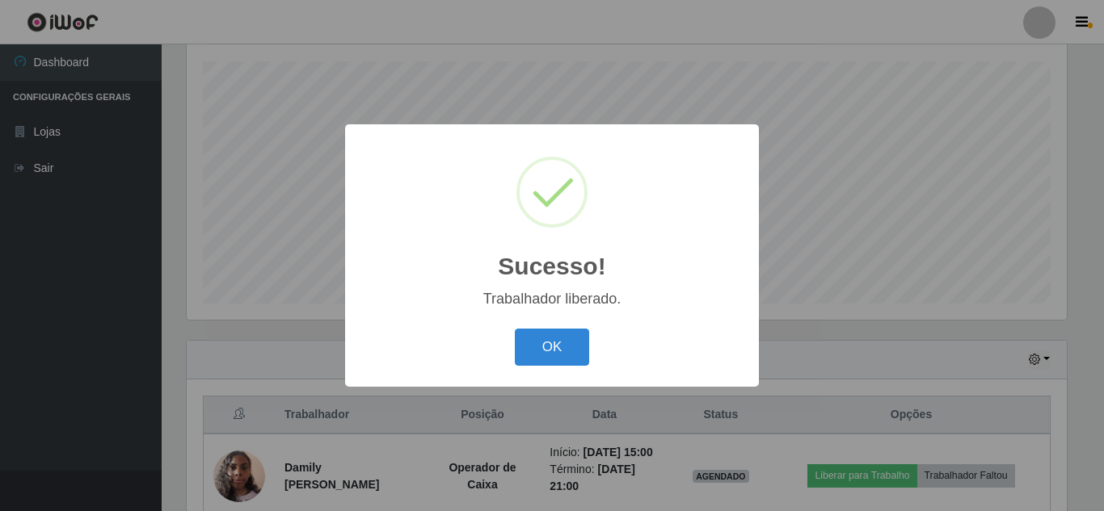
click at [515, 329] on button "OK" at bounding box center [552, 348] width 75 height 38
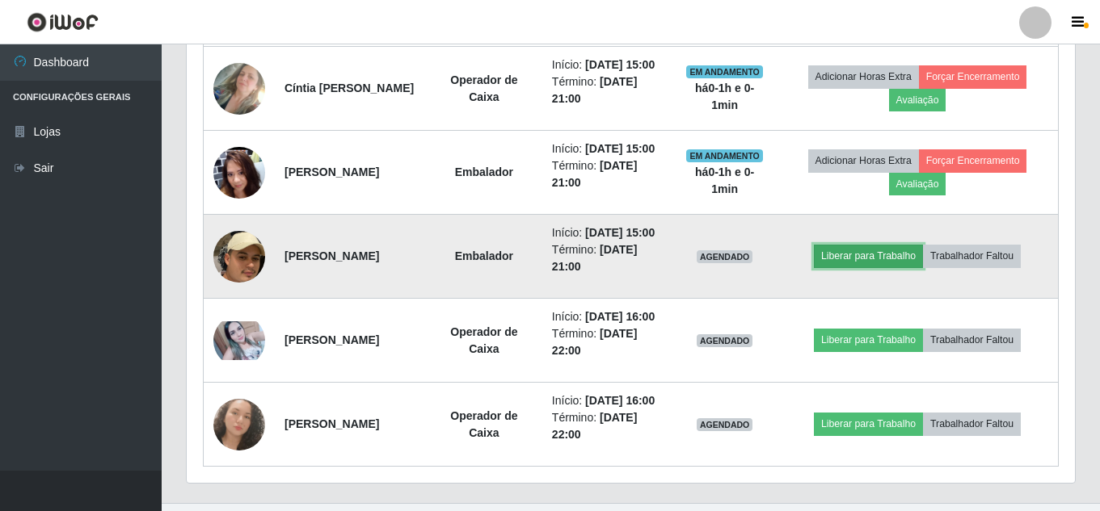
click at [884, 267] on button "Liberar para Trabalho" at bounding box center [868, 256] width 109 height 23
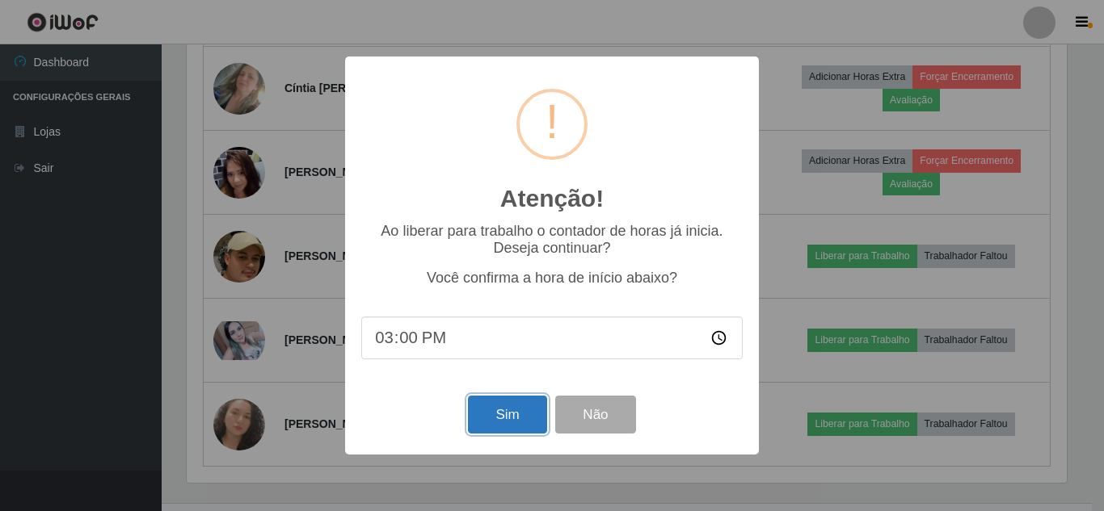
click at [502, 429] on button "Sim" at bounding box center [507, 415] width 78 height 38
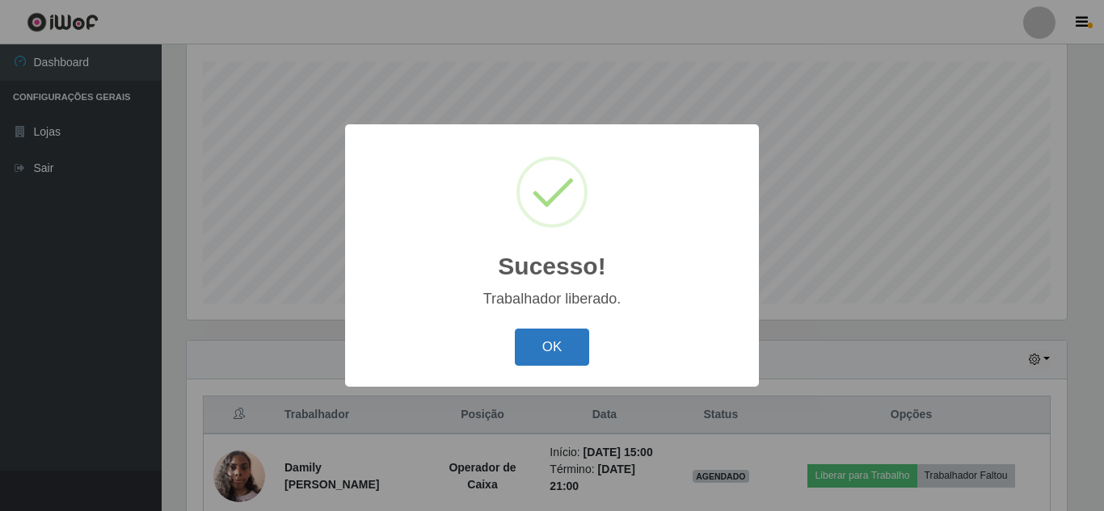
click at [521, 357] on button "OK" at bounding box center [552, 348] width 75 height 38
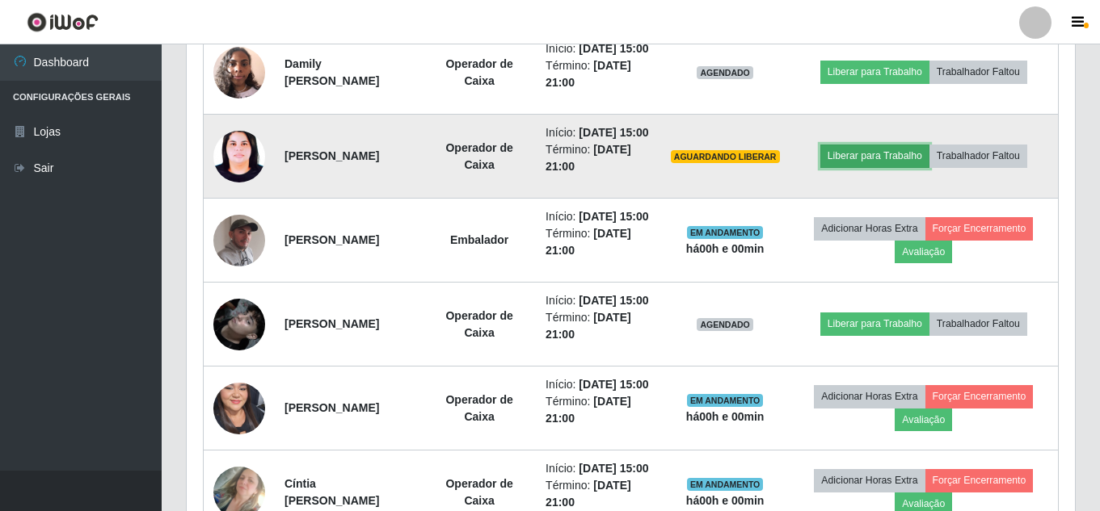
click at [902, 167] on button "Liberar para Trabalho" at bounding box center [874, 156] width 109 height 23
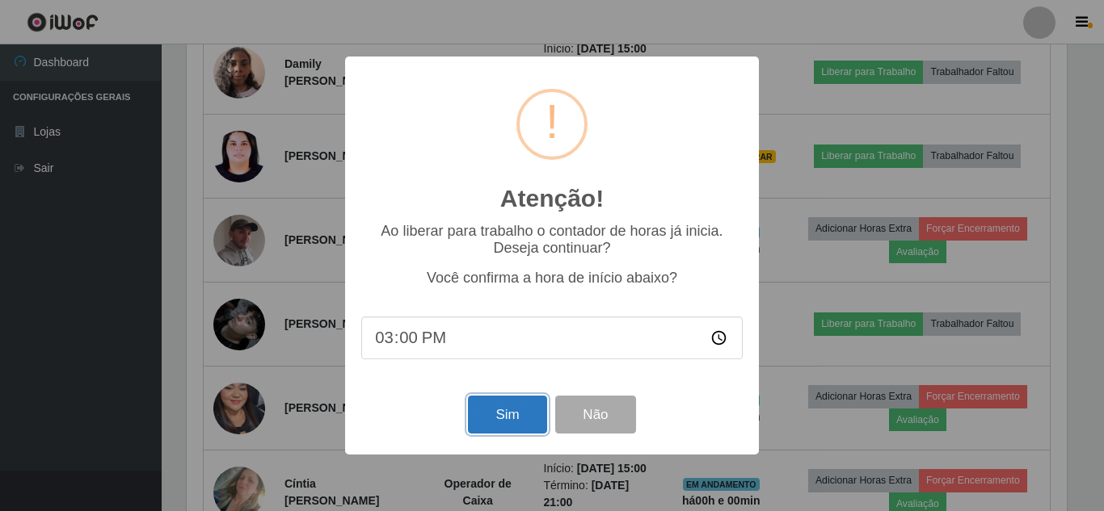
click at [501, 422] on button "Sim" at bounding box center [507, 415] width 78 height 38
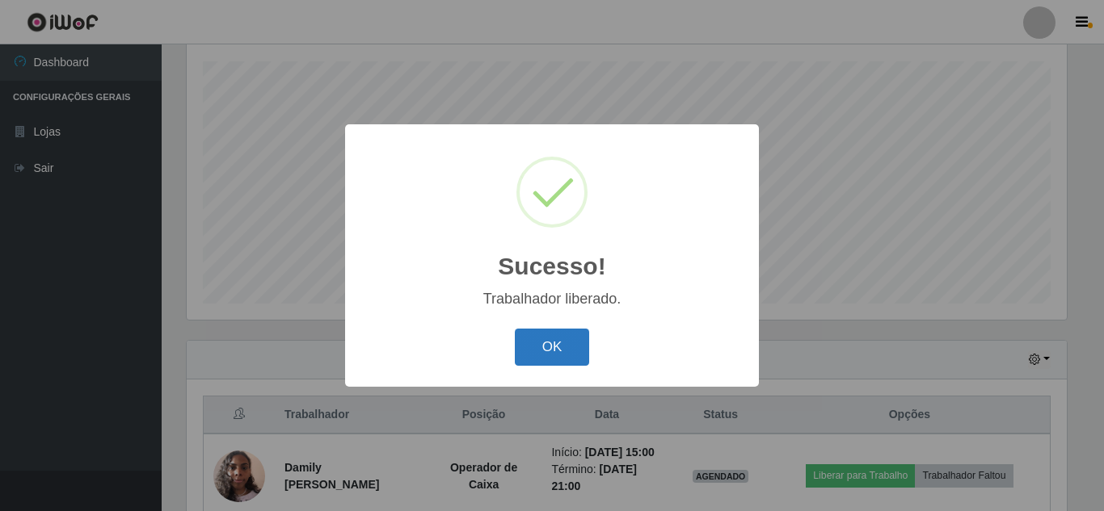
click at [536, 347] on button "OK" at bounding box center [552, 348] width 75 height 38
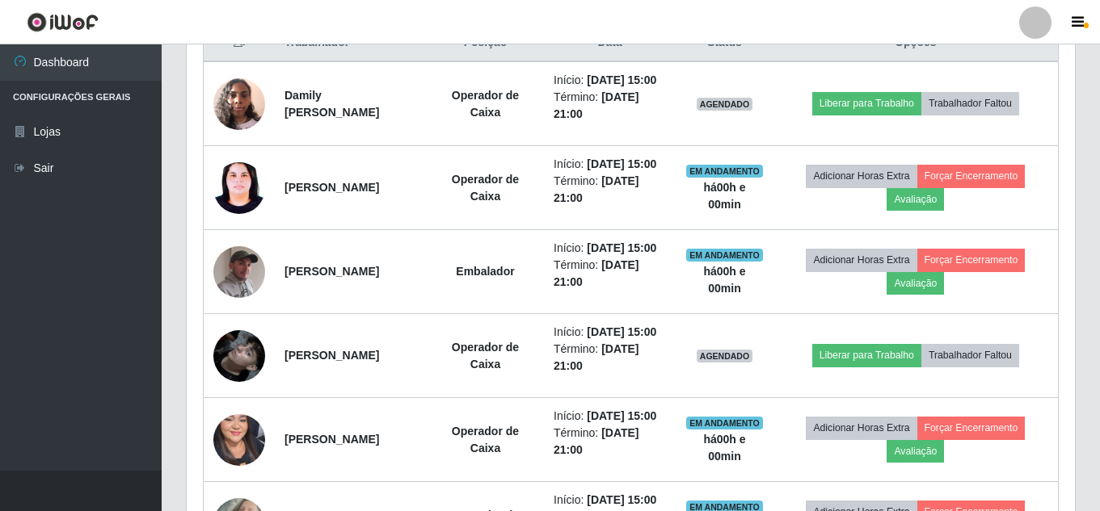
scroll to position [678, 0]
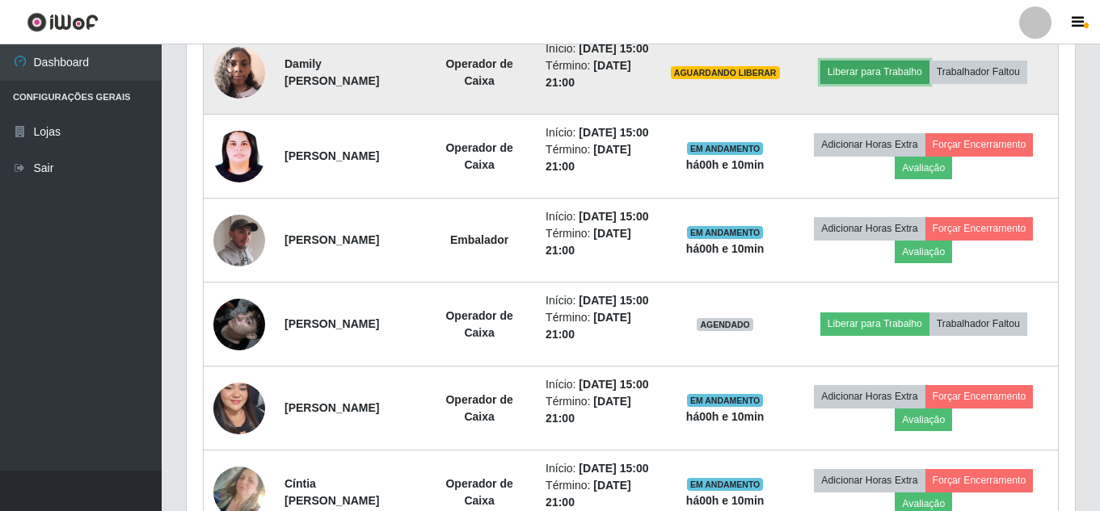
click at [860, 82] on button "Liberar para Trabalho" at bounding box center [874, 72] width 109 height 23
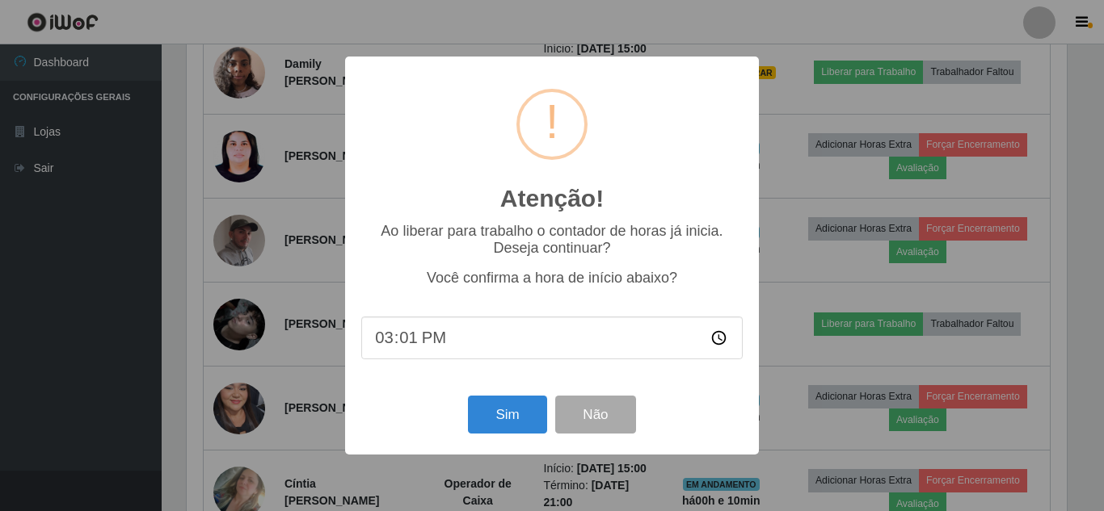
type input "15:10"
click at [524, 407] on button "Sim" at bounding box center [507, 415] width 78 height 38
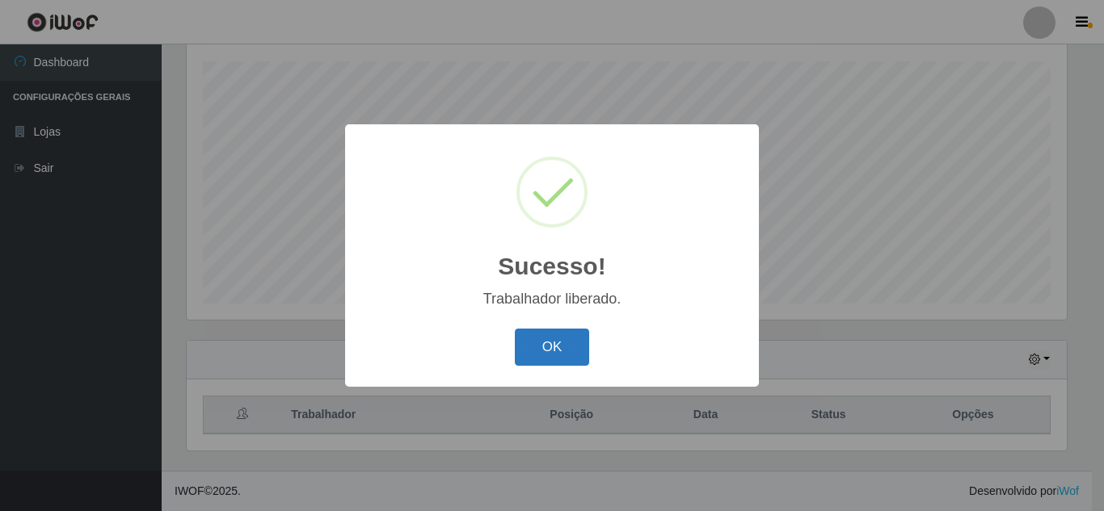
click at [572, 355] on button "OK" at bounding box center [552, 348] width 75 height 38
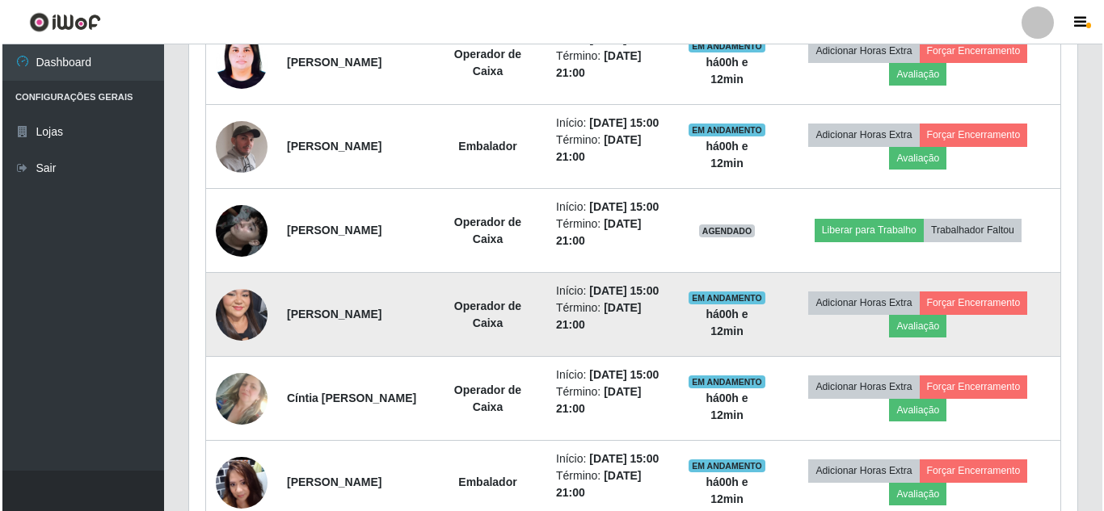
scroll to position [839, 0]
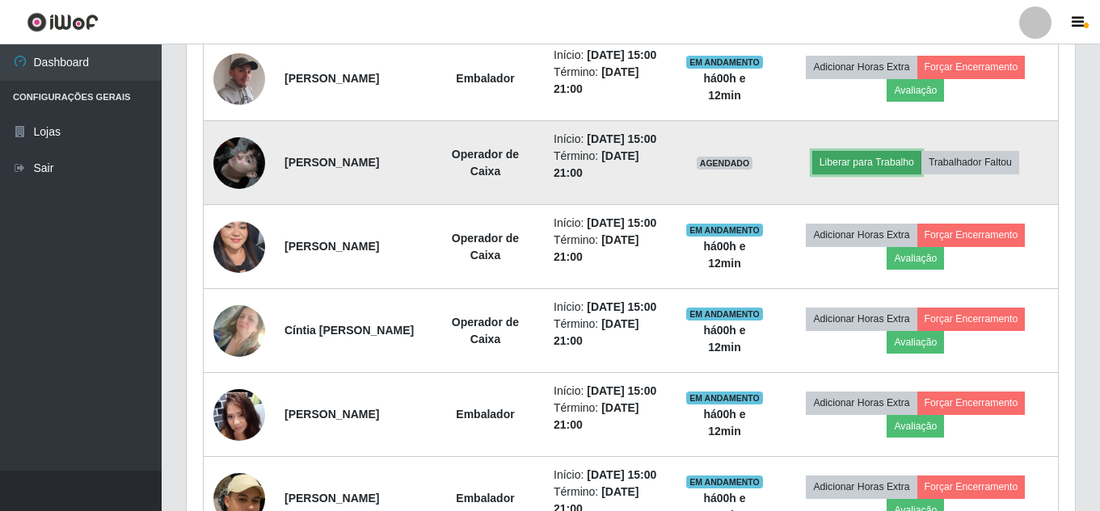
click at [884, 174] on button "Liberar para Trabalho" at bounding box center [866, 162] width 109 height 23
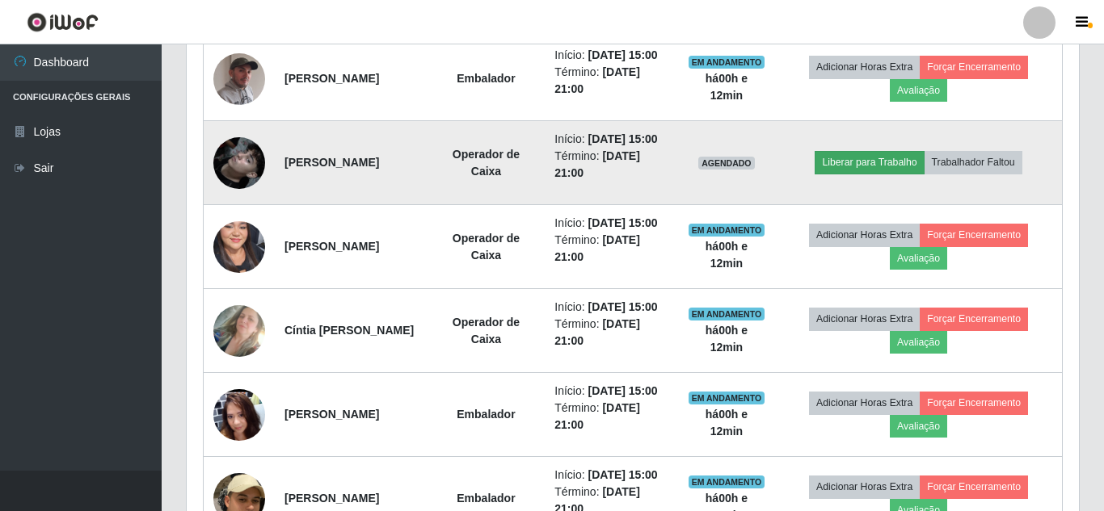
scroll to position [335, 880]
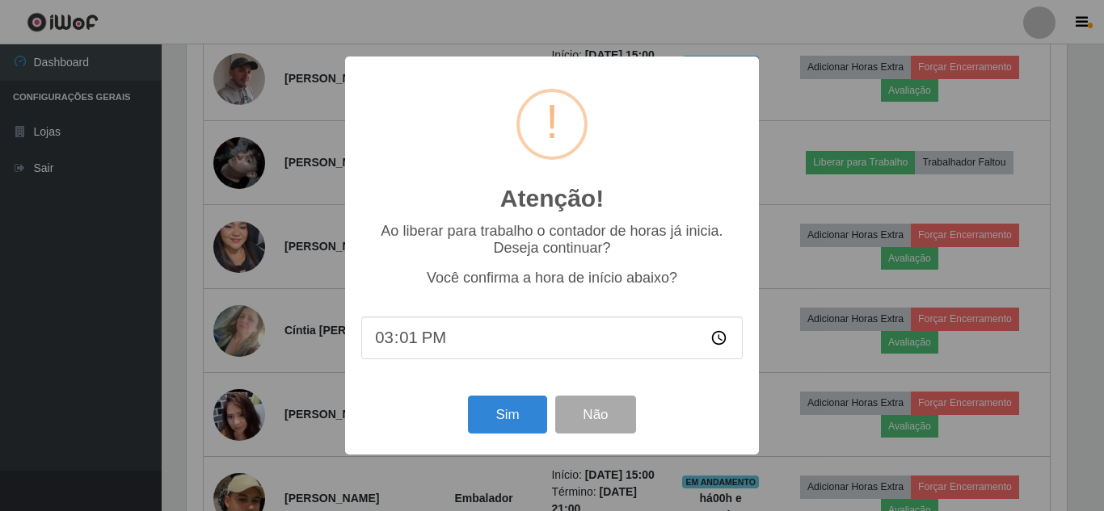
type input "15:12"
click at [536, 432] on button "Sim" at bounding box center [507, 415] width 78 height 38
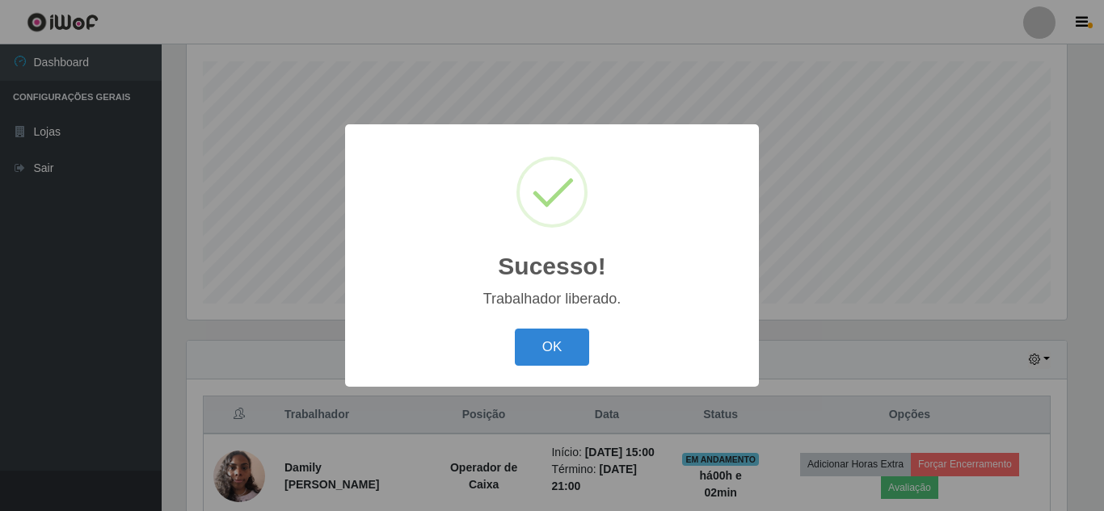
drag, startPoint x: 505, startPoint y: 355, endPoint x: 631, endPoint y: 336, distance: 127.4
click at [609, 339] on div "OK Cancel" at bounding box center [551, 347] width 381 height 46
click at [577, 345] on button "OK" at bounding box center [552, 348] width 75 height 38
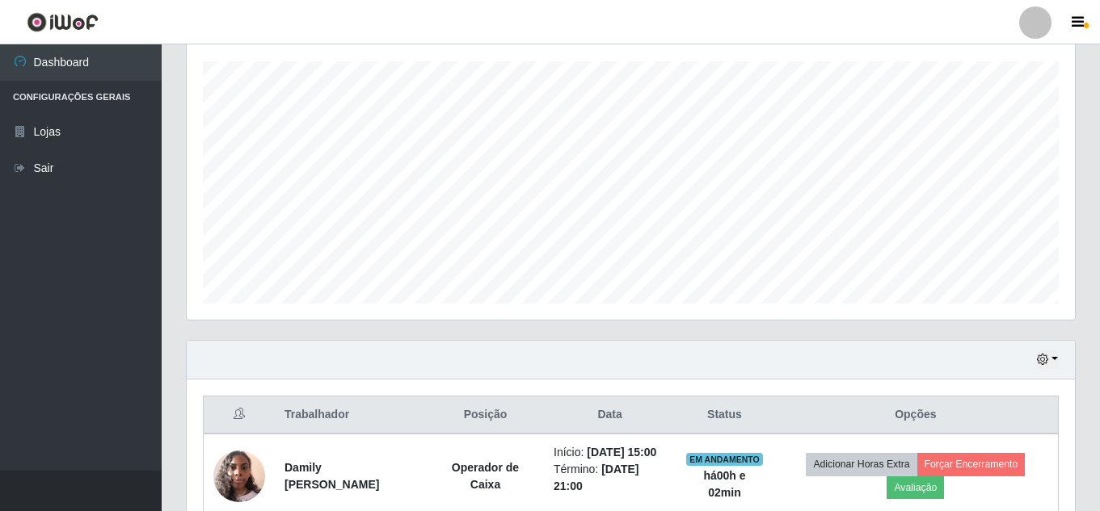
scroll to position [335, 888]
